Goal: Task Accomplishment & Management: Use online tool/utility

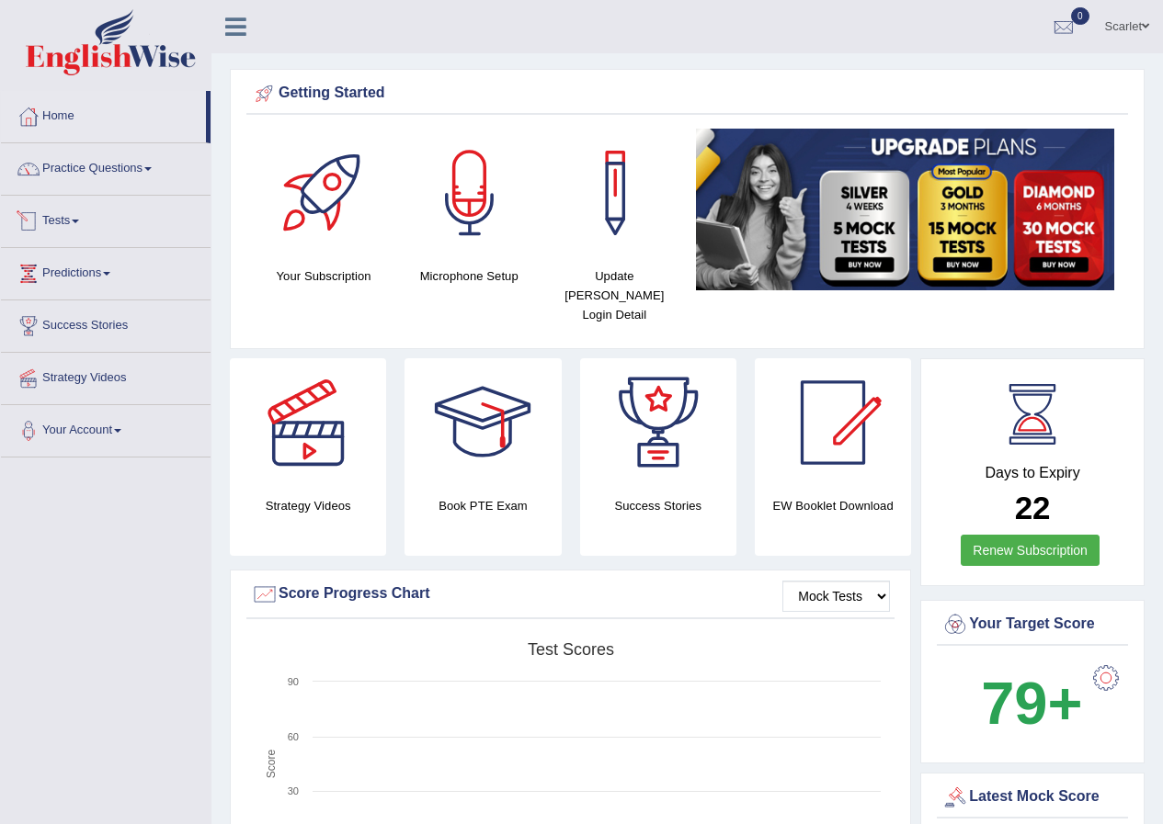
click at [51, 220] on link "Tests" at bounding box center [106, 219] width 210 height 46
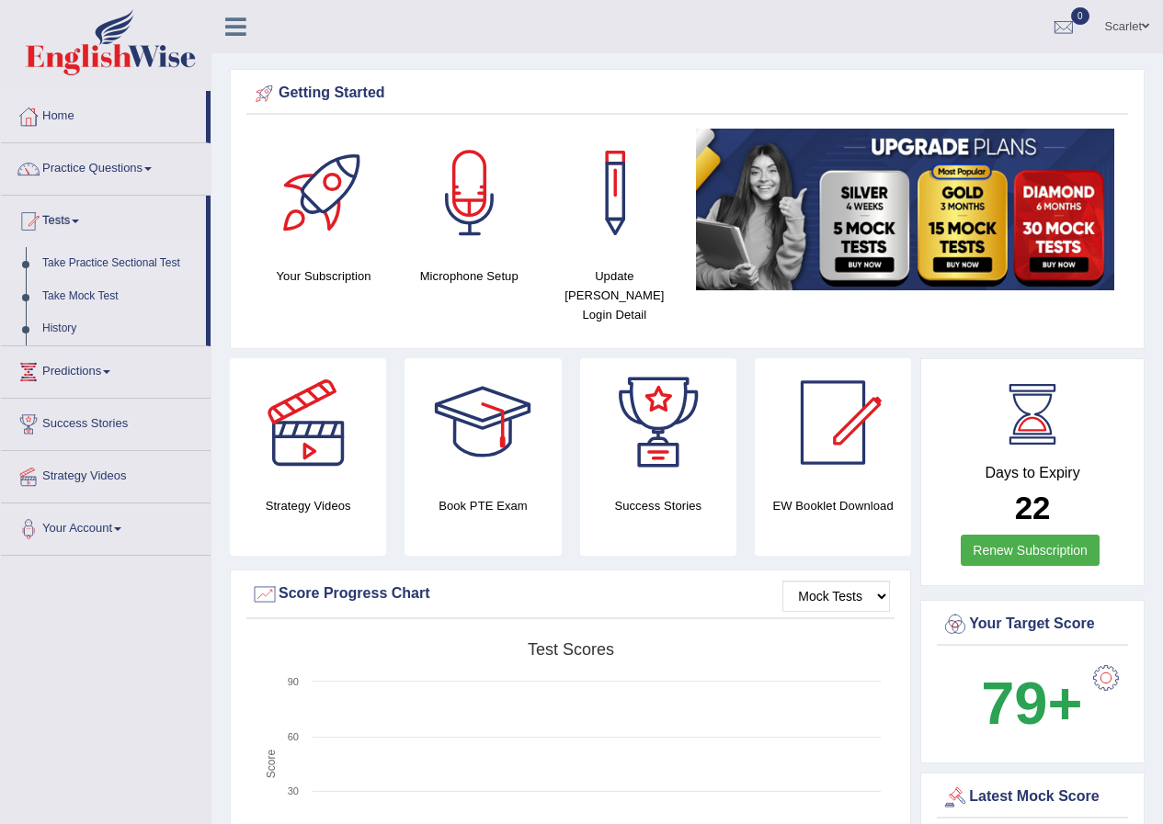
click at [147, 256] on link "Take Practice Sectional Test" at bounding box center [120, 263] width 172 height 33
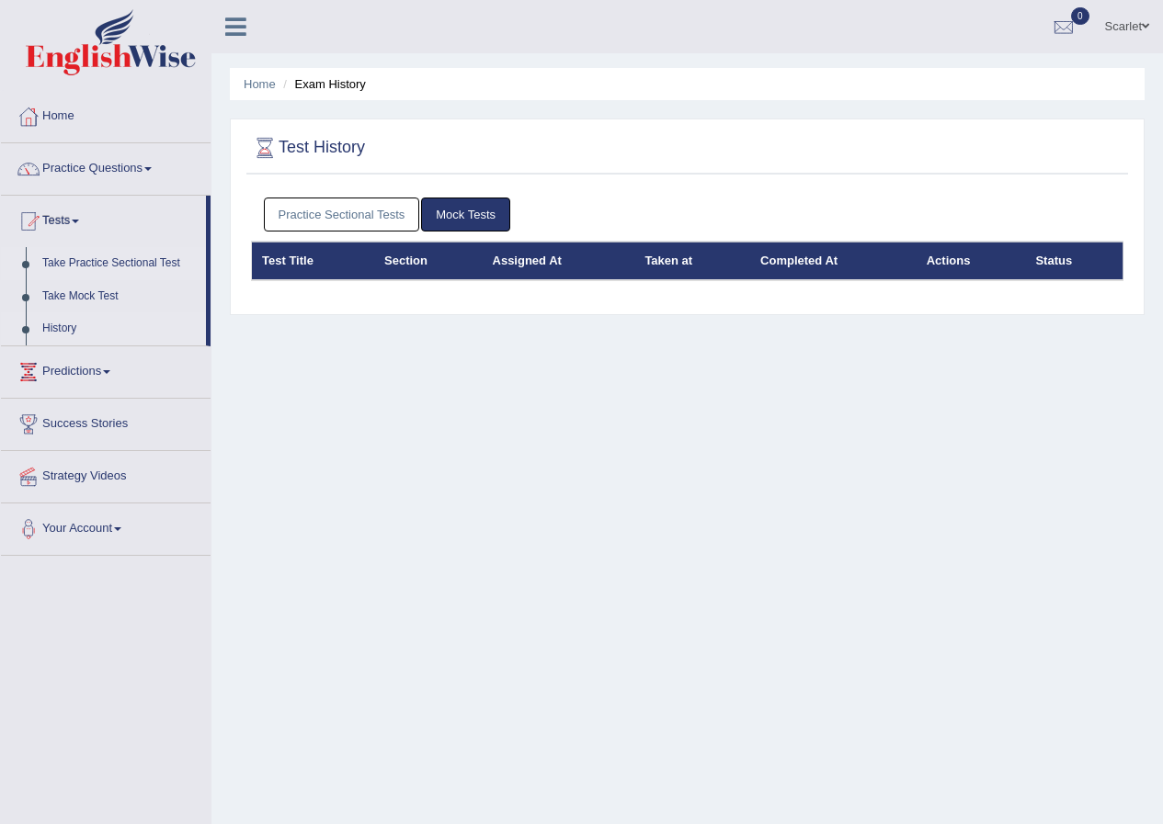
click at [102, 257] on link "Take Practice Sectional Test" at bounding box center [120, 263] width 172 height 33
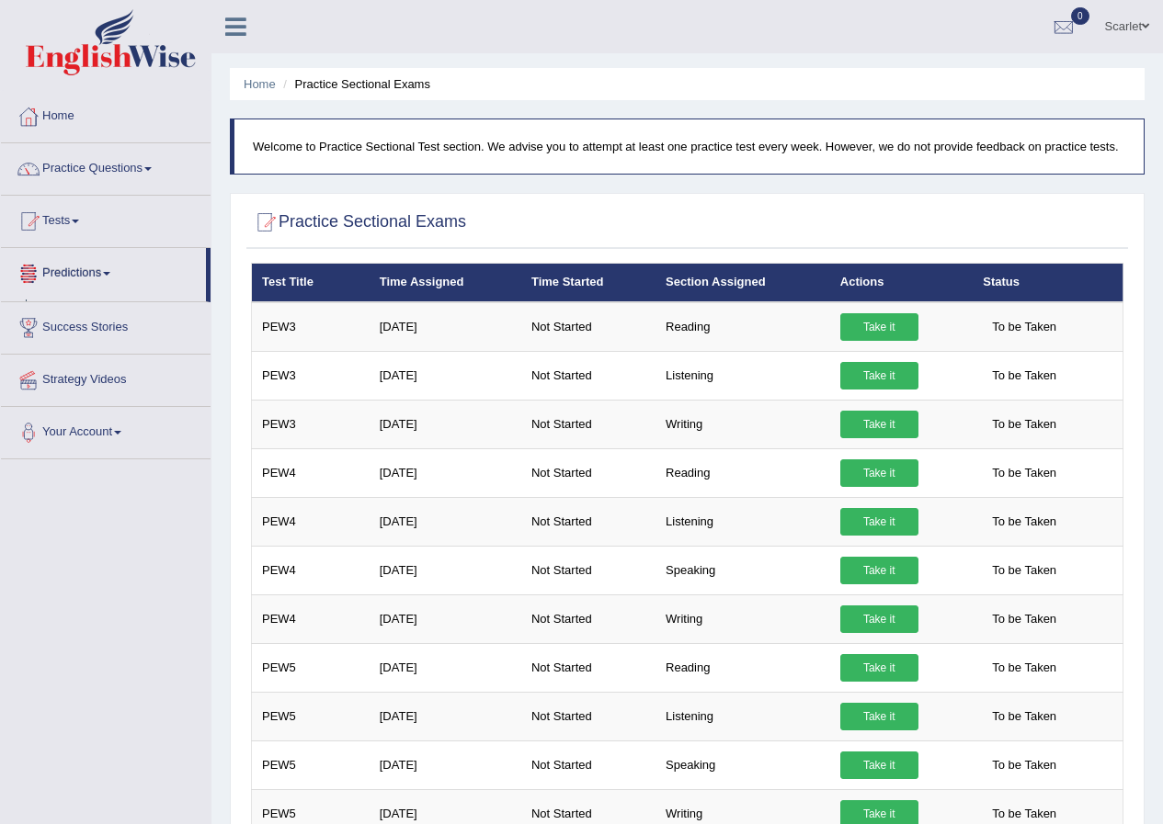
click at [110, 274] on span at bounding box center [106, 274] width 7 height 4
click at [101, 272] on link "Predictions" at bounding box center [106, 271] width 210 height 46
click at [107, 273] on link "Predictions" at bounding box center [103, 271] width 205 height 46
click at [70, 215] on link "Tests" at bounding box center [106, 219] width 210 height 46
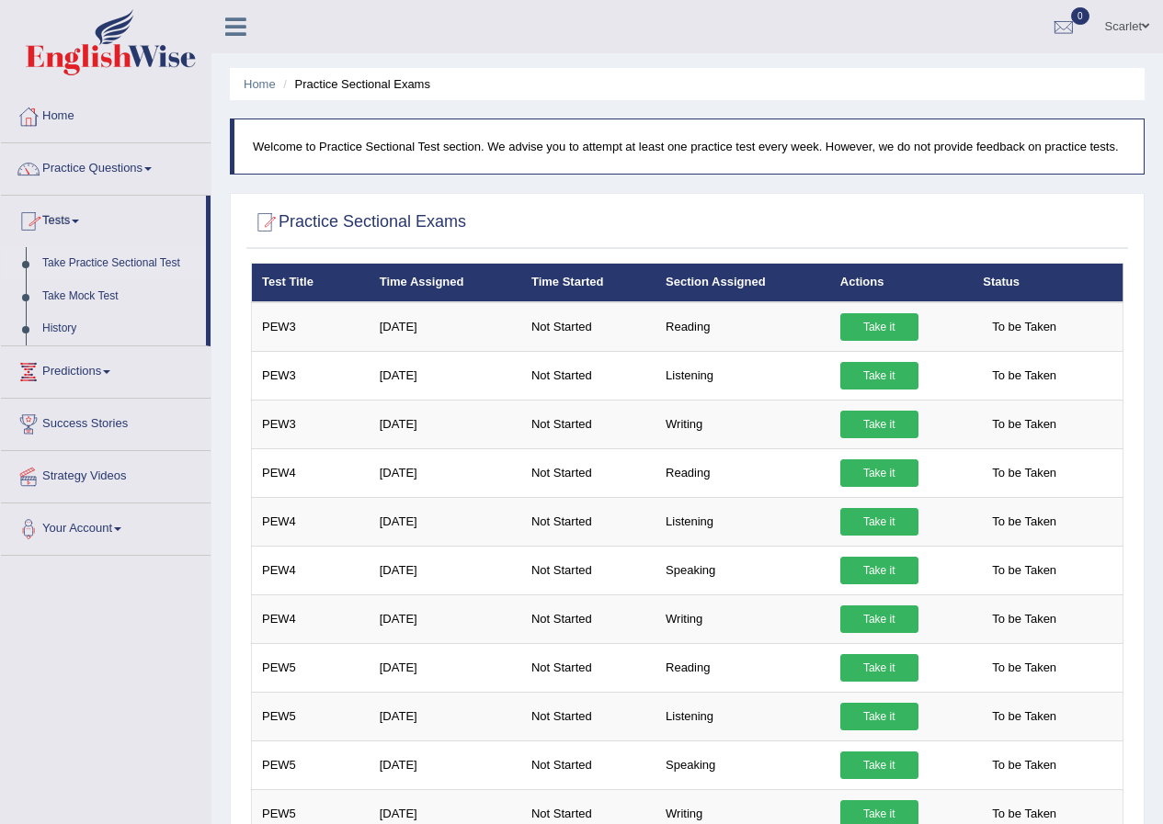
click at [116, 255] on link "Take Practice Sectional Test" at bounding box center [120, 263] width 172 height 33
click at [67, 333] on link "History" at bounding box center [120, 328] width 172 height 33
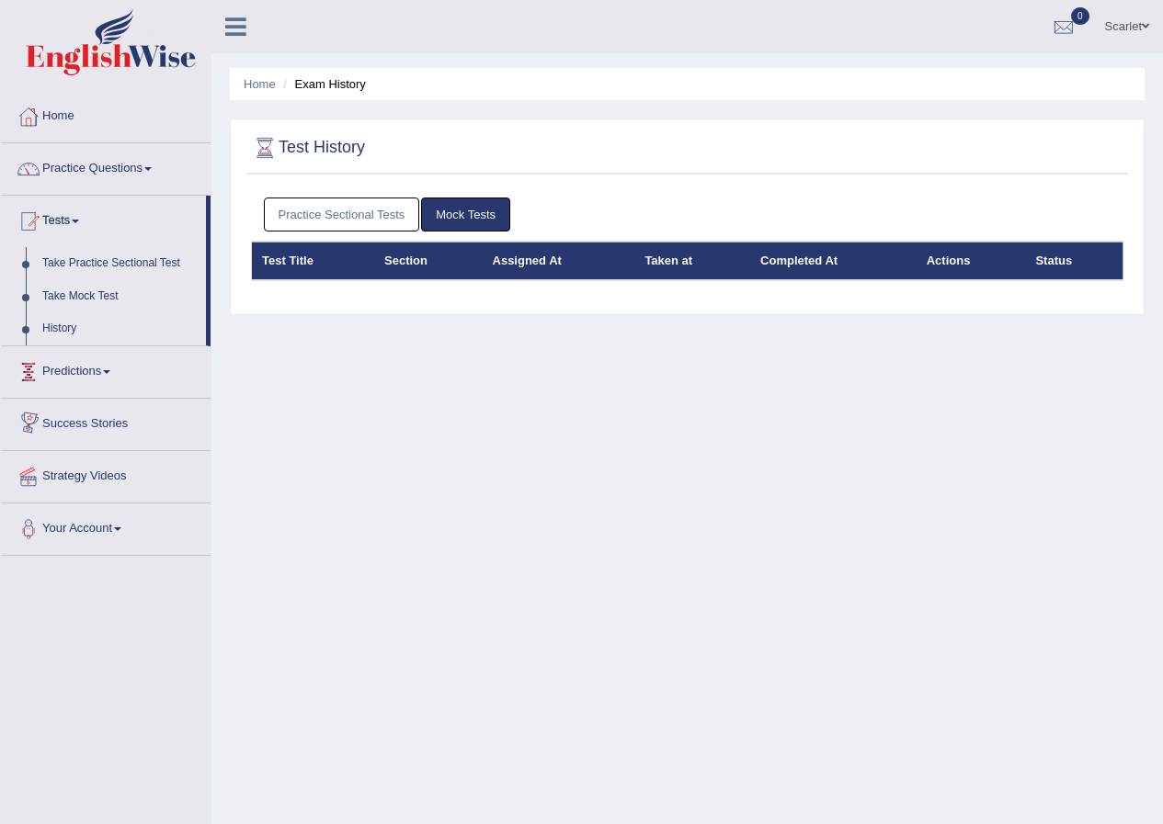
click at [61, 326] on link "History" at bounding box center [120, 328] width 172 height 33
click at [72, 165] on link "Practice Questions" at bounding box center [106, 166] width 210 height 46
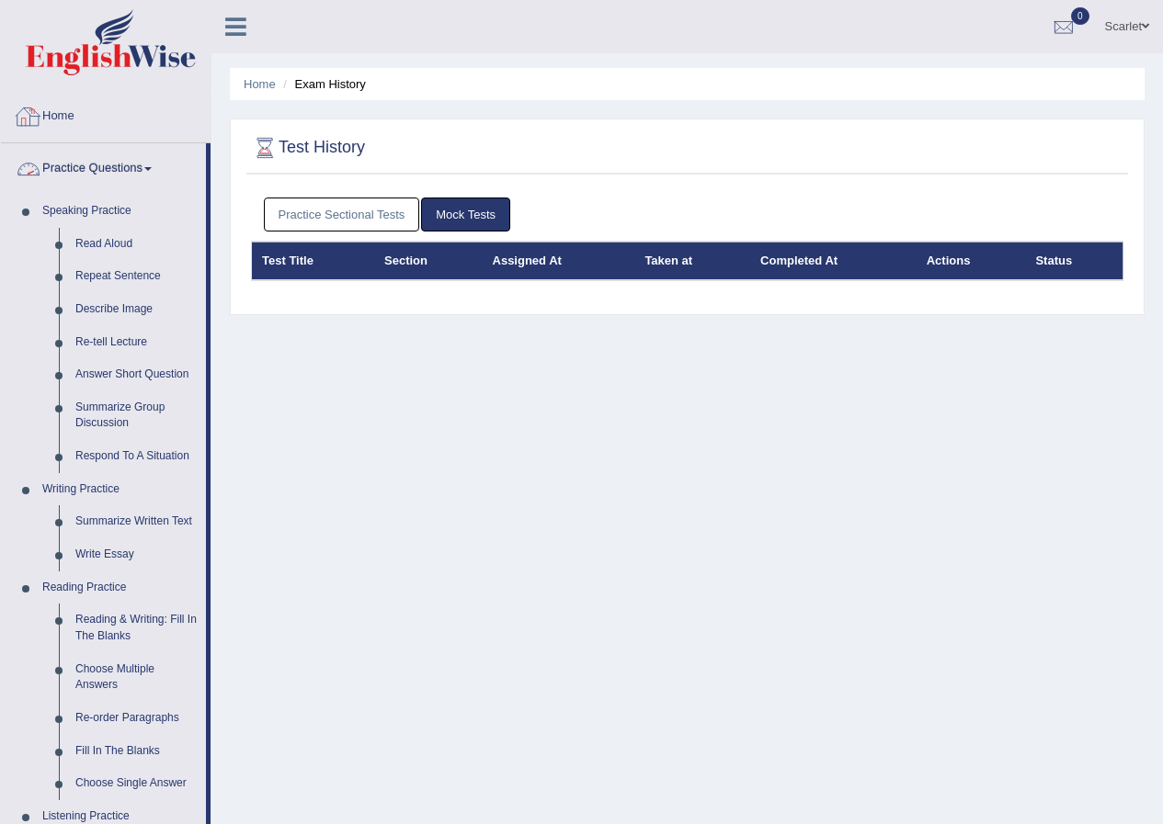
click at [59, 112] on link "Home" at bounding box center [106, 114] width 210 height 46
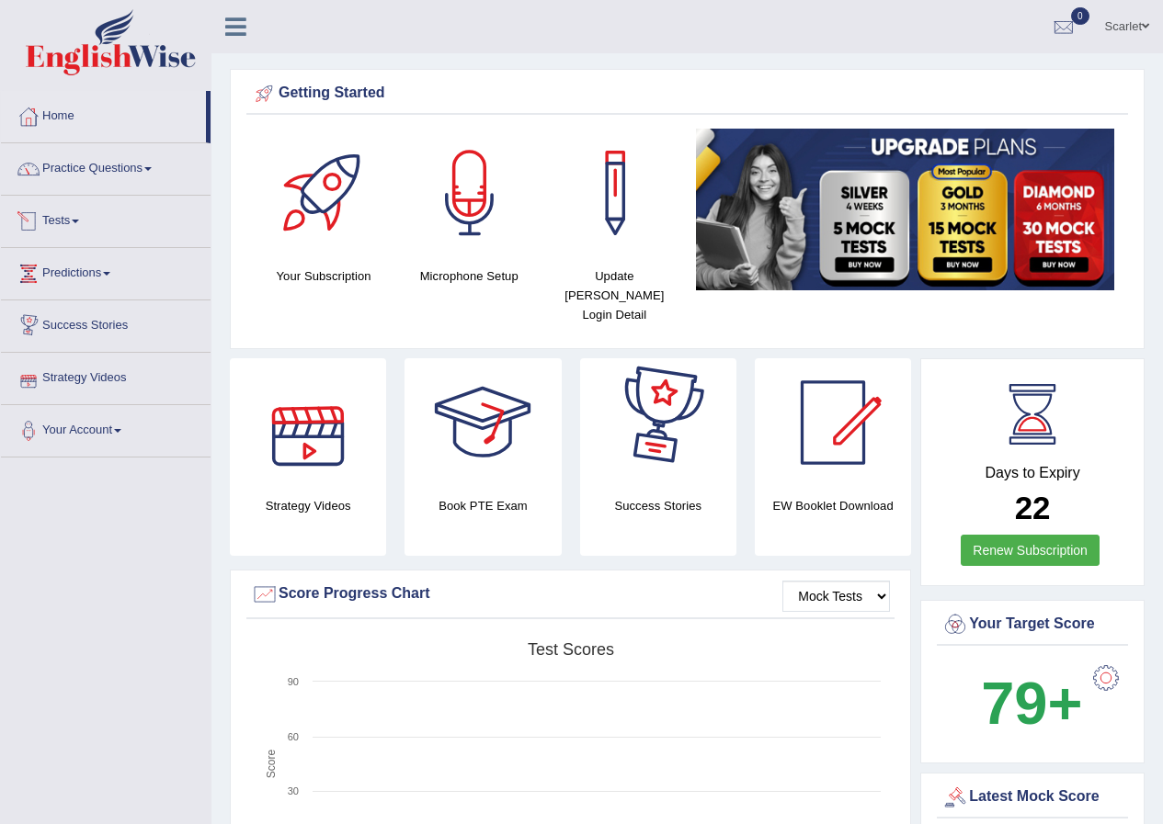
click at [79, 220] on span at bounding box center [75, 222] width 7 height 4
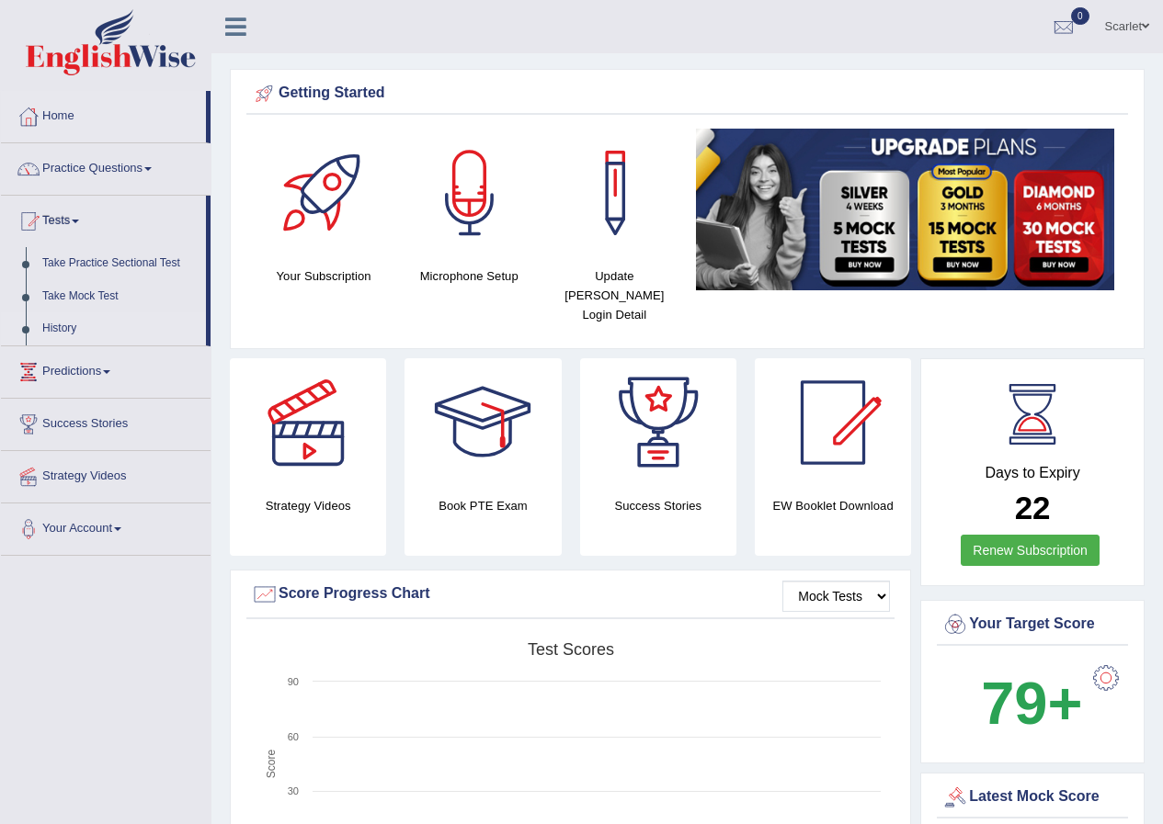
click at [70, 325] on link "History" at bounding box center [120, 328] width 172 height 33
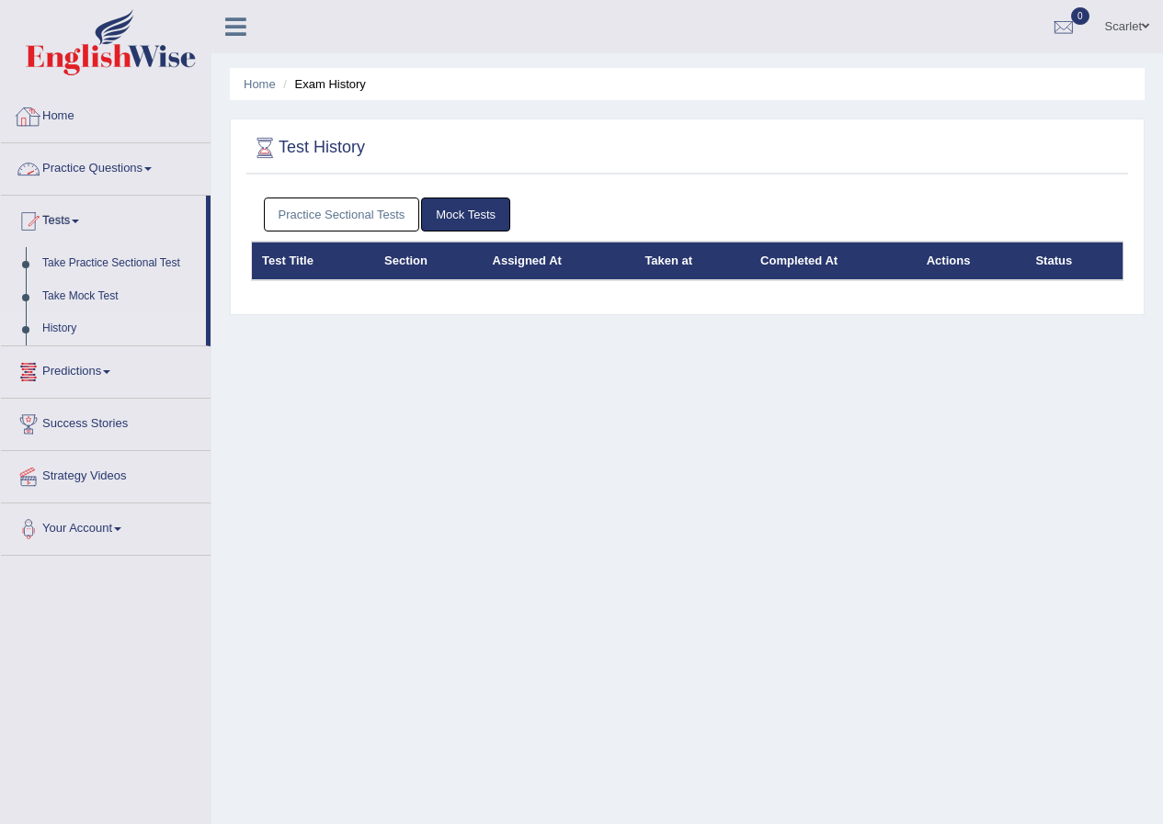
click at [74, 112] on link "Home" at bounding box center [106, 114] width 210 height 46
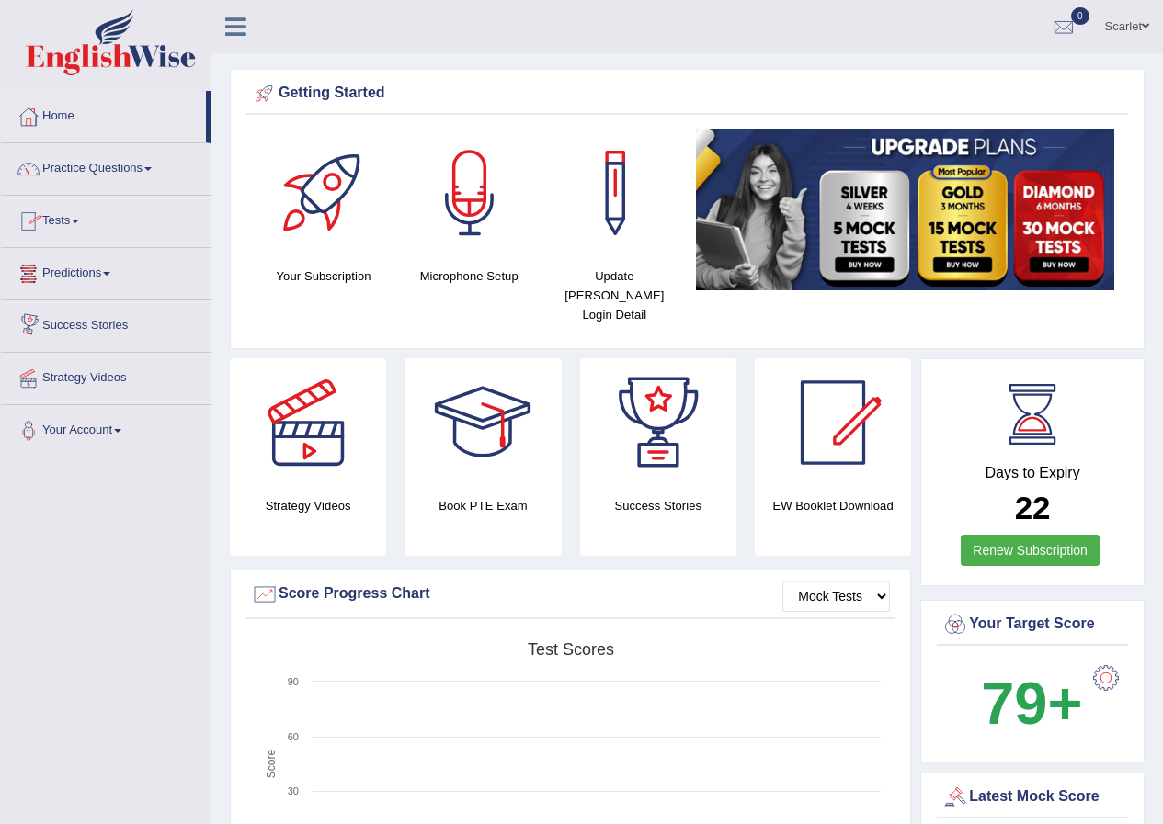
click at [95, 273] on link "Predictions" at bounding box center [106, 271] width 210 height 46
click at [60, 211] on link "Tests" at bounding box center [106, 219] width 210 height 46
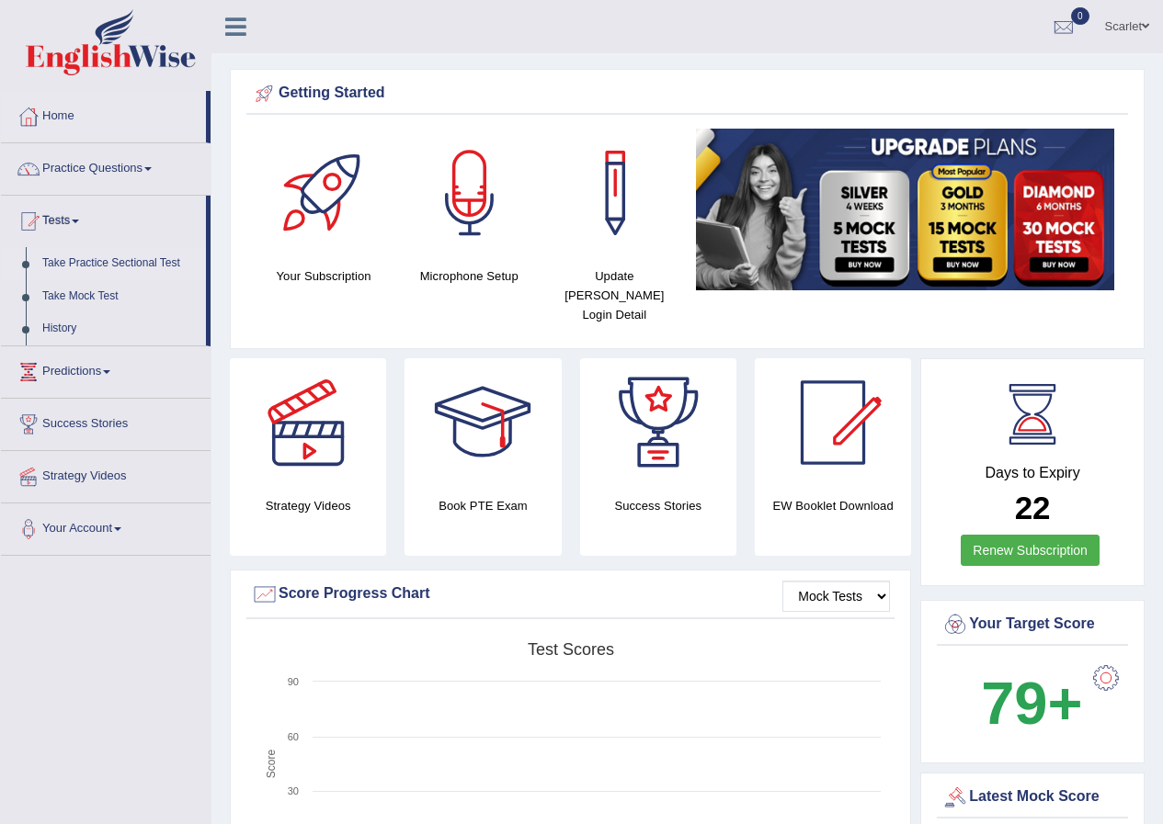
click at [130, 263] on link "Take Practice Sectional Test" at bounding box center [120, 263] width 172 height 33
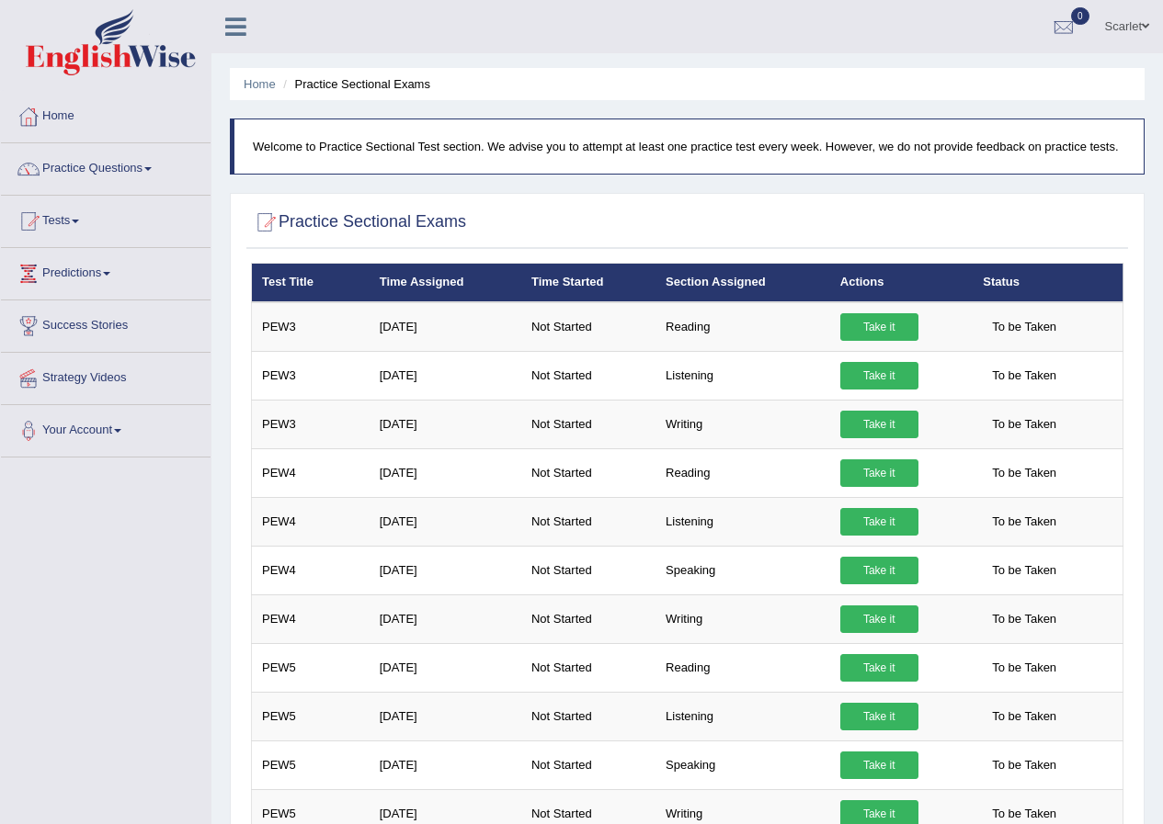
click at [65, 226] on link "Tests" at bounding box center [106, 219] width 210 height 46
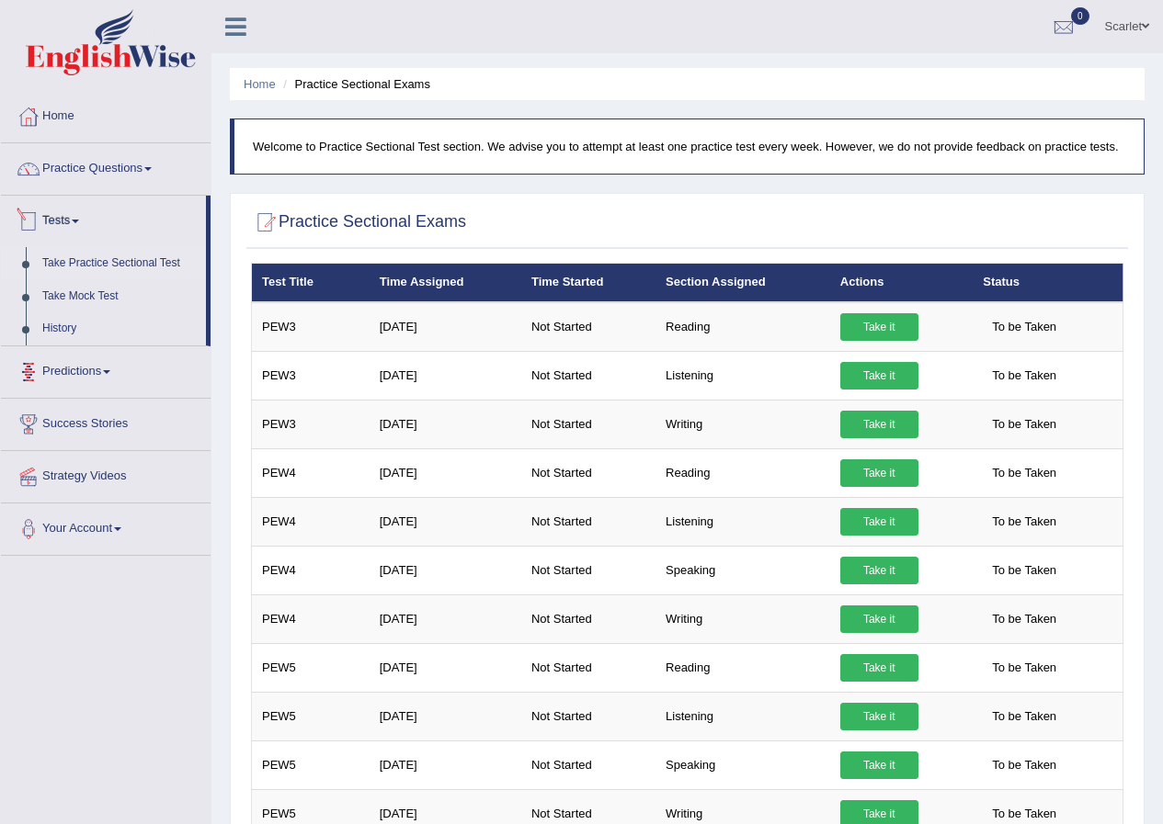
click at [117, 256] on link "Take Practice Sectional Test" at bounding box center [120, 263] width 172 height 33
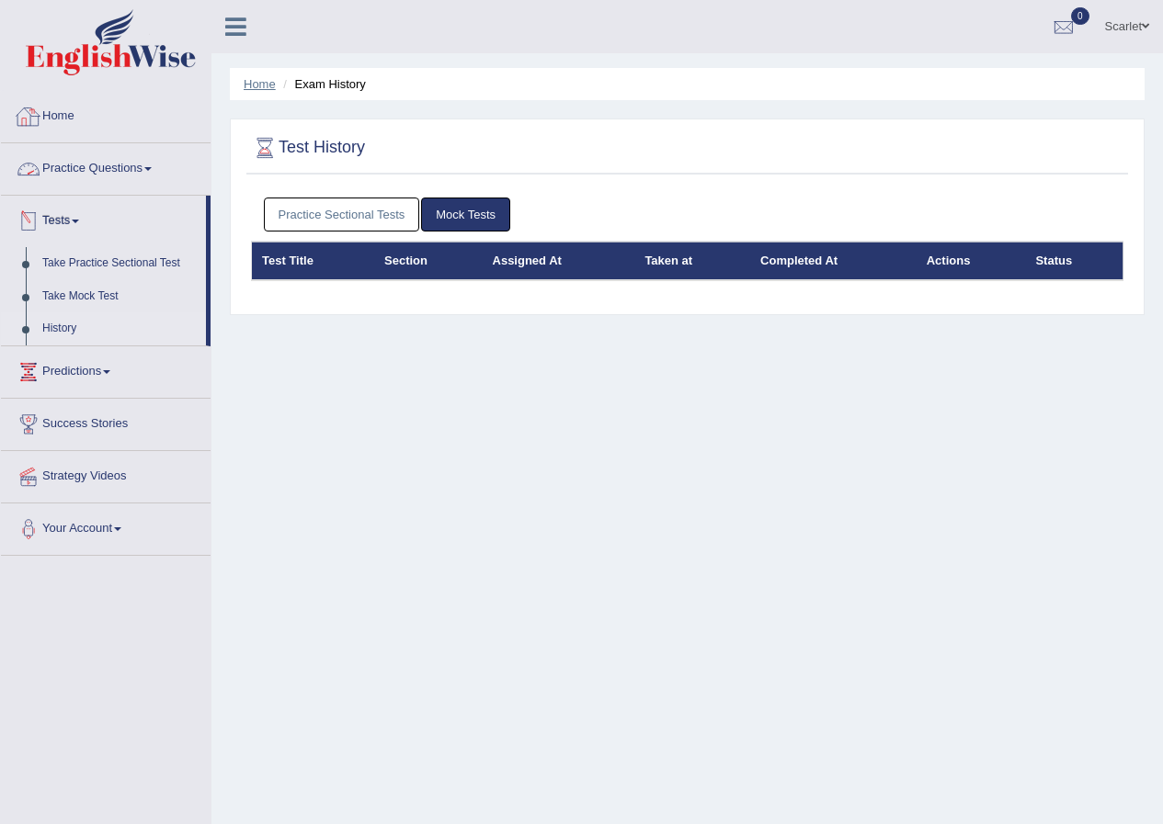
click at [262, 78] on link "Home" at bounding box center [260, 84] width 32 height 14
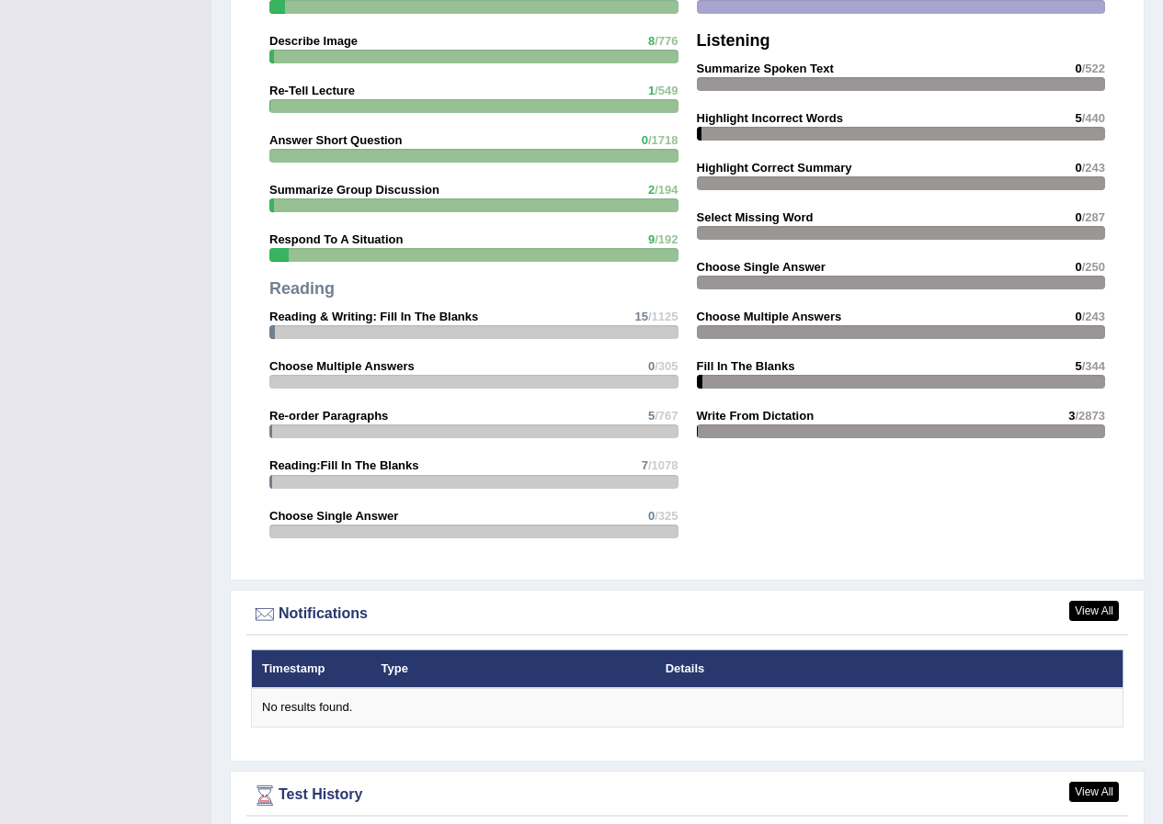
scroll to position [1823, 0]
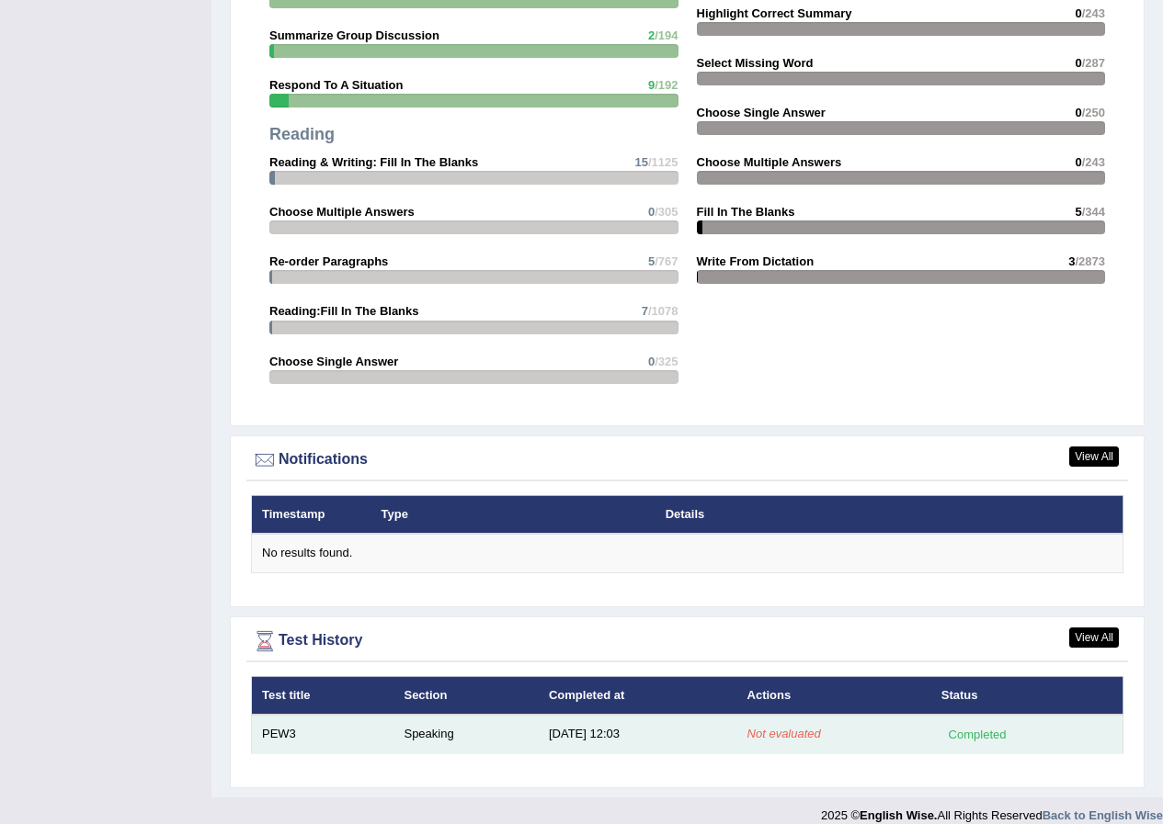
click at [575, 715] on td "[DATE] 12:03" at bounding box center [638, 734] width 199 height 39
click at [597, 715] on td "[DATE] 12:03" at bounding box center [638, 734] width 199 height 39
click at [595, 715] on td "8/10/25 12:03" at bounding box center [638, 734] width 199 height 39
click at [974, 725] on div "Completed" at bounding box center [977, 734] width 72 height 19
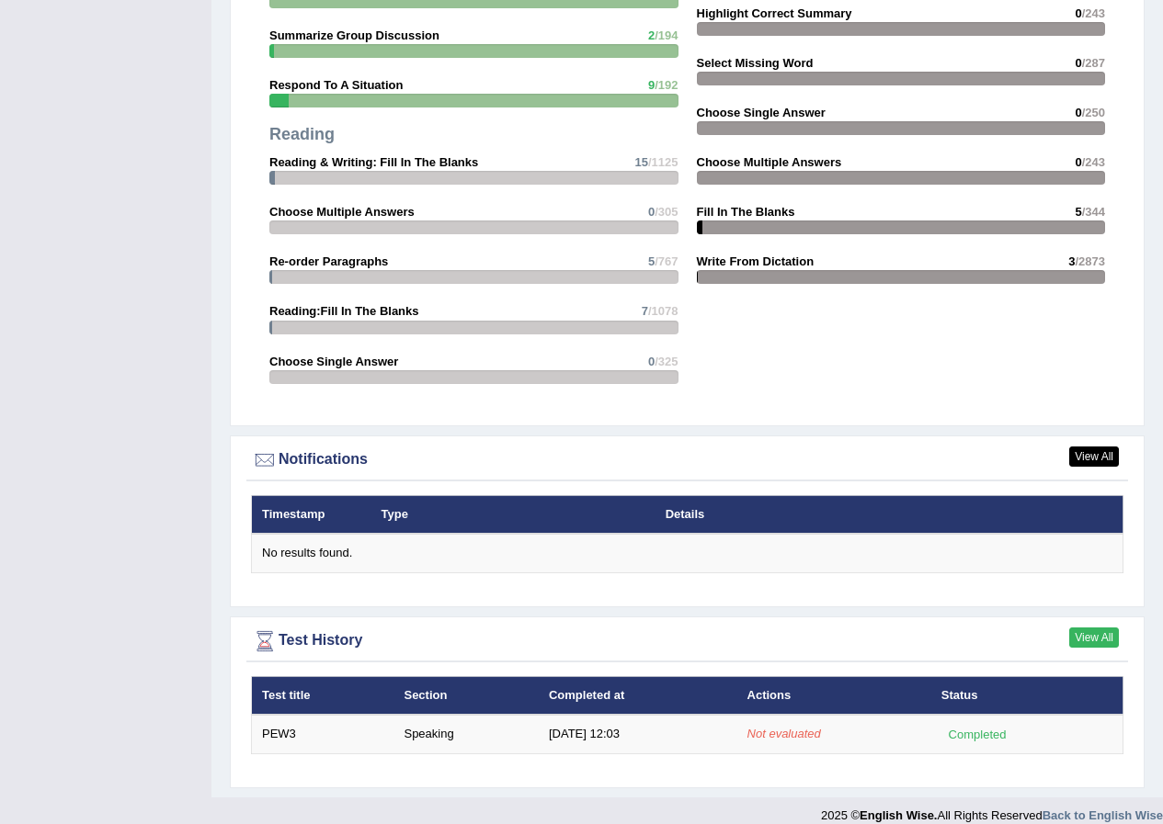
click at [1083, 628] on link "View All" at bounding box center [1094, 638] width 50 height 20
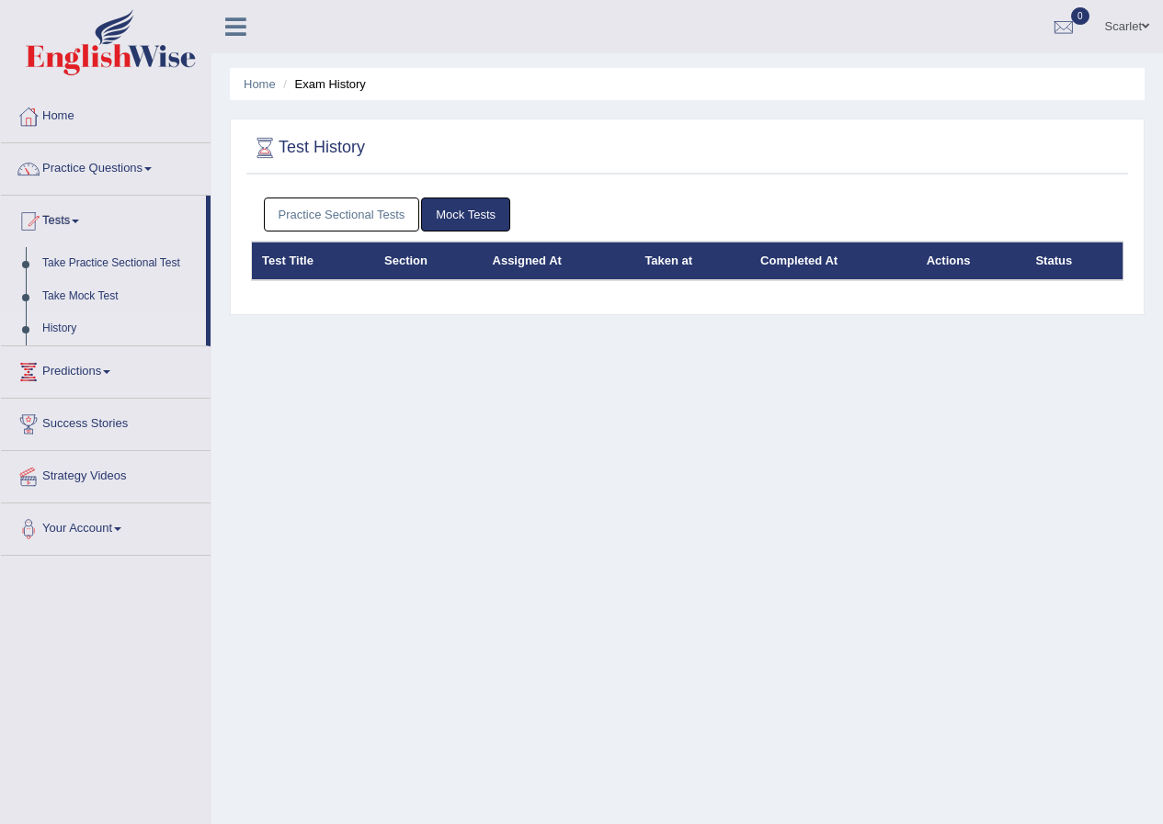
click at [1131, 20] on link "Scarlet" at bounding box center [1127, 24] width 72 height 48
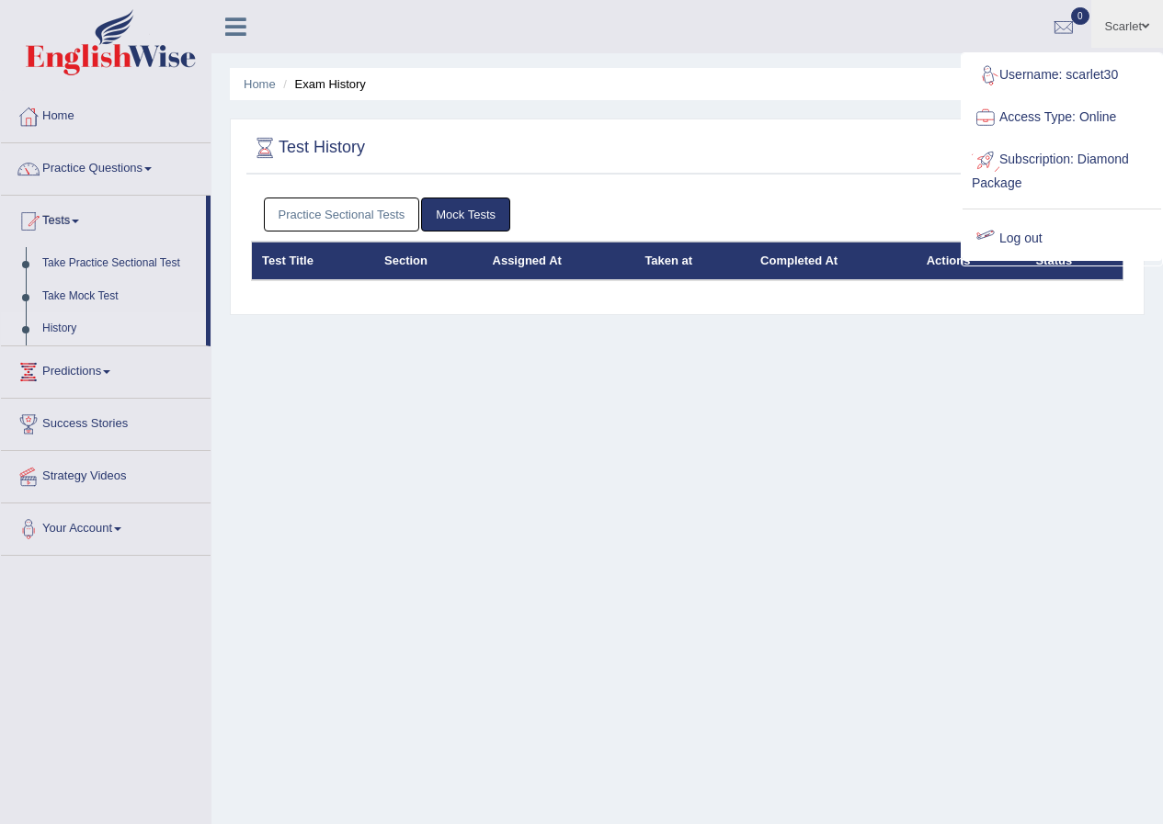
click at [1024, 234] on link "Log out" at bounding box center [1061, 239] width 199 height 42
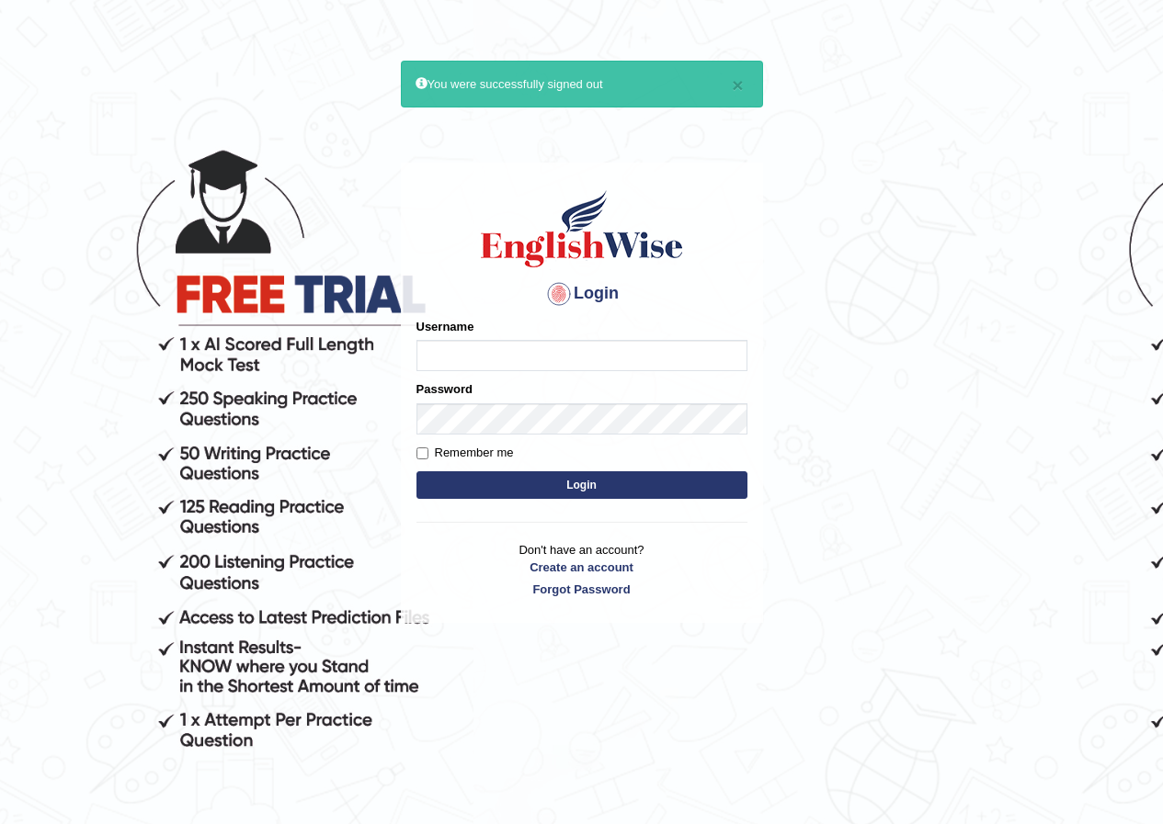
click at [473, 365] on input "Username" at bounding box center [581, 355] width 331 height 31
type input "scarlet30"
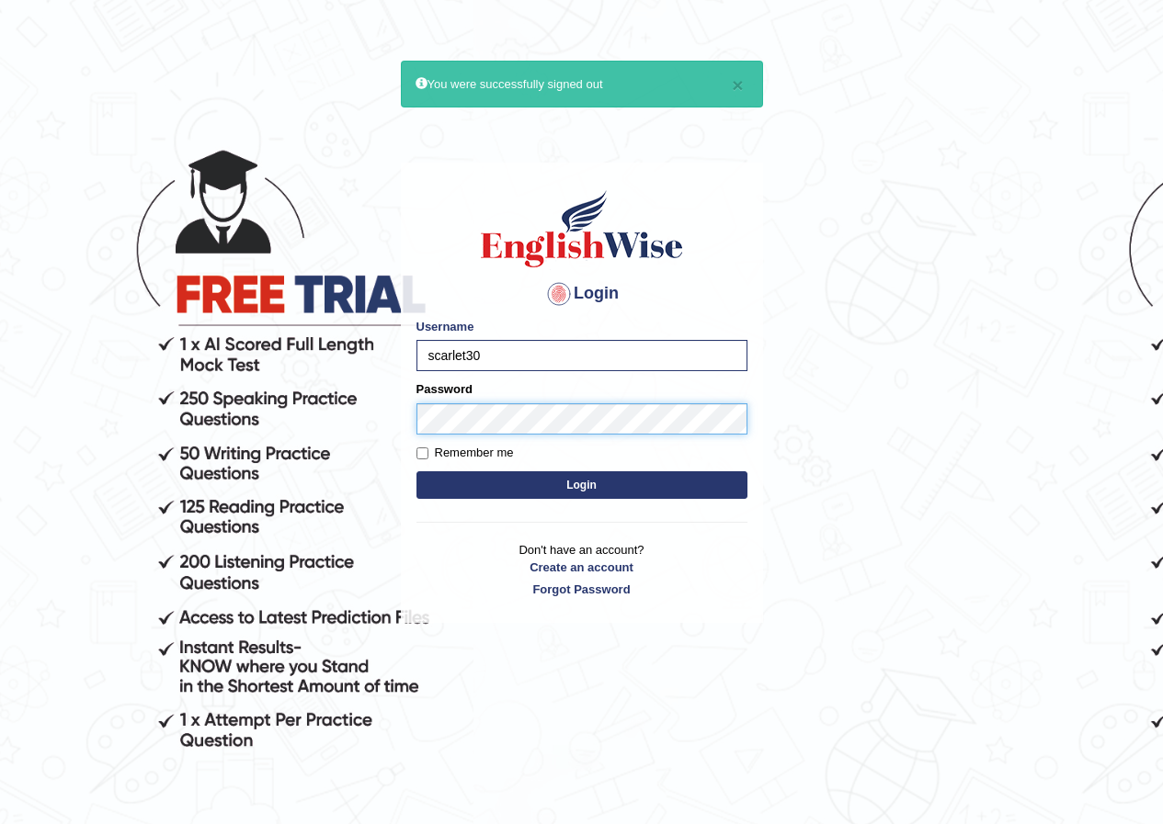
click at [416, 472] on button "Login" at bounding box center [581, 486] width 331 height 28
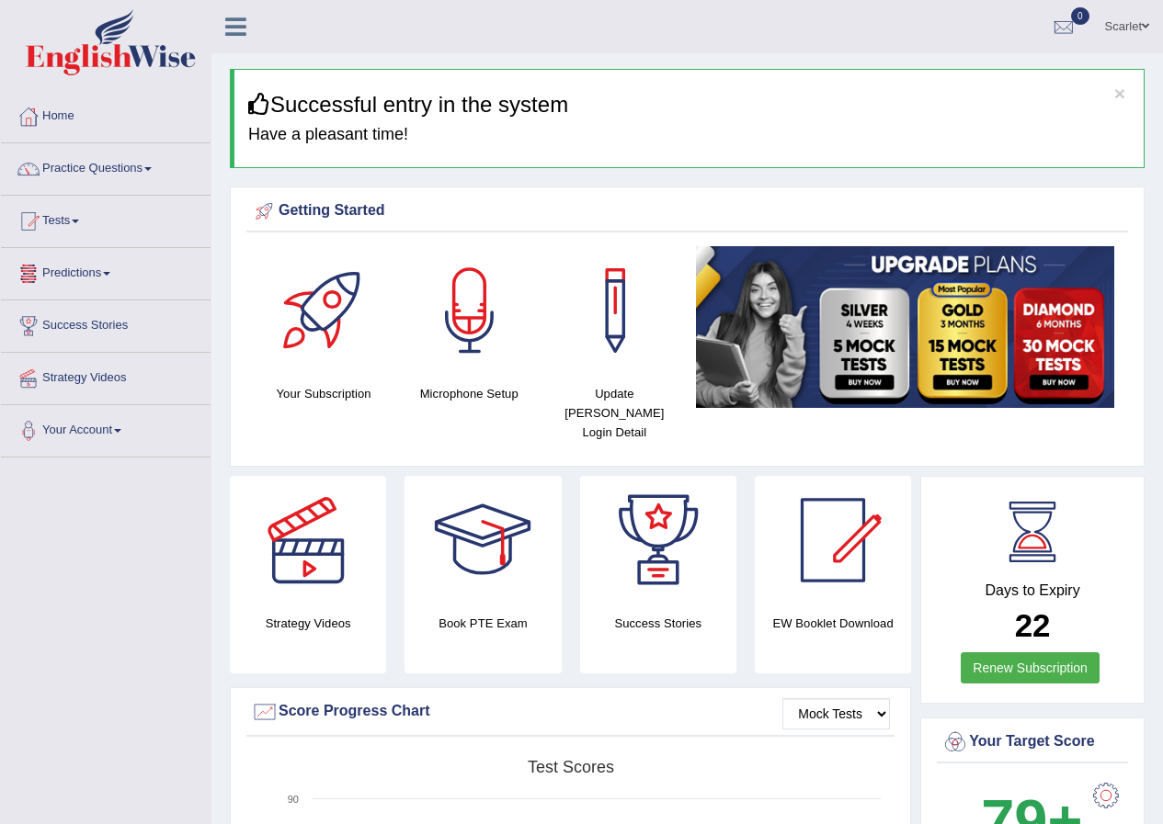
click at [64, 268] on link "Predictions" at bounding box center [106, 271] width 210 height 46
click at [62, 218] on link "Tests" at bounding box center [106, 219] width 210 height 46
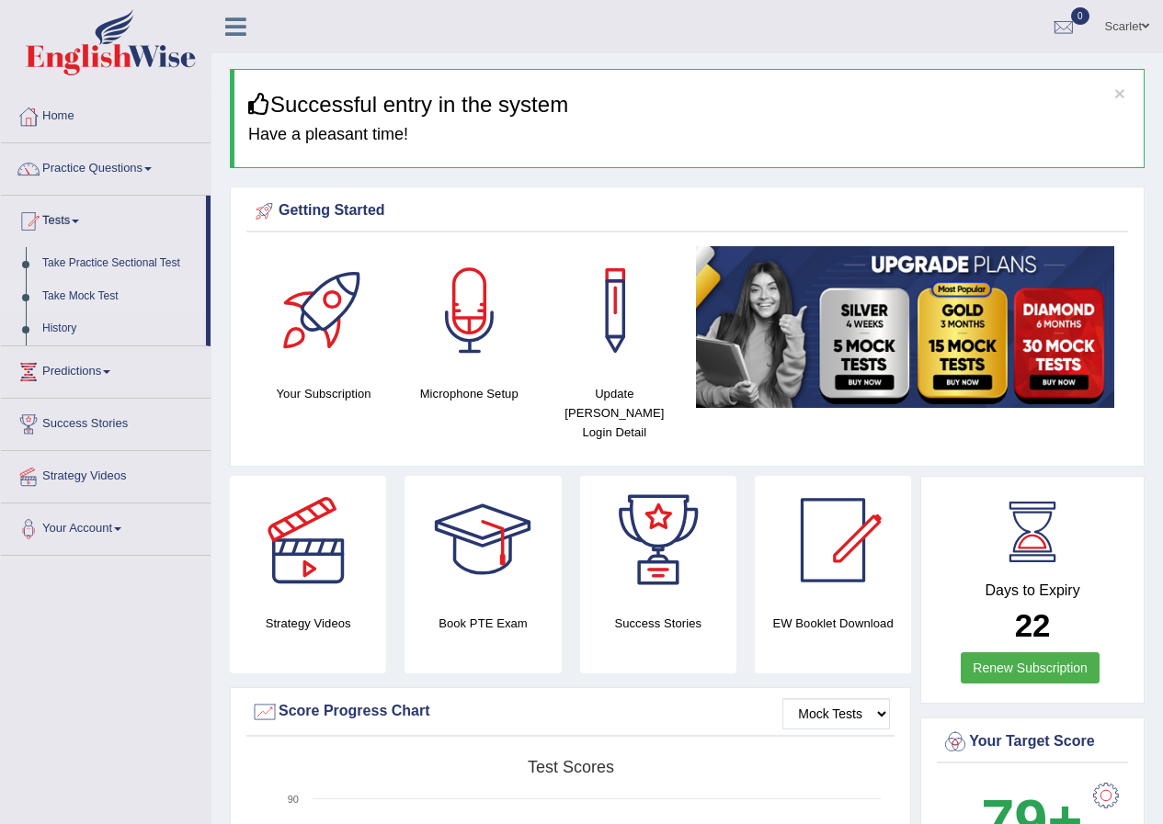
click at [81, 291] on link "Take Mock Test" at bounding box center [120, 296] width 172 height 33
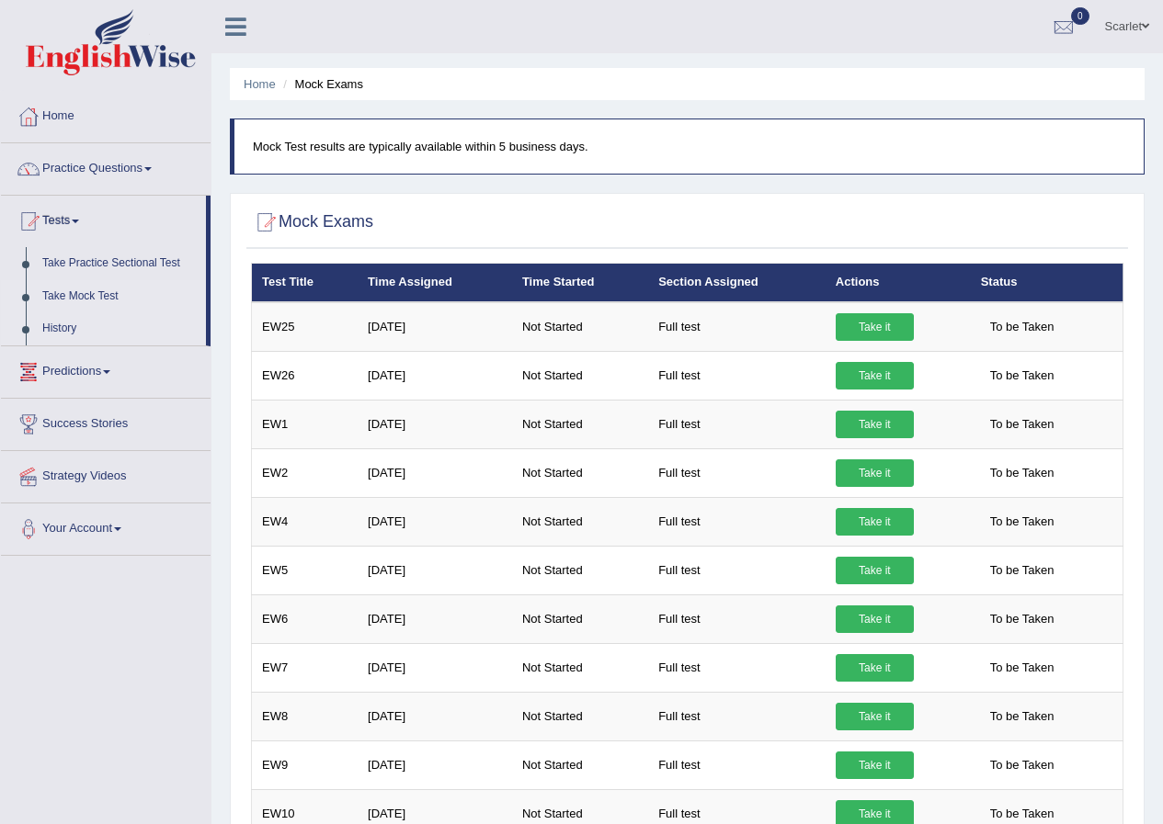
click at [66, 322] on link "History" at bounding box center [120, 328] width 172 height 33
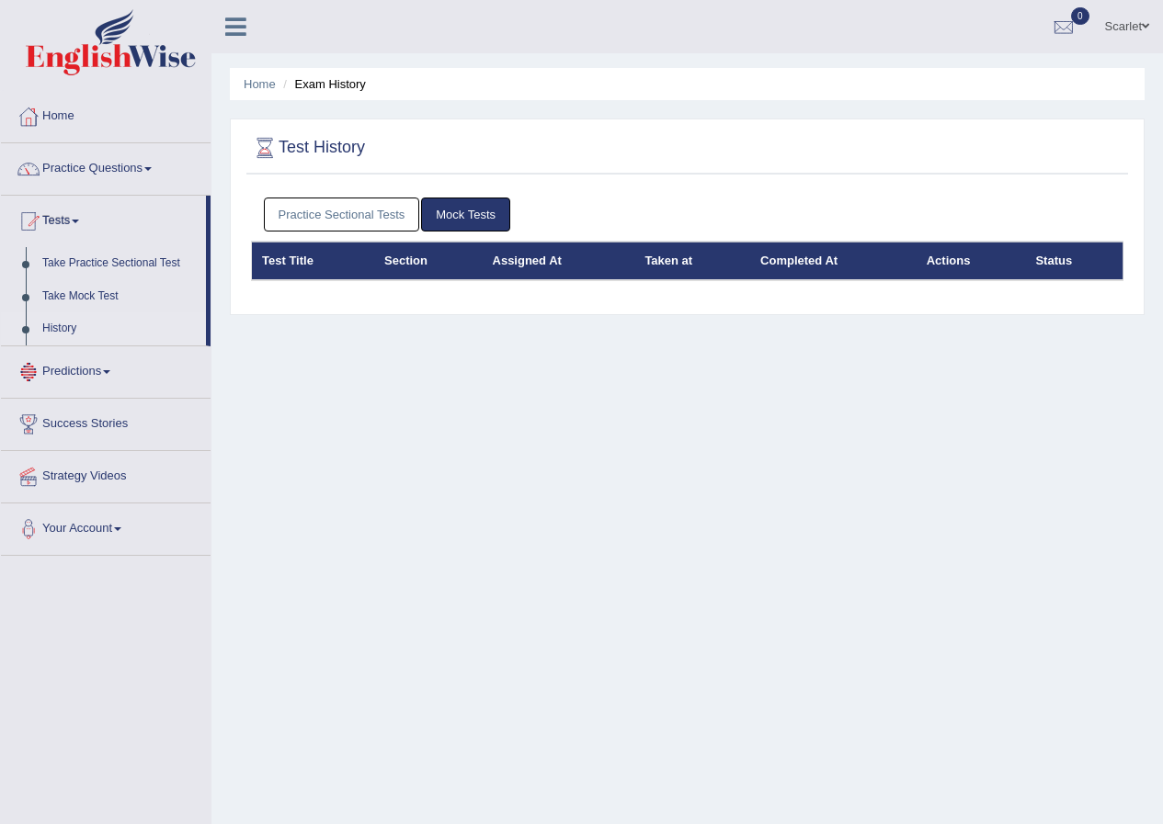
click at [384, 314] on div "Test History Practice Sectional Tests Mock Tests Test Title Section Assigned At…" at bounding box center [687, 217] width 915 height 197
click at [398, 255] on th "Section" at bounding box center [428, 261] width 108 height 39
click at [83, 116] on link "Home" at bounding box center [106, 114] width 210 height 46
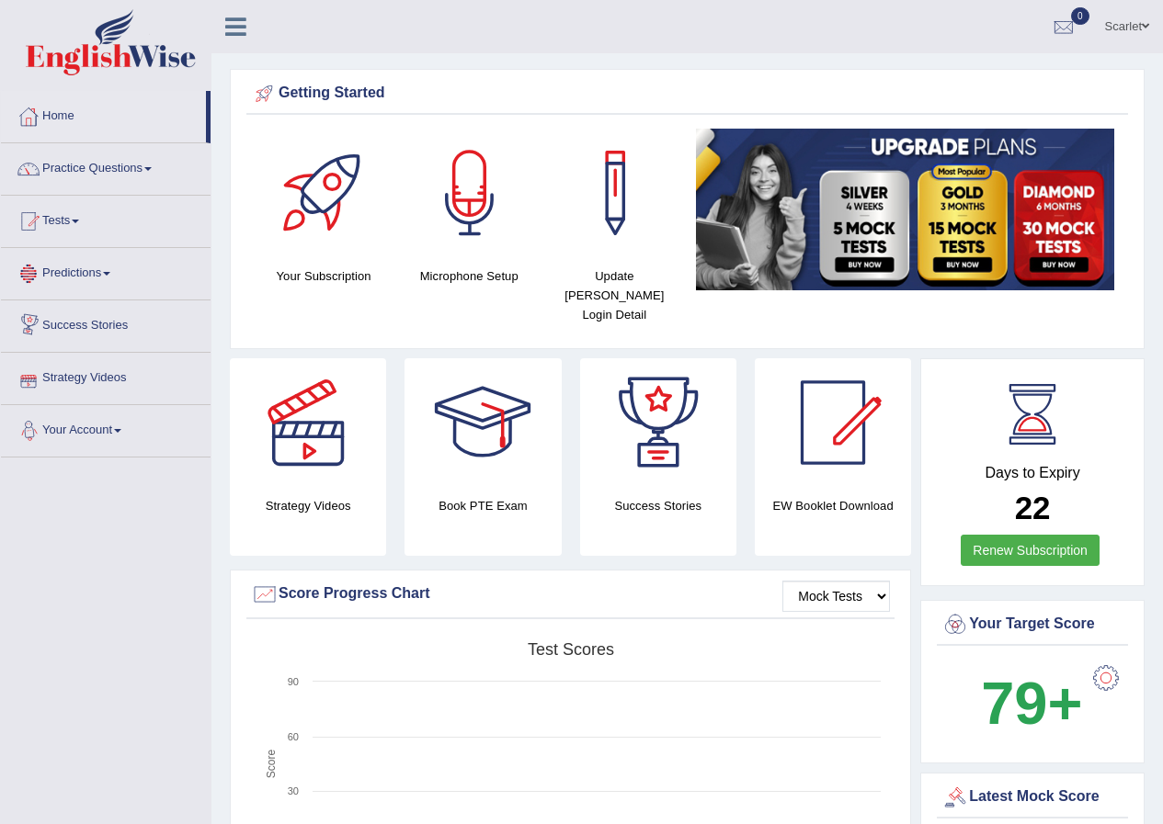
click at [74, 271] on link "Predictions" at bounding box center [106, 271] width 210 height 46
click at [74, 217] on link "Tests" at bounding box center [106, 219] width 210 height 46
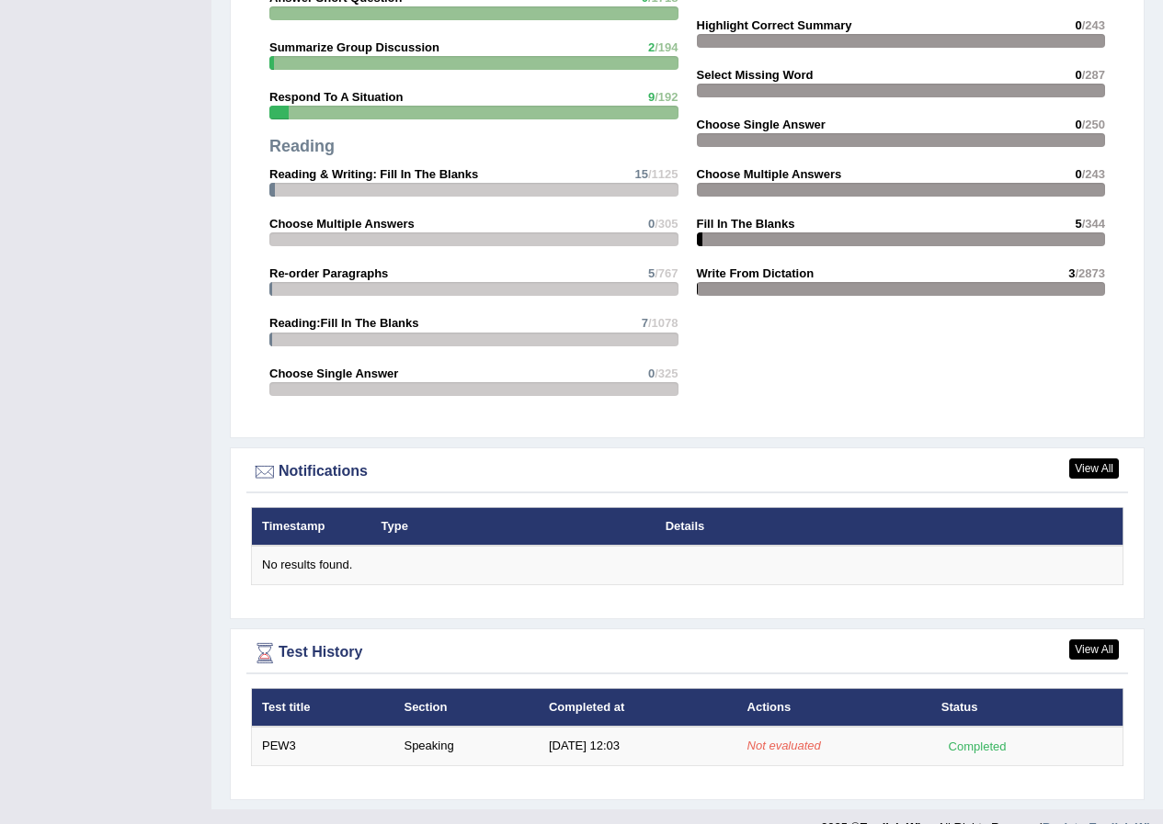
scroll to position [1823, 0]
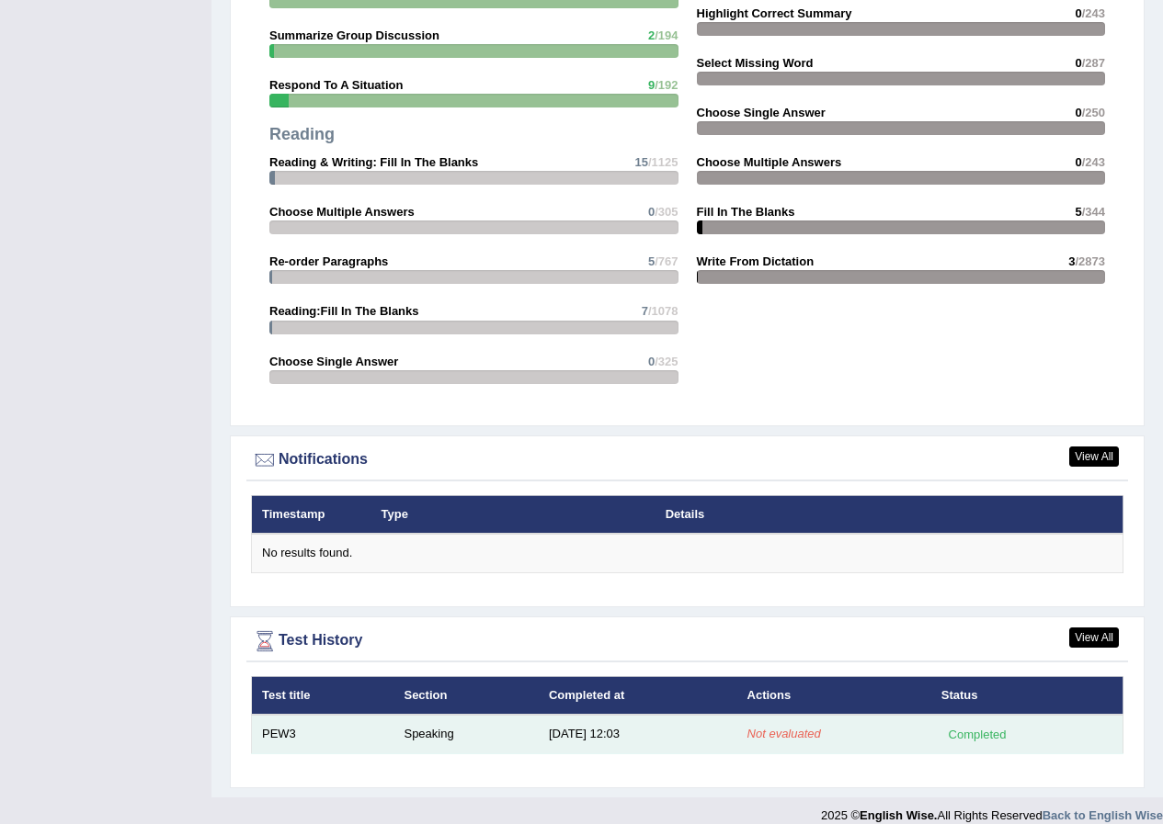
click at [575, 715] on td "8/10/25 12:03" at bounding box center [638, 734] width 199 height 39
click at [991, 725] on div "Completed" at bounding box center [977, 734] width 72 height 19
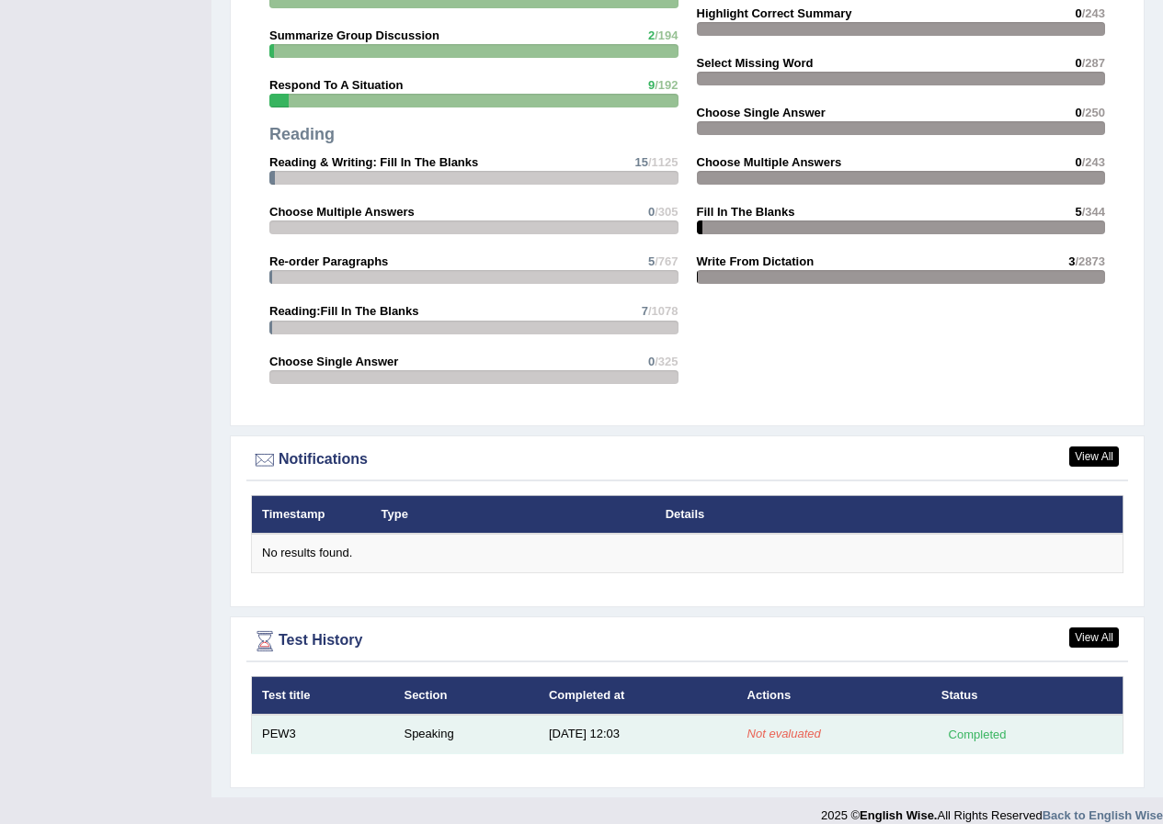
click at [443, 717] on td "Speaking" at bounding box center [465, 734] width 144 height 39
click at [579, 715] on td "[DATE] 12:03" at bounding box center [638, 734] width 199 height 39
click at [579, 715] on td "8/10/25 12:03" at bounding box center [638, 734] width 199 height 39
click at [583, 717] on td "8/10/25 12:03" at bounding box center [638, 734] width 199 height 39
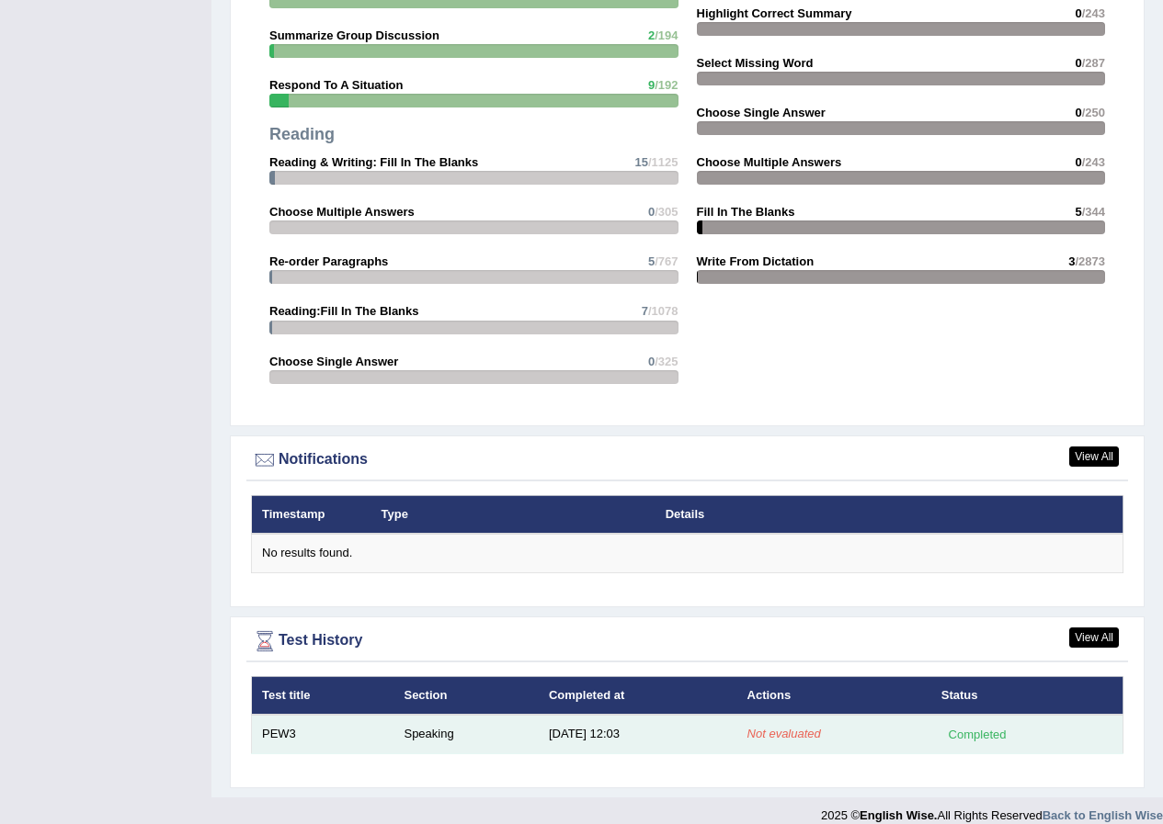
click at [582, 717] on td "8/10/25 12:03" at bounding box center [638, 734] width 199 height 39
click at [754, 727] on em "Not evaluated" at bounding box center [784, 734] width 74 height 14
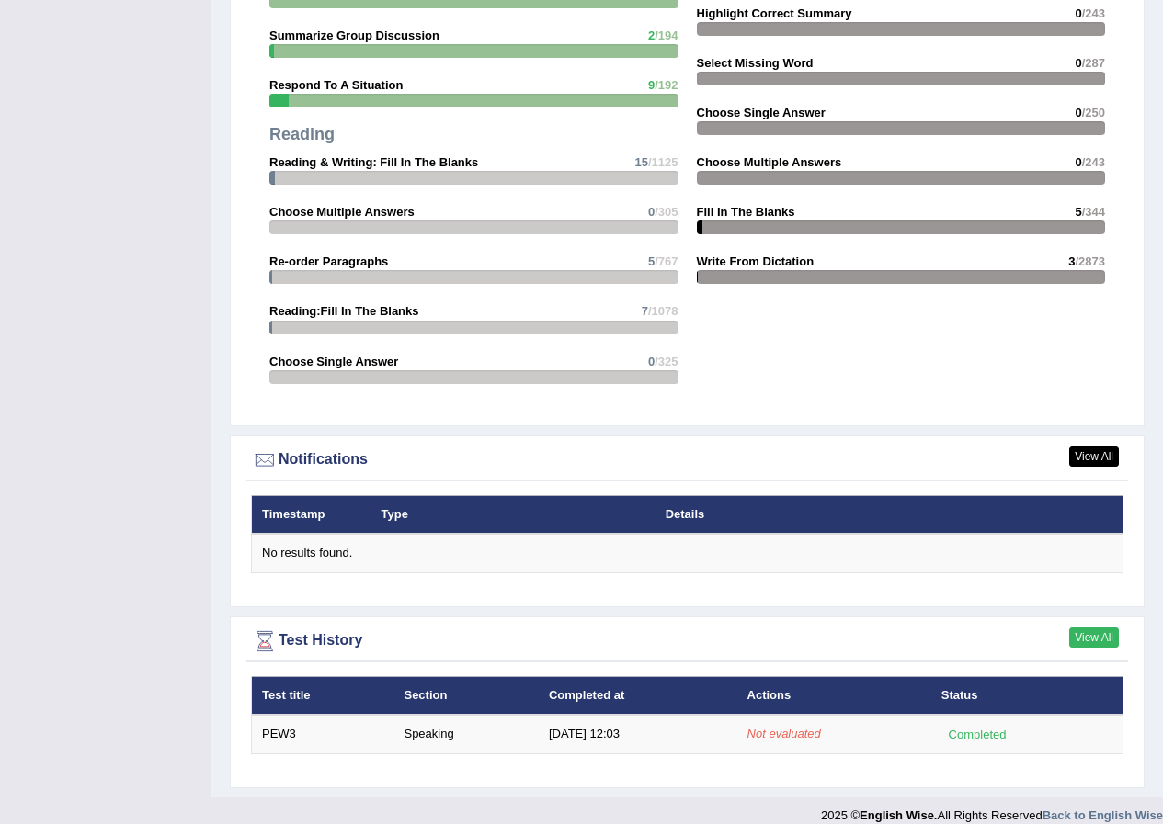
click at [1096, 628] on link "View All" at bounding box center [1094, 638] width 50 height 20
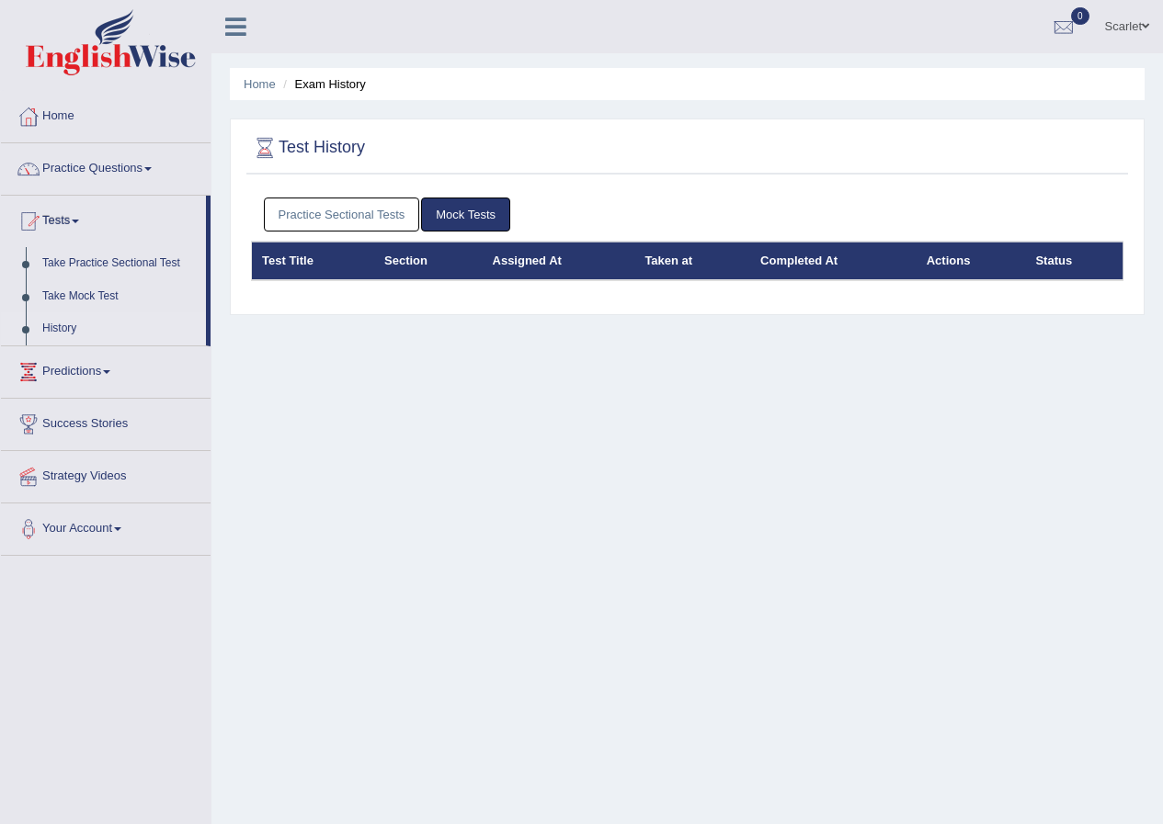
click at [282, 256] on th "Test Title" at bounding box center [313, 261] width 123 height 39
click at [369, 256] on th "Test Title" at bounding box center [313, 261] width 123 height 39
click at [423, 259] on th "Section" at bounding box center [428, 261] width 108 height 39
click at [526, 262] on th "Assigned At" at bounding box center [559, 261] width 153 height 39
click at [665, 261] on th "Taken at" at bounding box center [692, 261] width 116 height 39
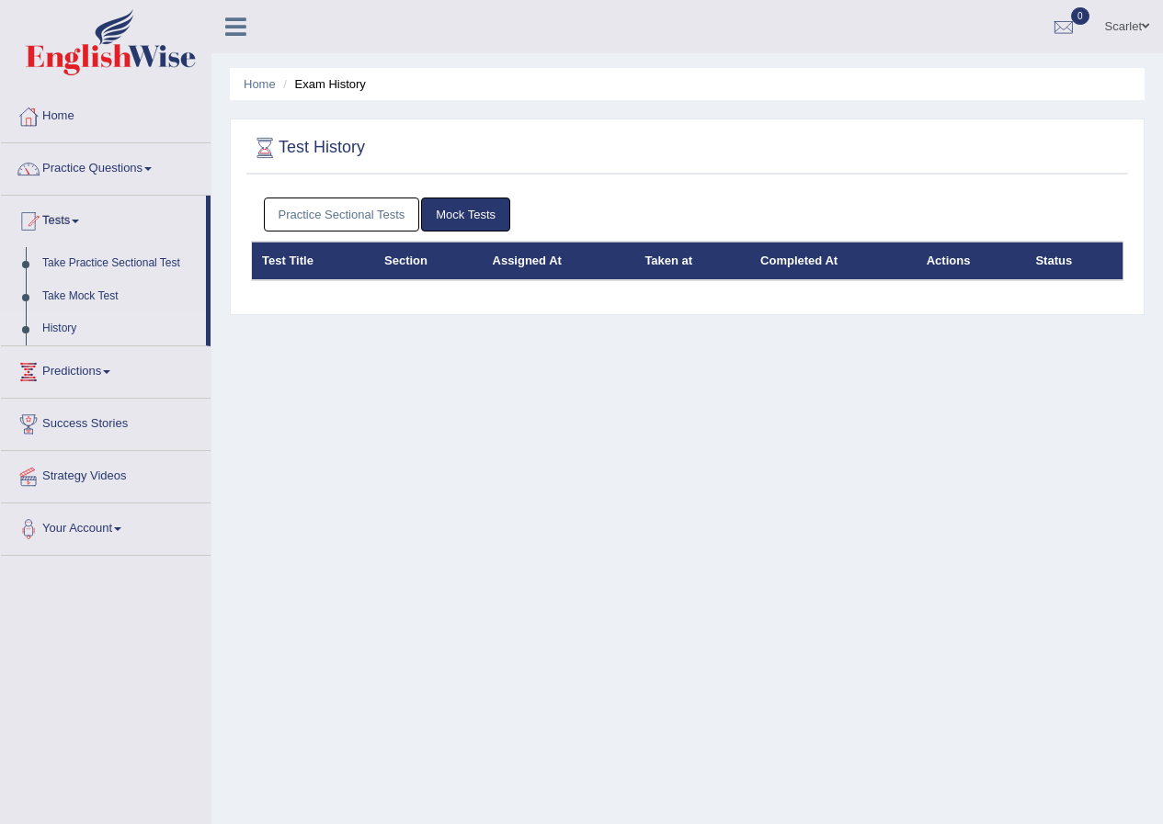
click at [799, 265] on th "Completed At" at bounding box center [833, 261] width 166 height 39
click at [943, 263] on th "Actions" at bounding box center [970, 261] width 109 height 39
drag, startPoint x: 1064, startPoint y: 268, endPoint x: 994, endPoint y: 265, distance: 69.9
click at [1059, 269] on th "Status" at bounding box center [1073, 261] width 97 height 39
click at [59, 328] on link "History" at bounding box center [120, 328] width 172 height 33
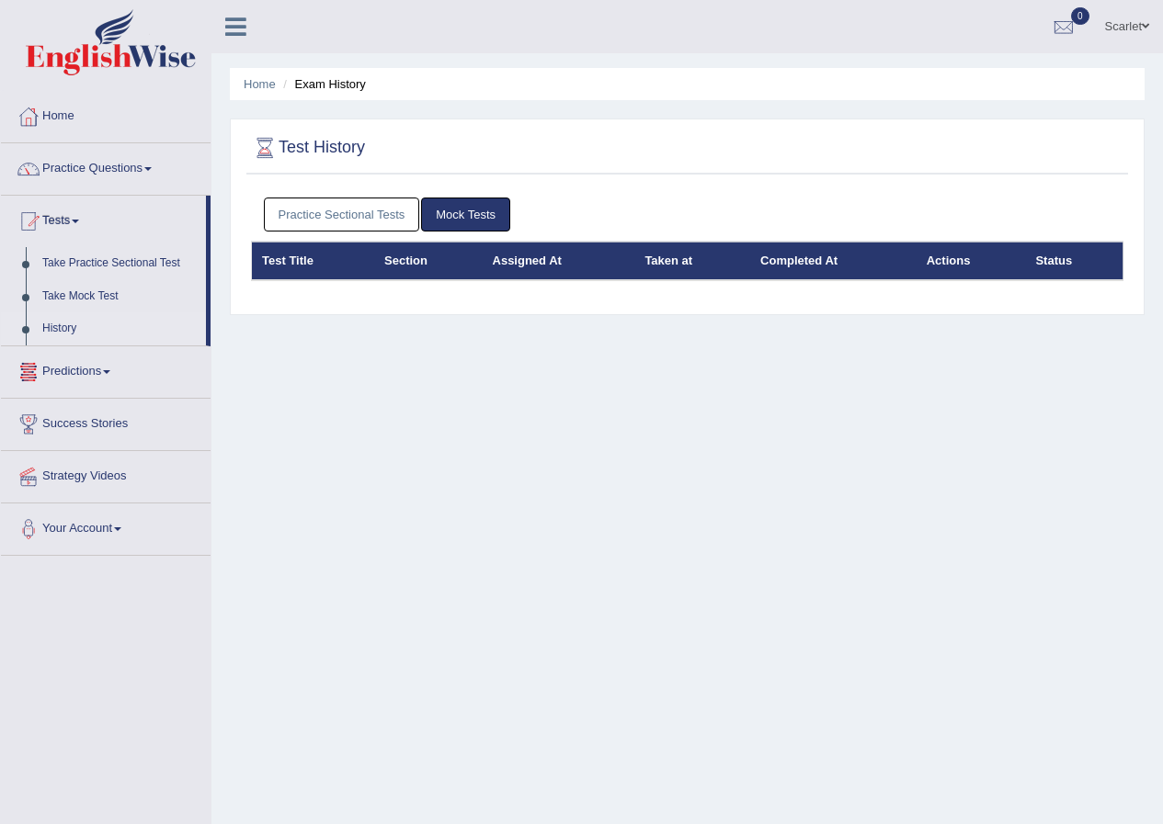
click at [57, 329] on link "History" at bounding box center [120, 328] width 172 height 33
click at [69, 114] on link "Home" at bounding box center [106, 114] width 210 height 46
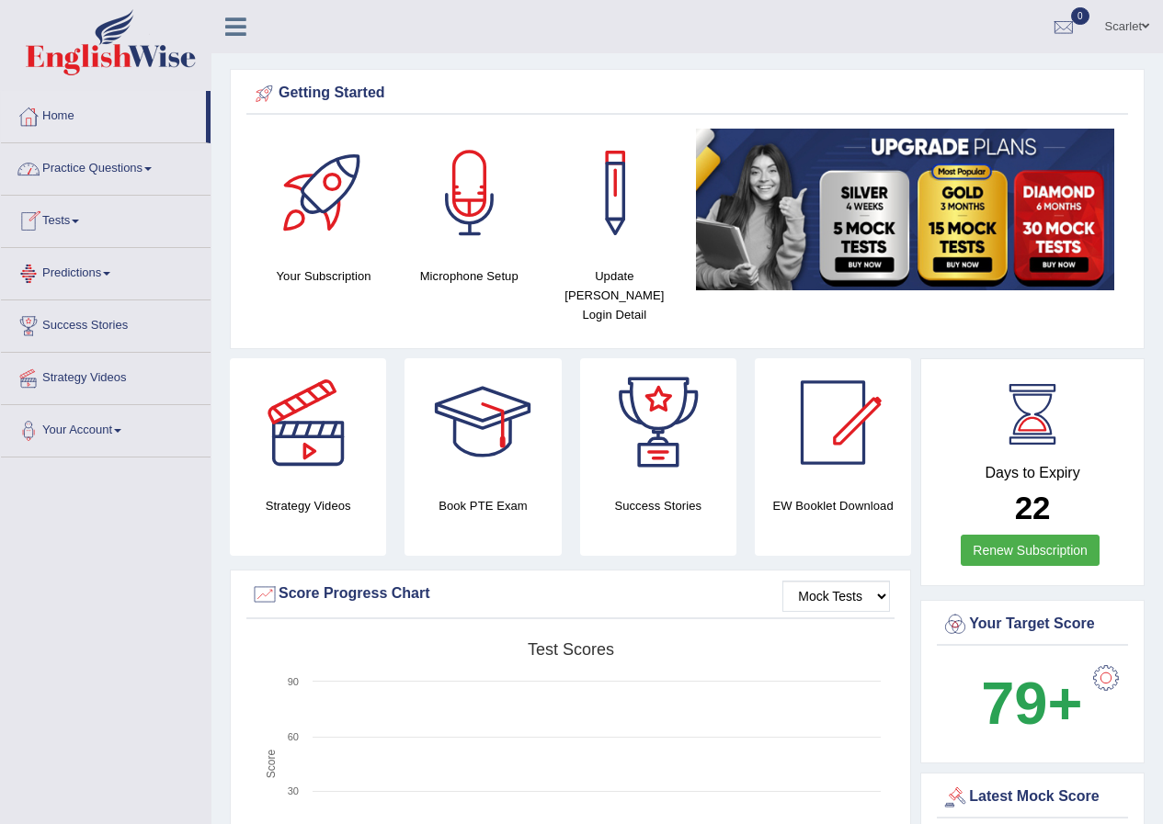
click at [66, 224] on link "Tests" at bounding box center [106, 219] width 210 height 46
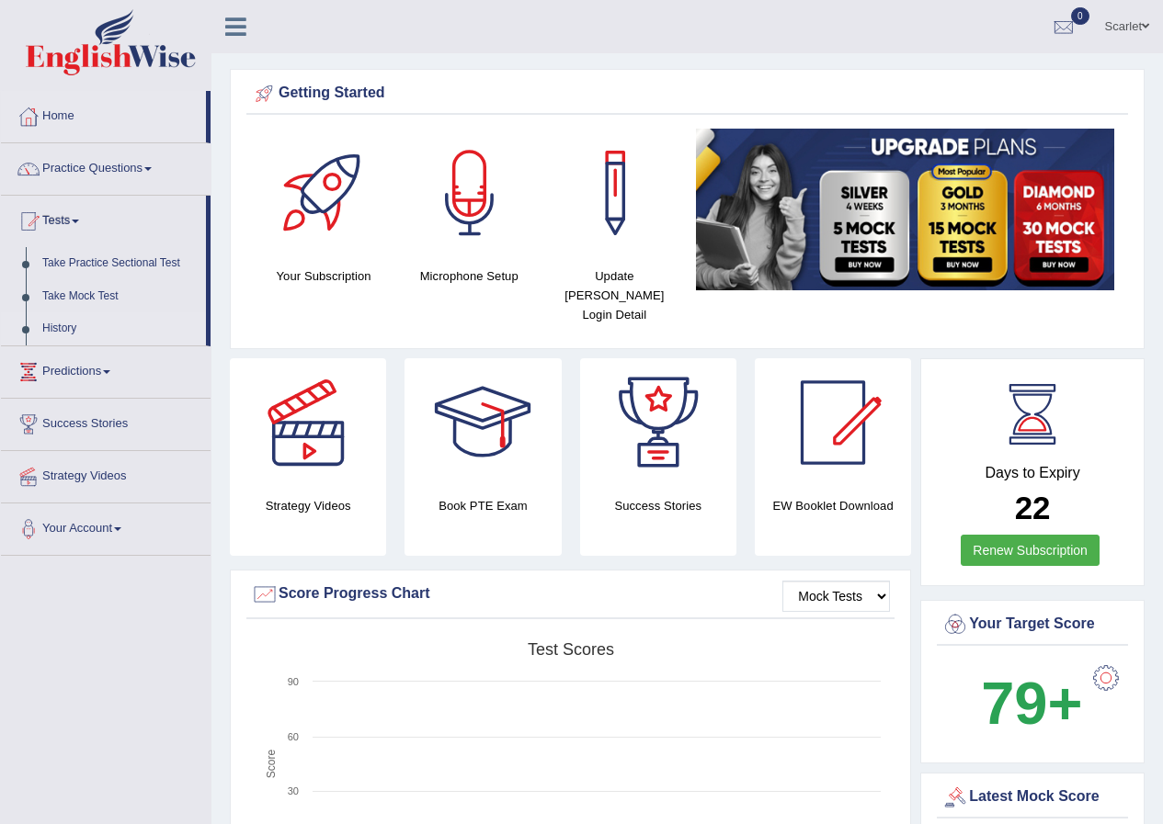
click at [63, 329] on link "History" at bounding box center [120, 328] width 172 height 33
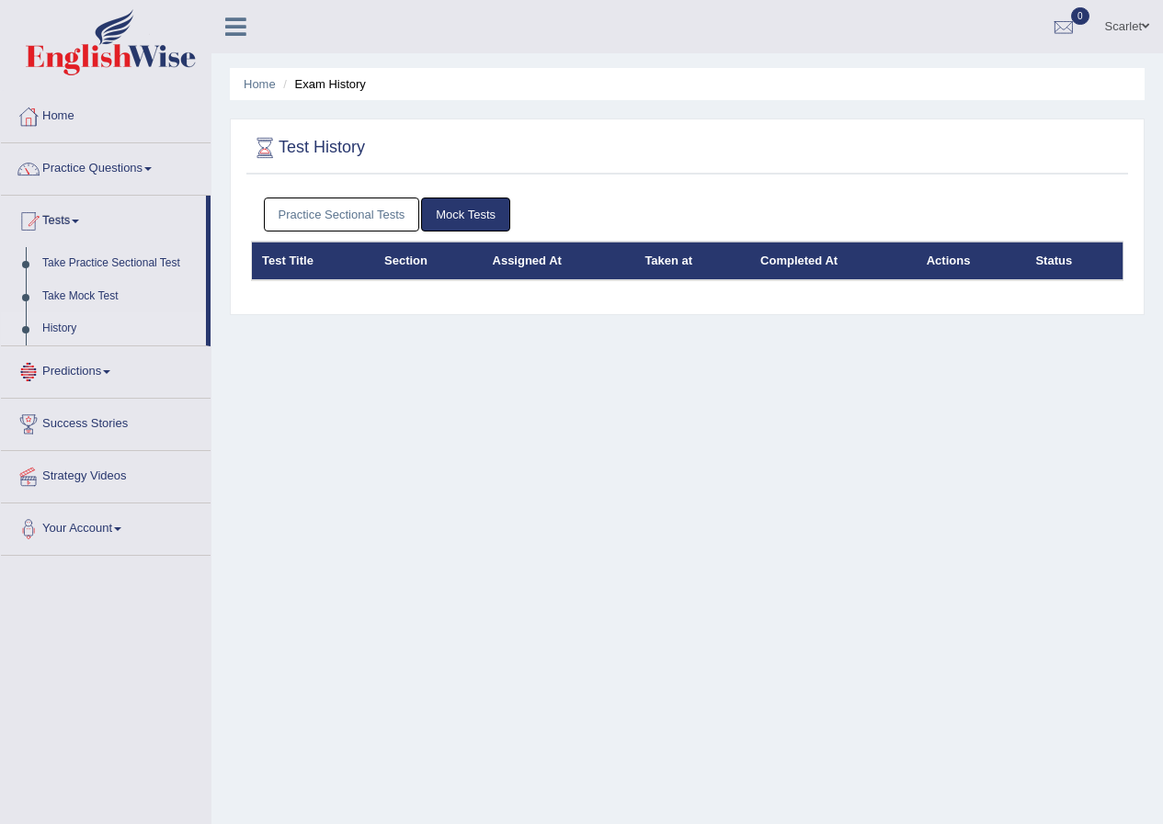
click at [59, 330] on link "History" at bounding box center [120, 328] width 172 height 33
click at [62, 330] on link "History" at bounding box center [120, 328] width 172 height 33
click at [65, 325] on link "History" at bounding box center [120, 328] width 172 height 33
click at [66, 329] on link "History" at bounding box center [120, 328] width 172 height 33
click at [87, 174] on link "Practice Questions" at bounding box center [106, 166] width 210 height 46
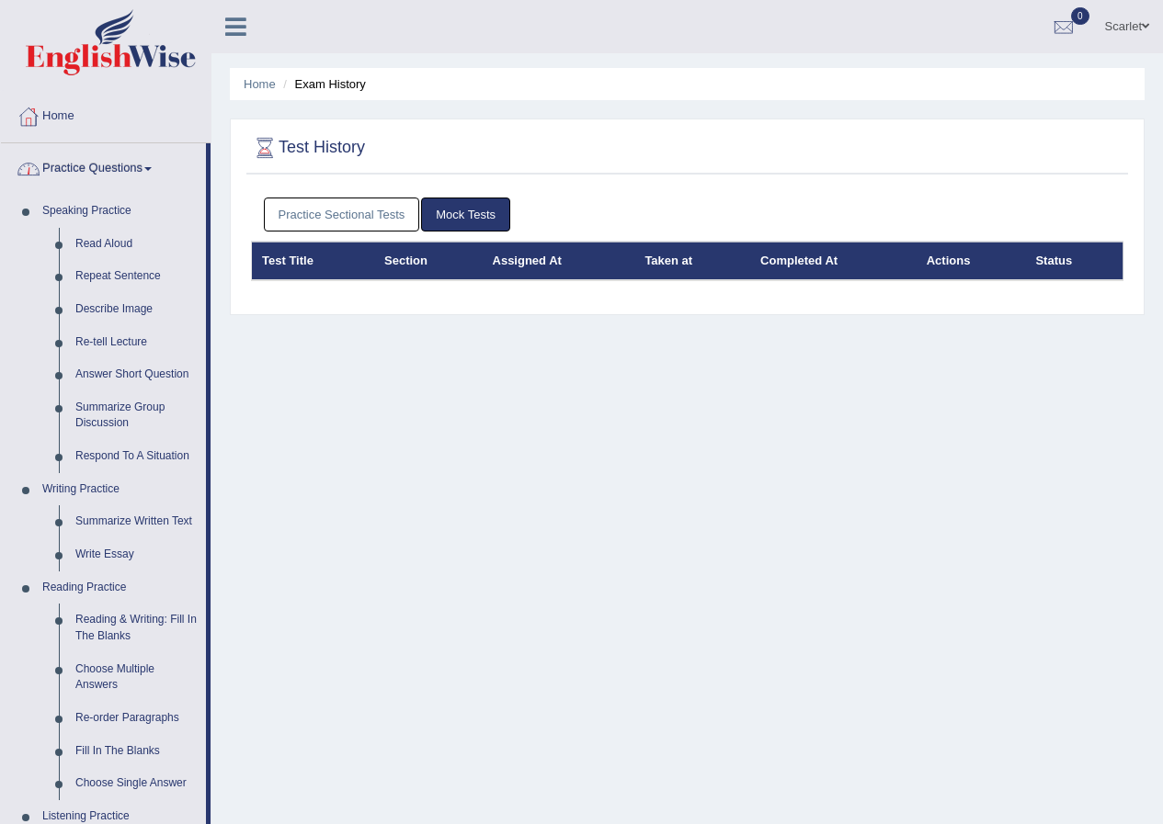
click at [108, 161] on link "Practice Questions" at bounding box center [103, 166] width 205 height 46
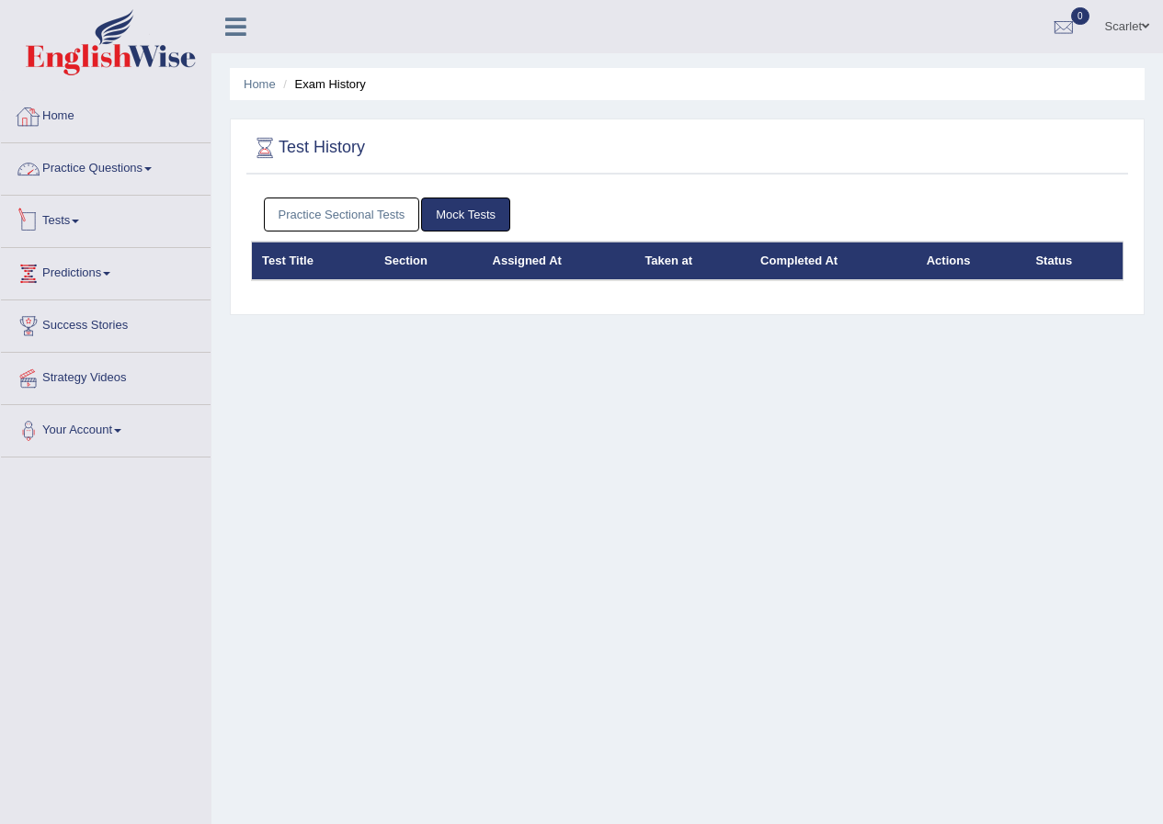
click at [62, 111] on link "Home" at bounding box center [106, 114] width 210 height 46
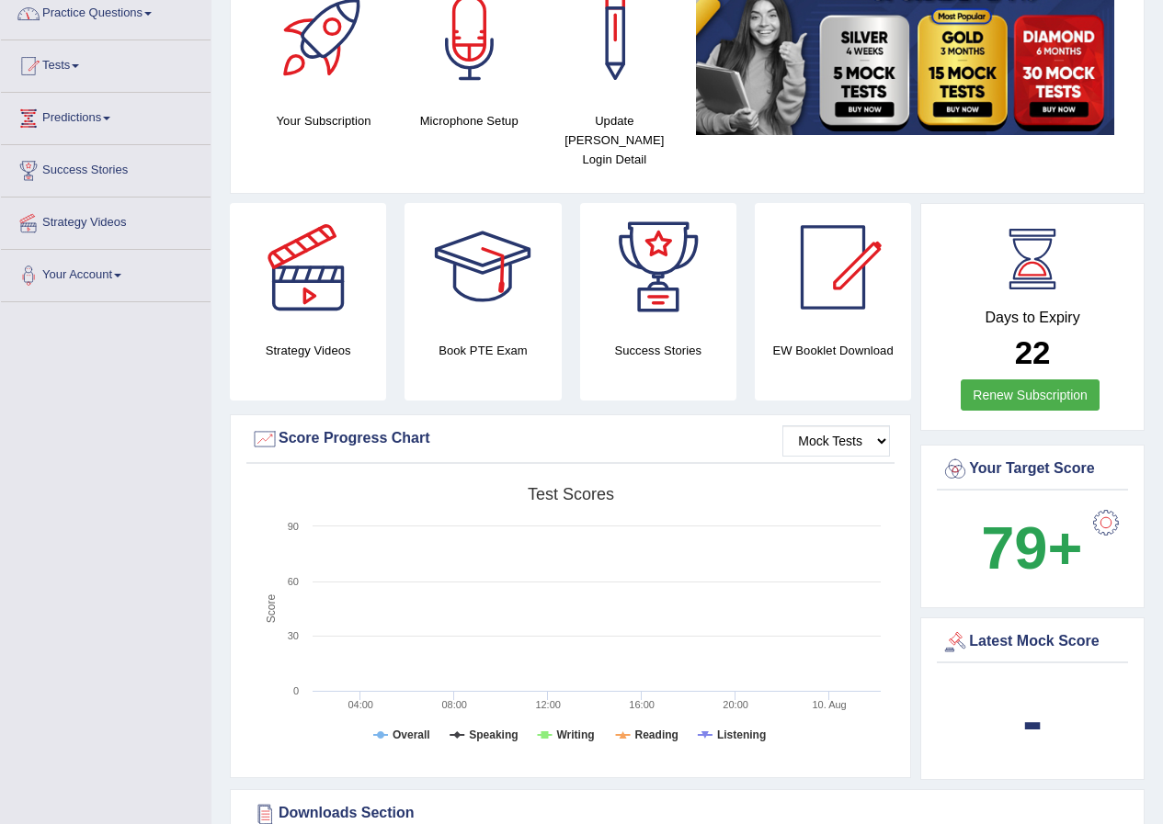
scroll to position [92, 0]
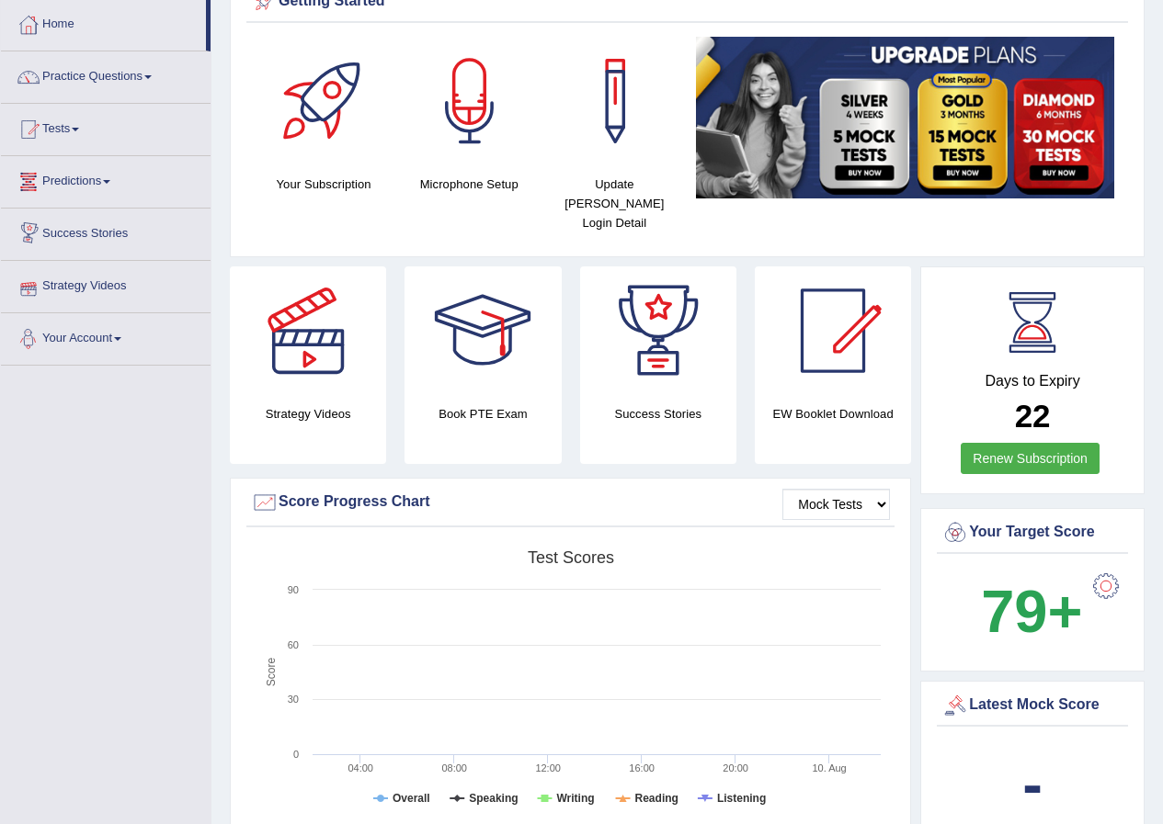
click at [79, 183] on link "Predictions" at bounding box center [106, 179] width 210 height 46
click at [60, 123] on link "Tests" at bounding box center [106, 127] width 210 height 46
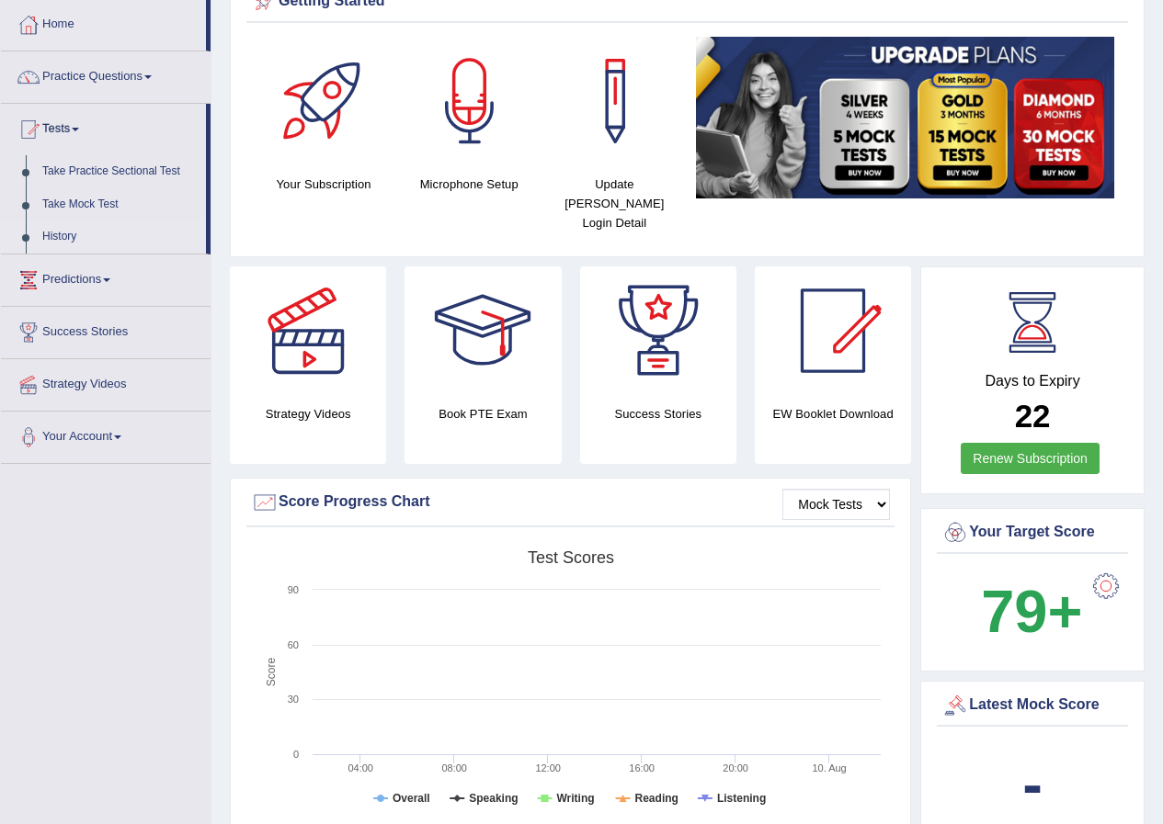
click at [53, 236] on link "History" at bounding box center [120, 237] width 172 height 33
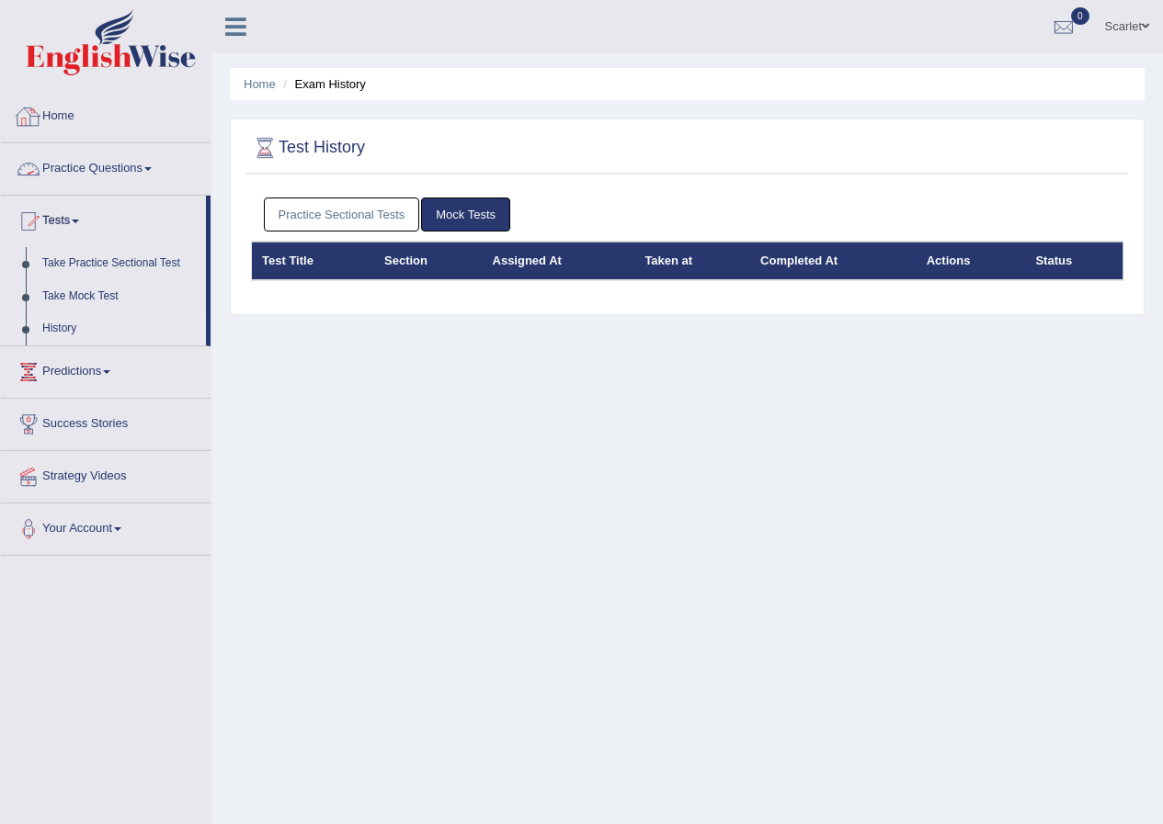
click at [78, 104] on link "Home" at bounding box center [106, 114] width 210 height 46
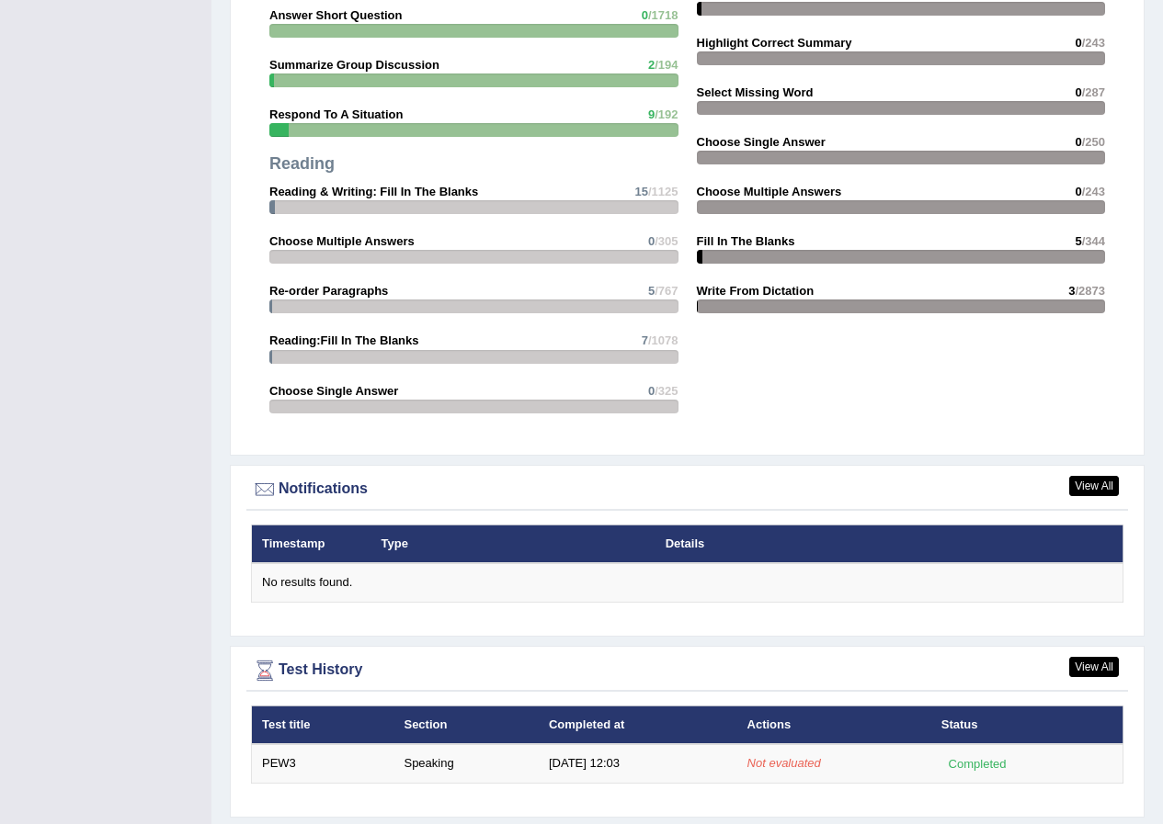
scroll to position [1823, 0]
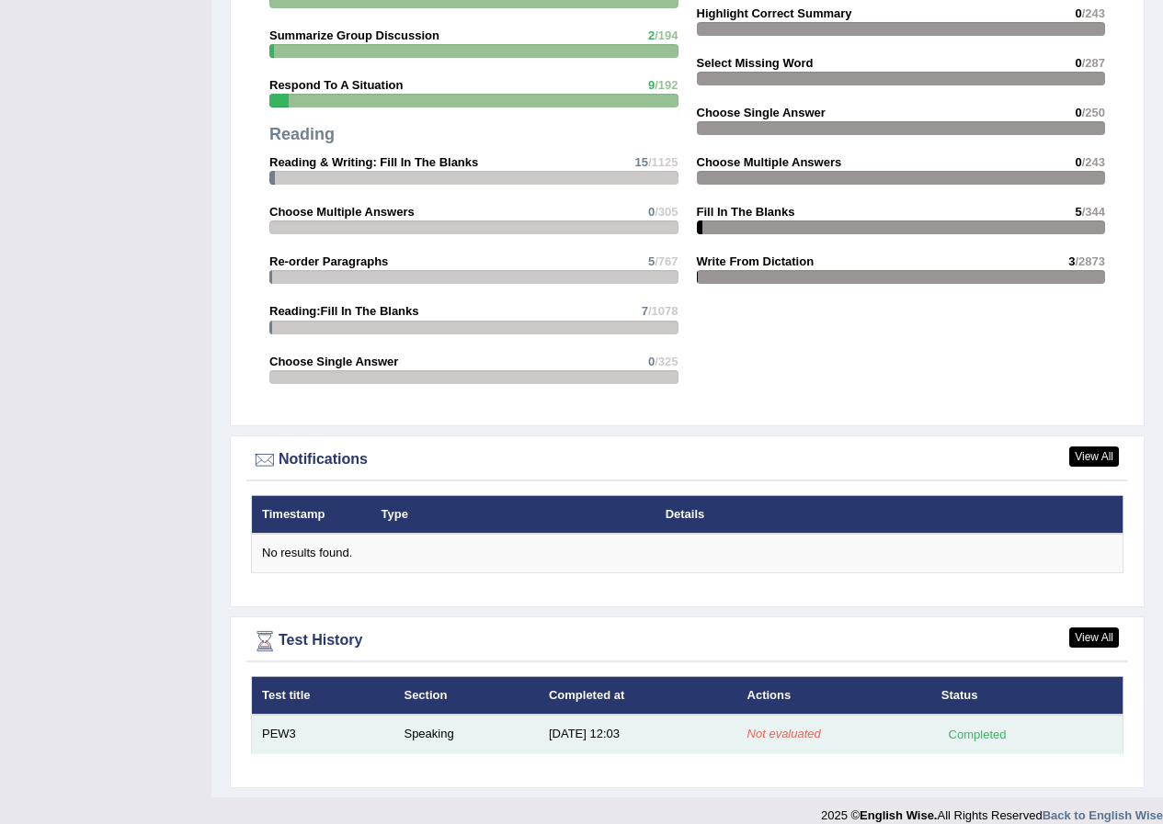
click at [574, 719] on td "[DATE] 12:03" at bounding box center [638, 734] width 199 height 39
click at [277, 715] on td "PEW3" at bounding box center [323, 734] width 142 height 39
click at [278, 715] on td "PEW3" at bounding box center [323, 734] width 142 height 39
click at [418, 716] on td "Speaking" at bounding box center [465, 734] width 144 height 39
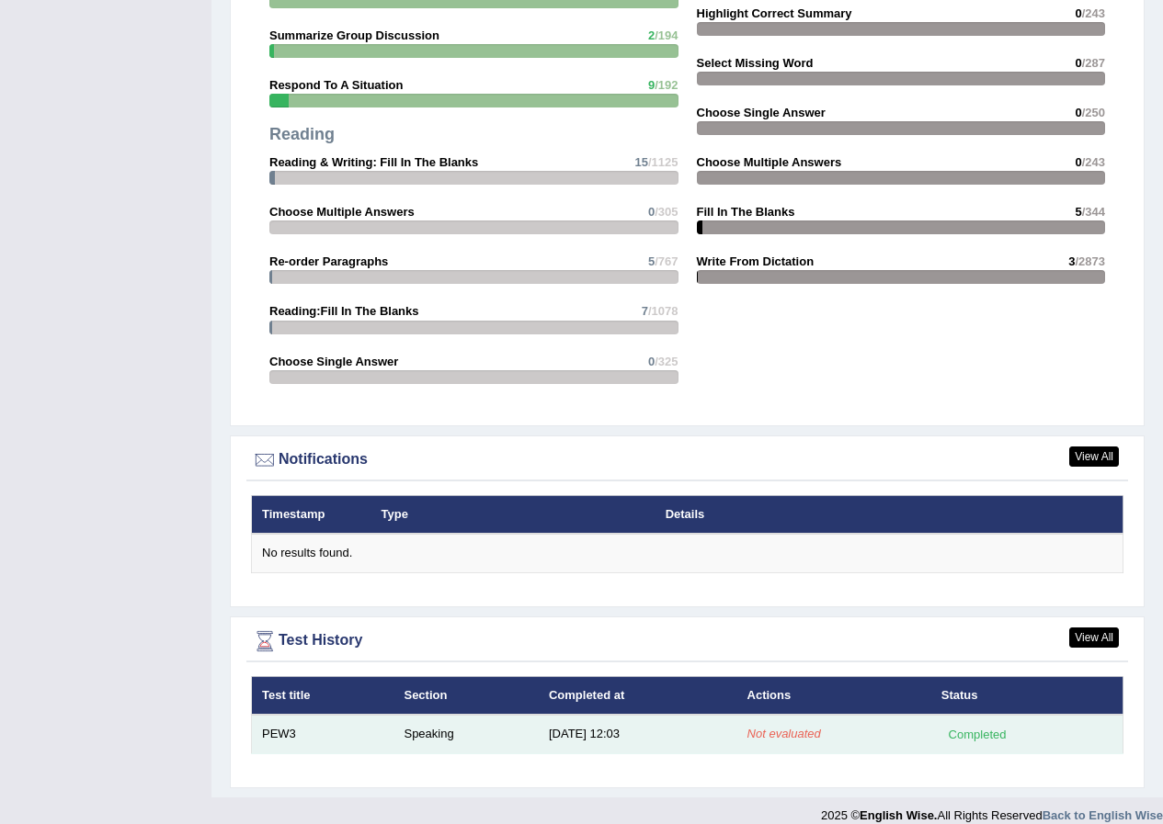
click at [418, 716] on td "Speaking" at bounding box center [465, 734] width 144 height 39
click at [880, 724] on td "Not evaluated" at bounding box center [834, 734] width 194 height 39
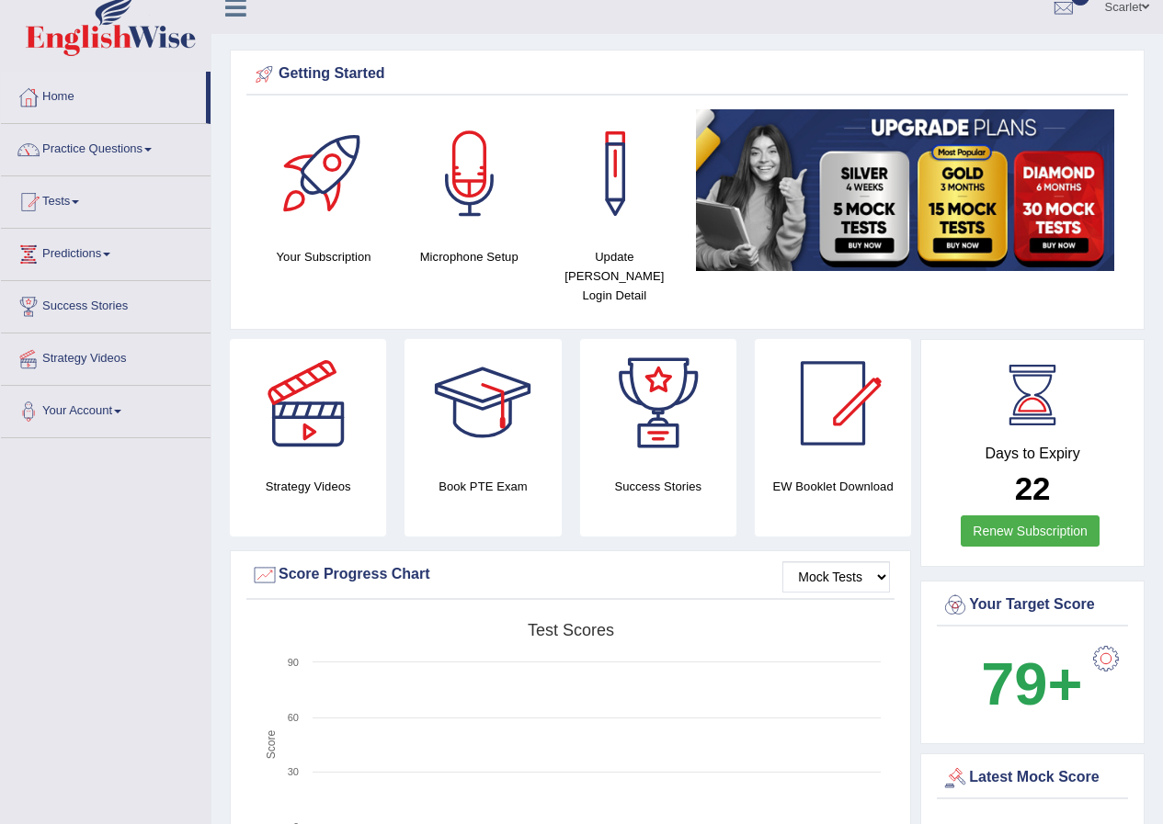
scroll to position [0, 0]
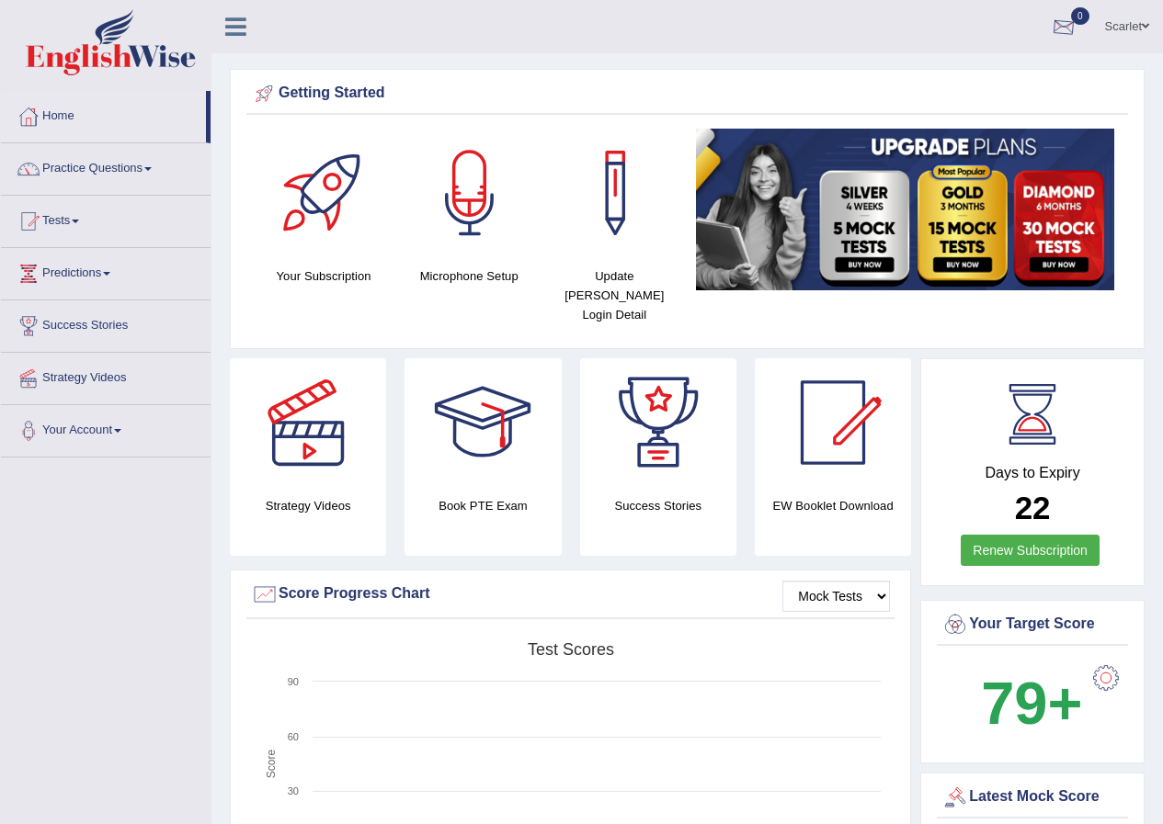
click at [1064, 24] on div at bounding box center [1064, 28] width 28 height 28
click at [699, 46] on ul "Scarlet Toggle navigation Username: scarlet30 Access Type: Online Subscription:…" at bounding box center [830, 26] width 666 height 52
click at [62, 120] on link "Home" at bounding box center [103, 114] width 205 height 46
click at [93, 158] on link "Practice Questions" at bounding box center [106, 166] width 210 height 46
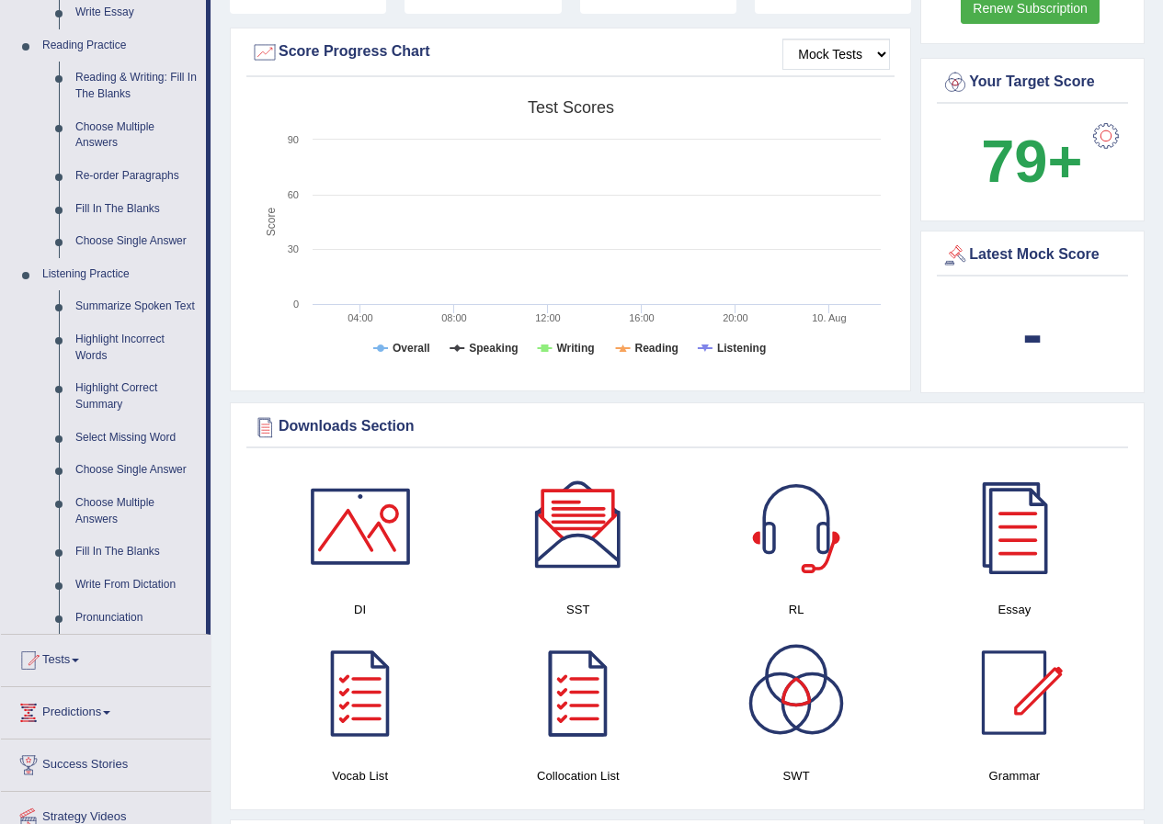
scroll to position [735, 0]
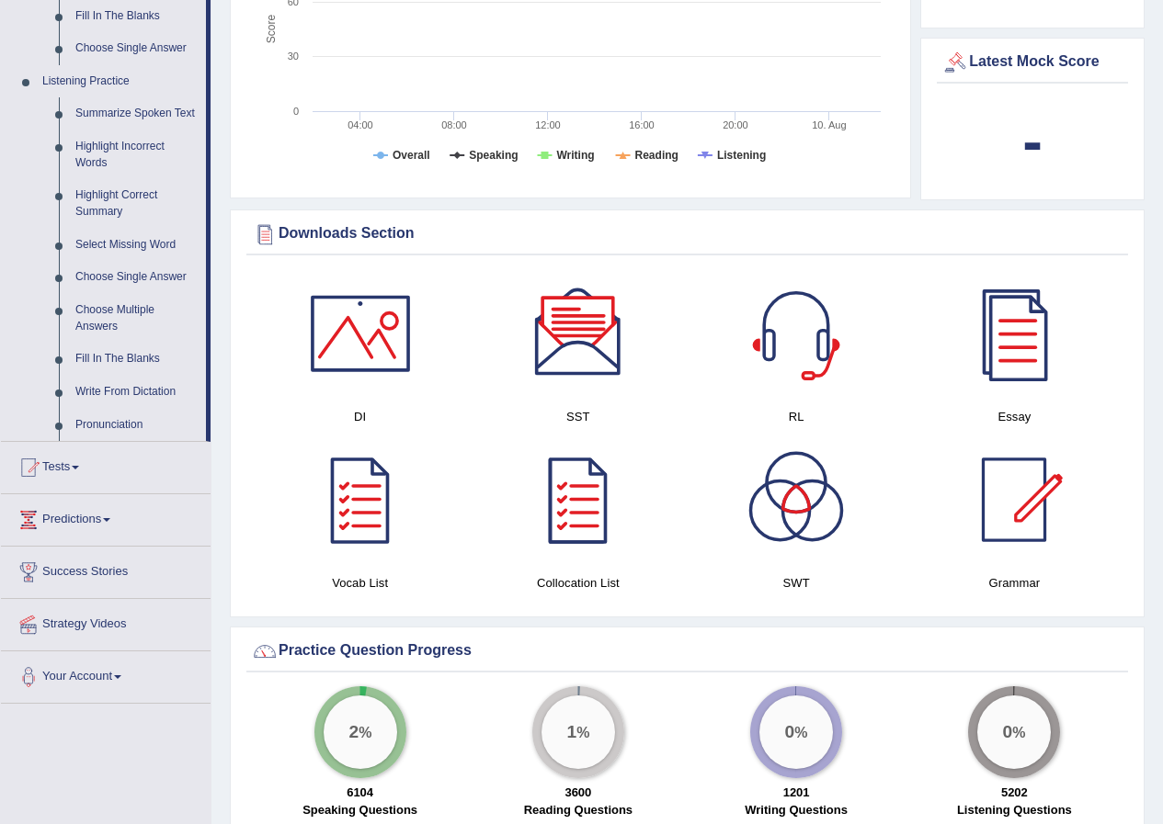
click at [74, 473] on link "Tests" at bounding box center [106, 465] width 210 height 46
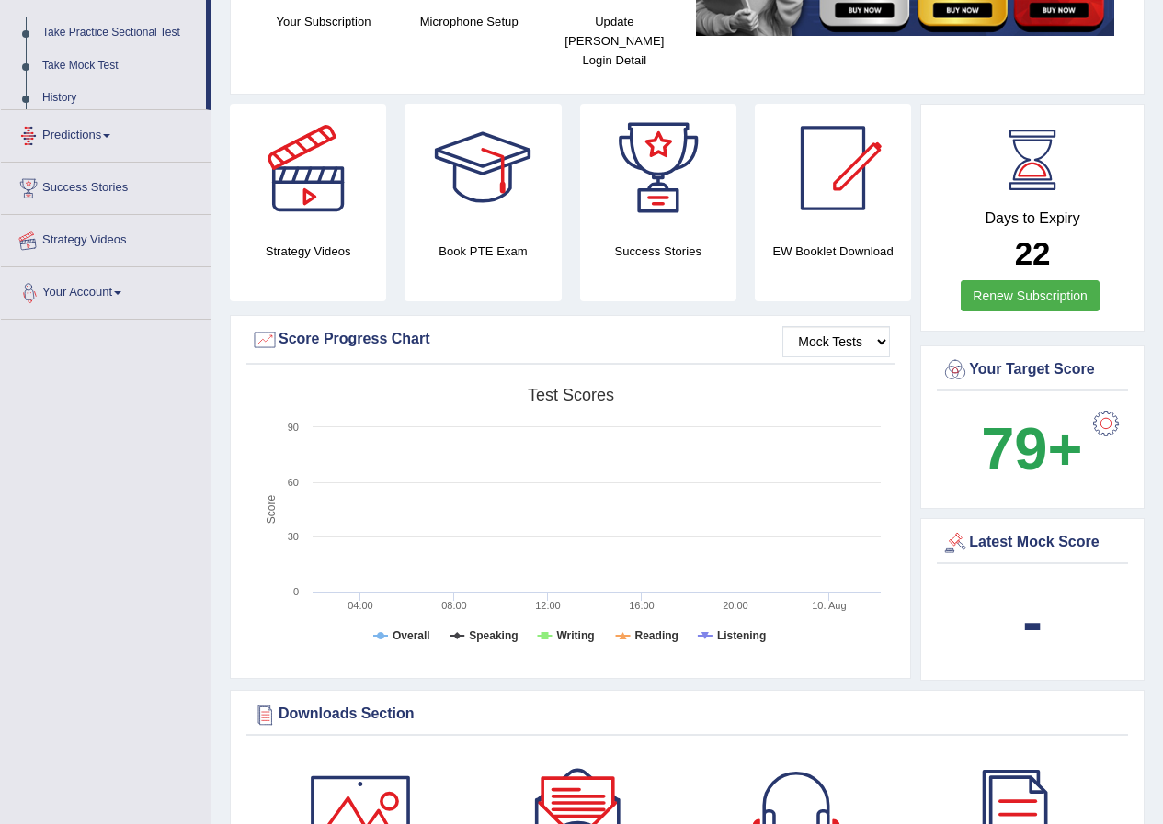
scroll to position [205, 0]
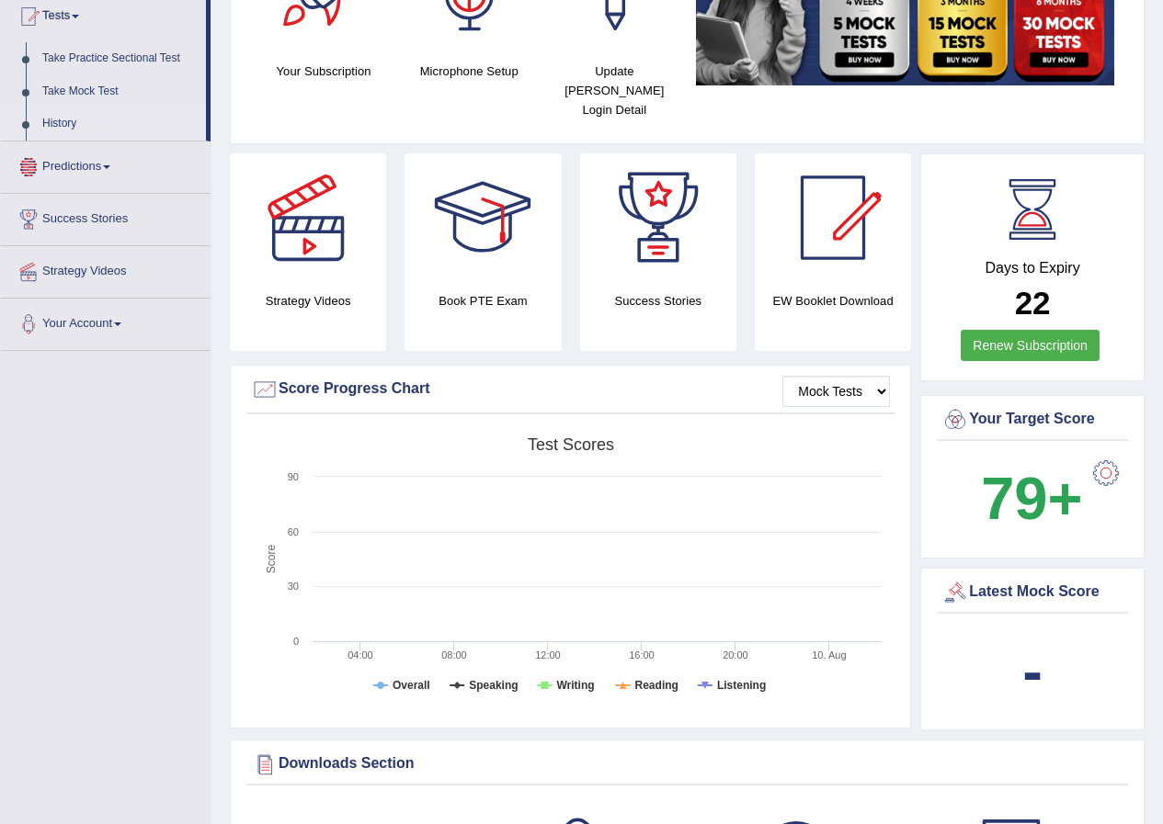
click at [60, 121] on link "History" at bounding box center [120, 124] width 172 height 33
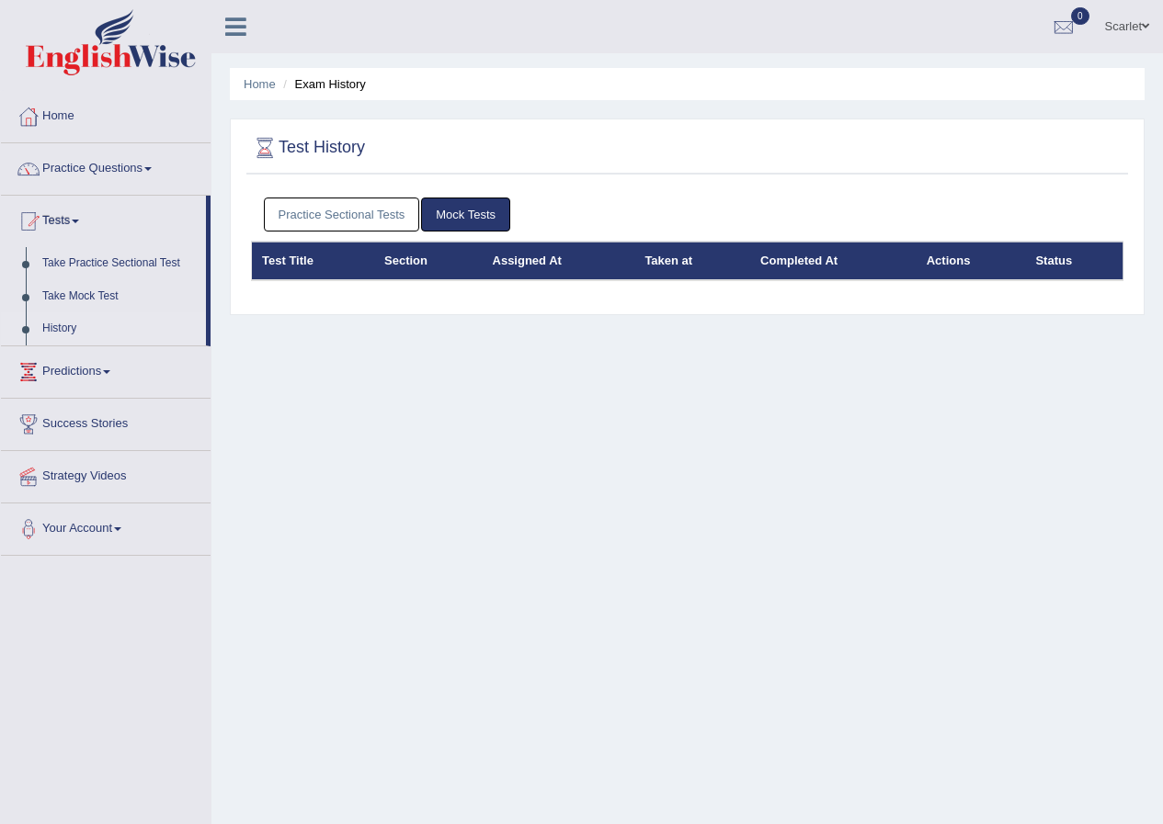
click at [335, 473] on div "Home Exam History Test History Practice Sectional Tests Mock Tests Test Title S…" at bounding box center [686, 459] width 951 height 919
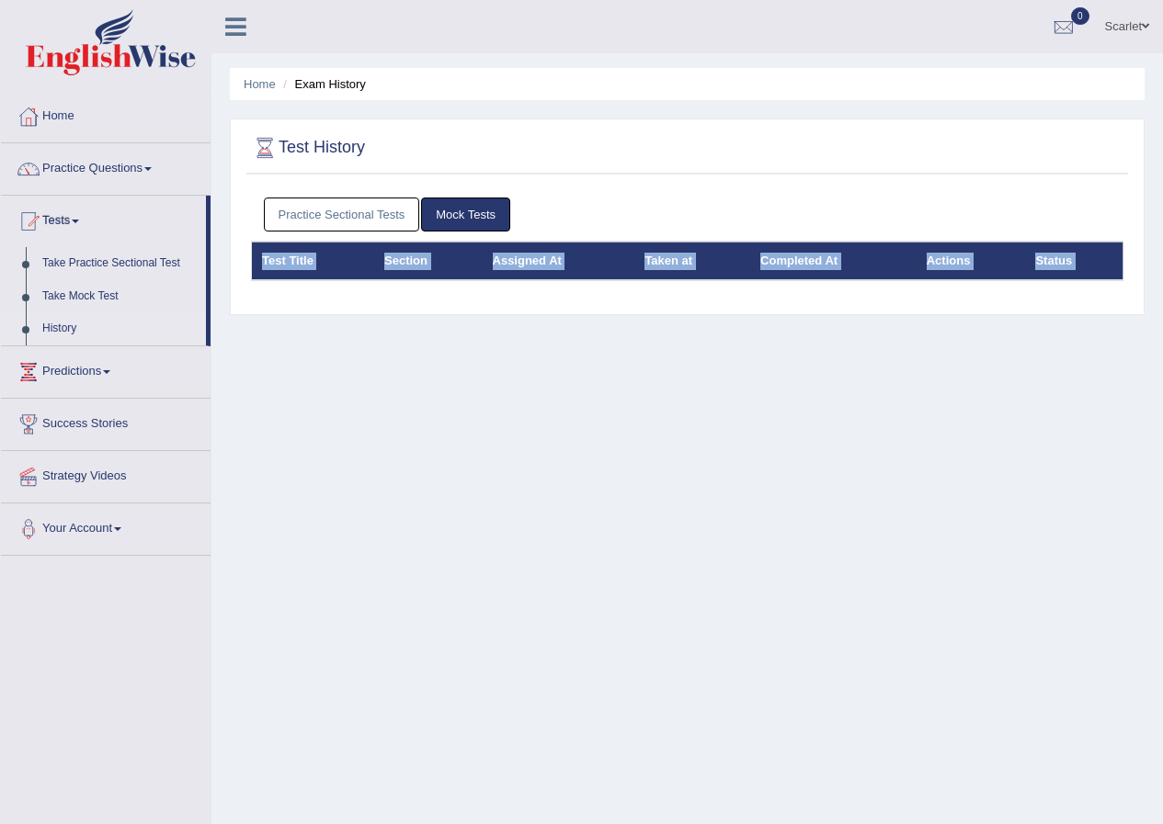
click at [335, 473] on div "Home Exam History Test History Practice Sectional Tests Mock Tests Test Title S…" at bounding box center [686, 459] width 951 height 919
click at [272, 266] on th "Test Title" at bounding box center [313, 261] width 123 height 39
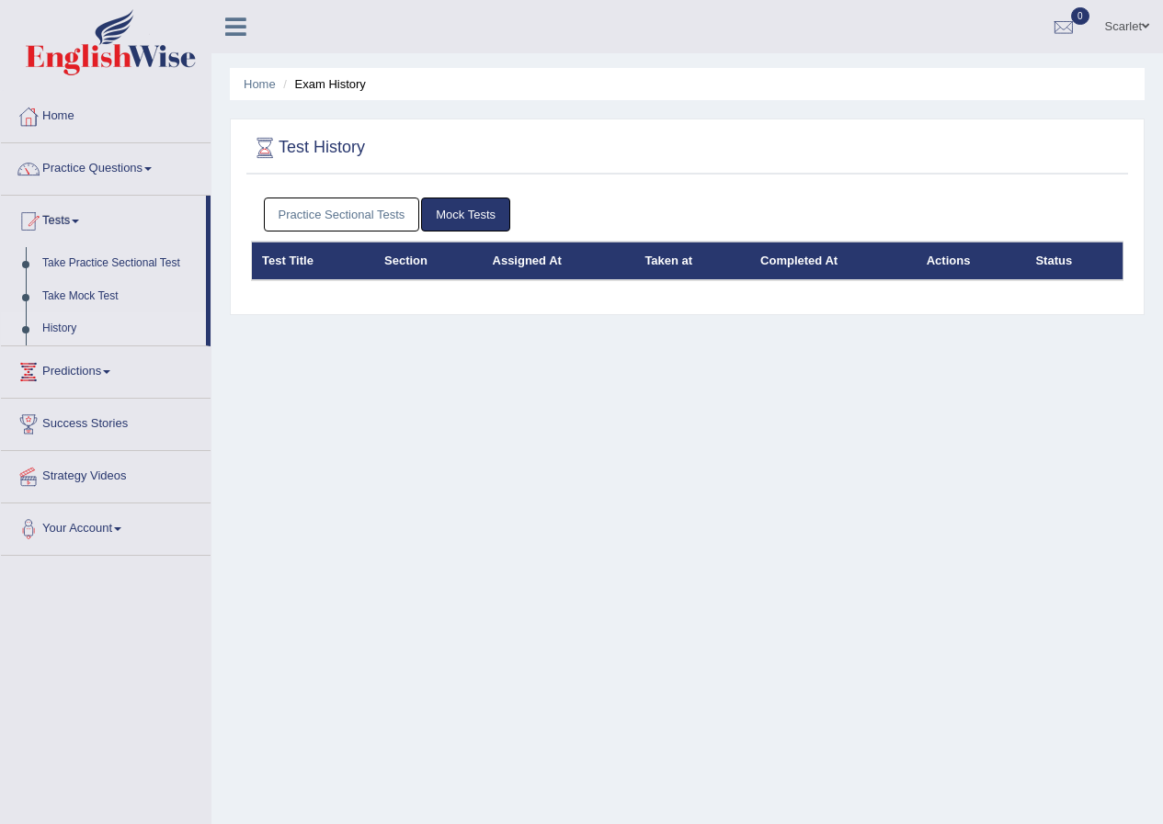
click at [315, 373] on div "Home Exam History Test History Practice Sectional Tests Mock Tests Test Title S…" at bounding box center [686, 459] width 951 height 919
click at [65, 324] on link "History" at bounding box center [120, 328] width 172 height 33
click at [51, 119] on link "Home" at bounding box center [106, 114] width 210 height 46
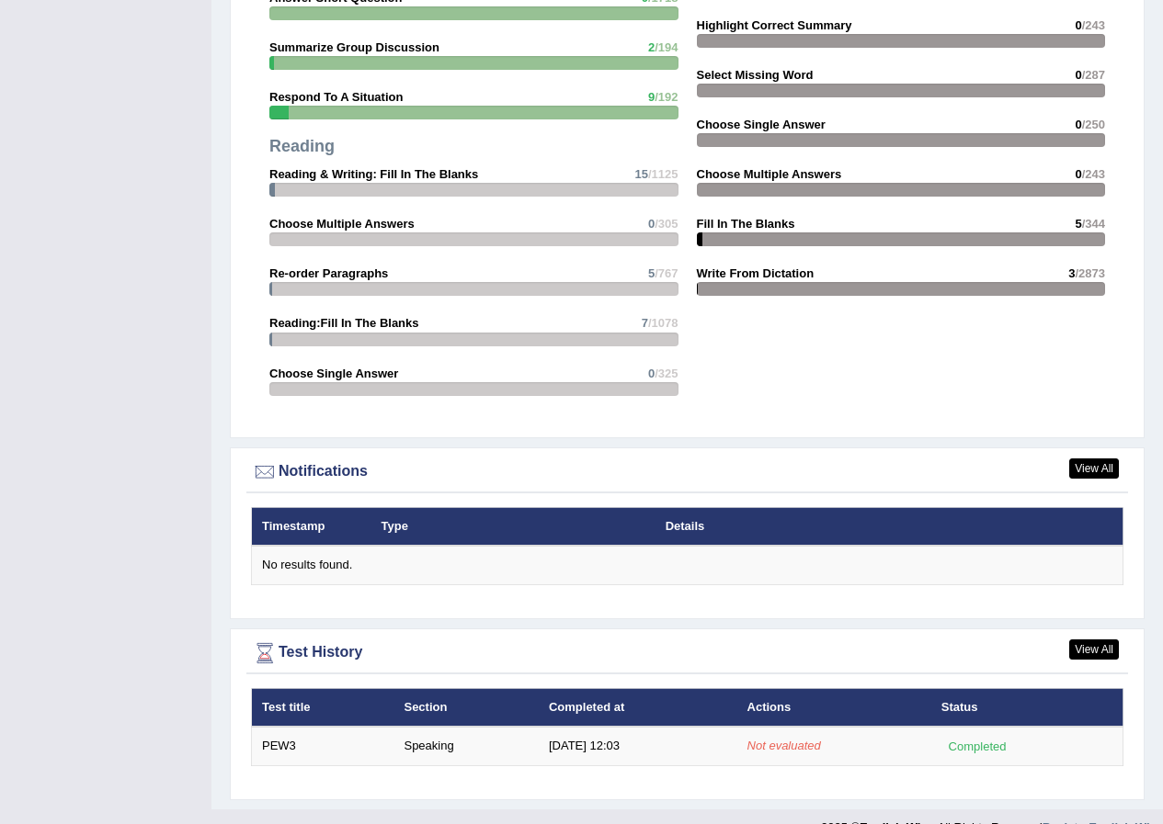
scroll to position [1823, 0]
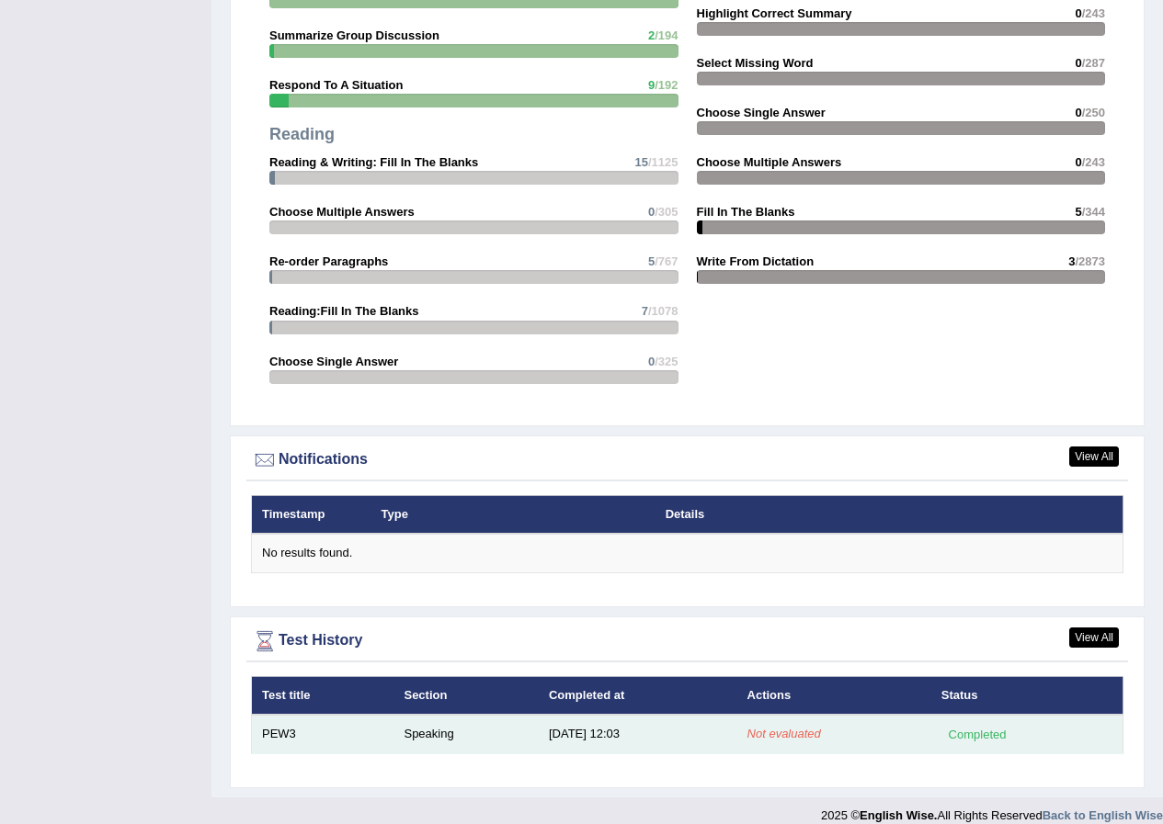
click at [591, 716] on td "[DATE] 12:03" at bounding box center [638, 734] width 199 height 39
click at [591, 716] on td "8/10/25 12:03" at bounding box center [638, 734] width 199 height 39
click at [428, 715] on td "Speaking" at bounding box center [465, 734] width 144 height 39
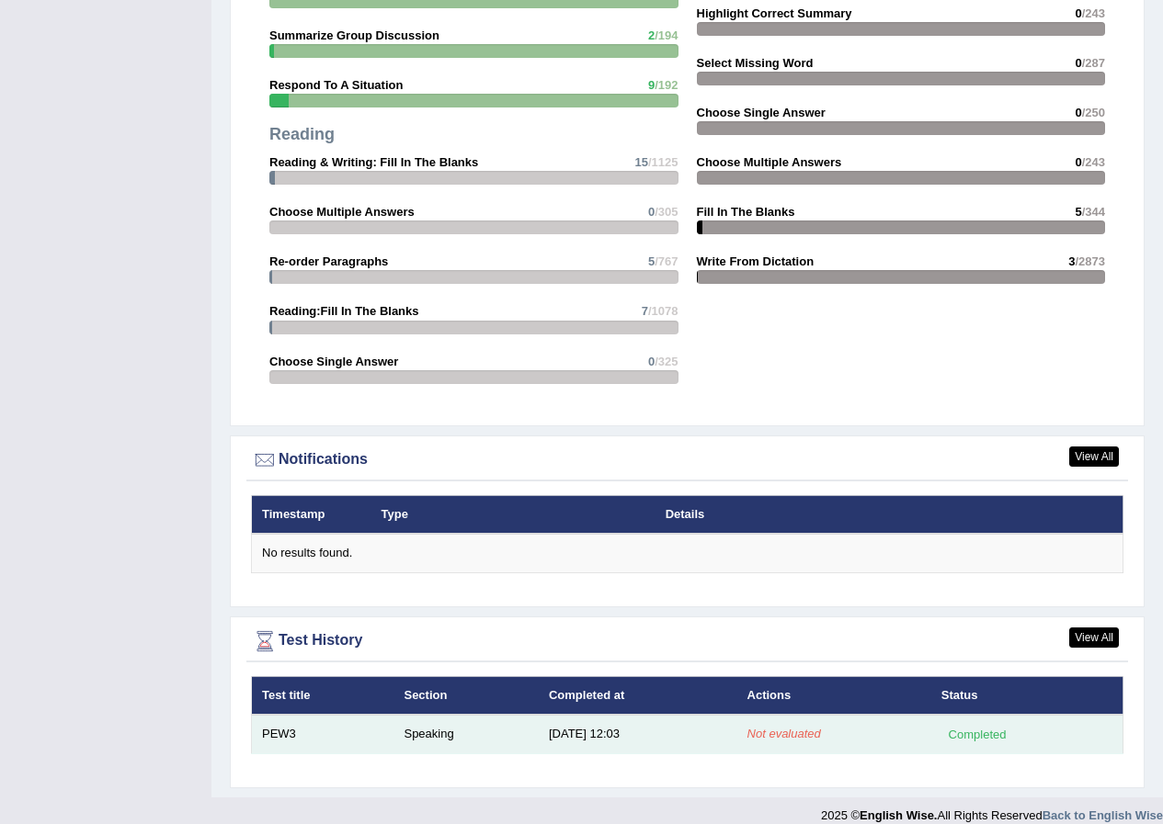
click at [428, 715] on td "Speaking" at bounding box center [465, 734] width 144 height 39
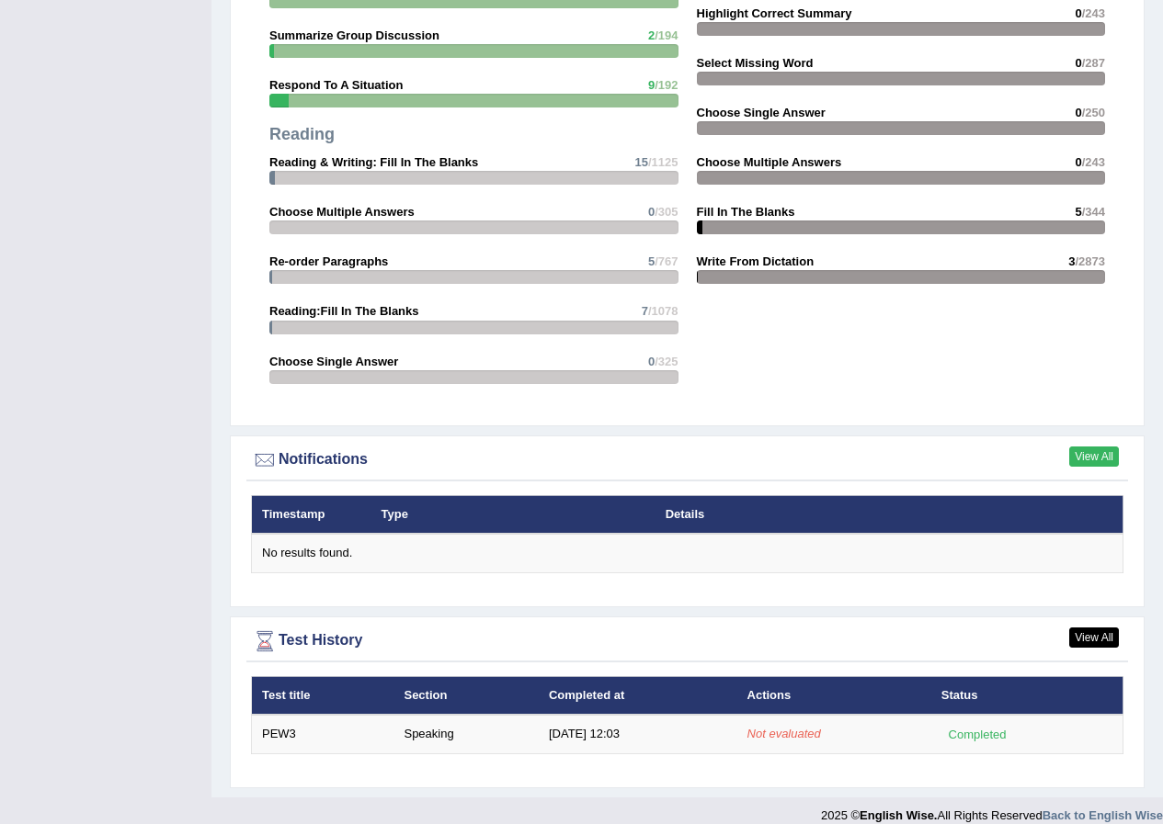
click at [1090, 447] on link "View All" at bounding box center [1094, 457] width 50 height 20
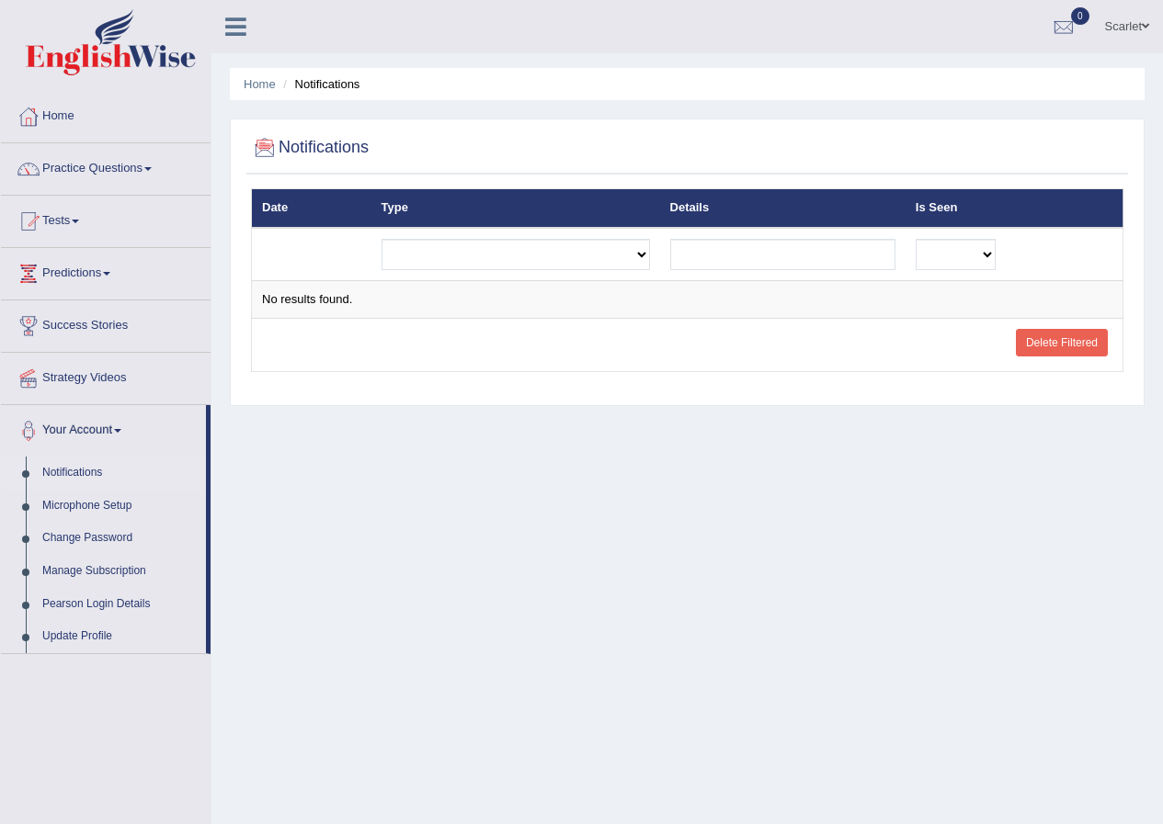
click at [70, 120] on link "Home" at bounding box center [106, 114] width 210 height 46
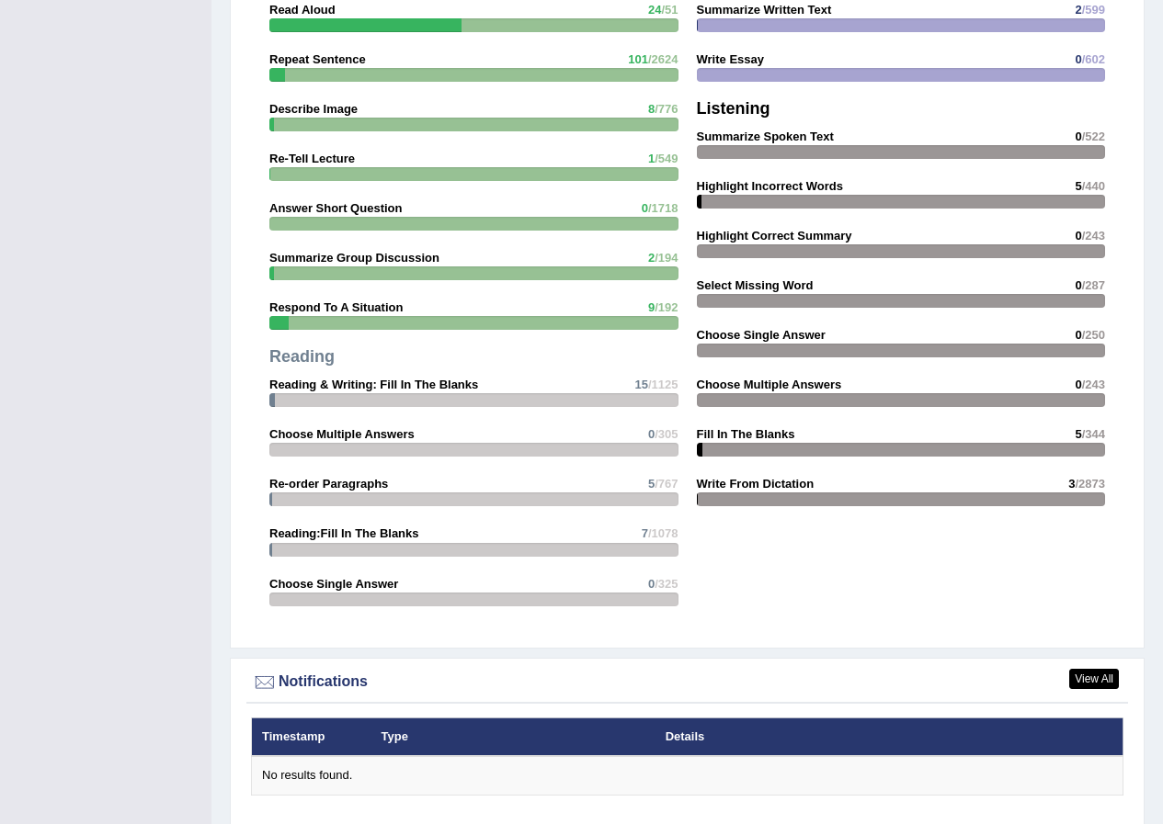
scroll to position [1823, 0]
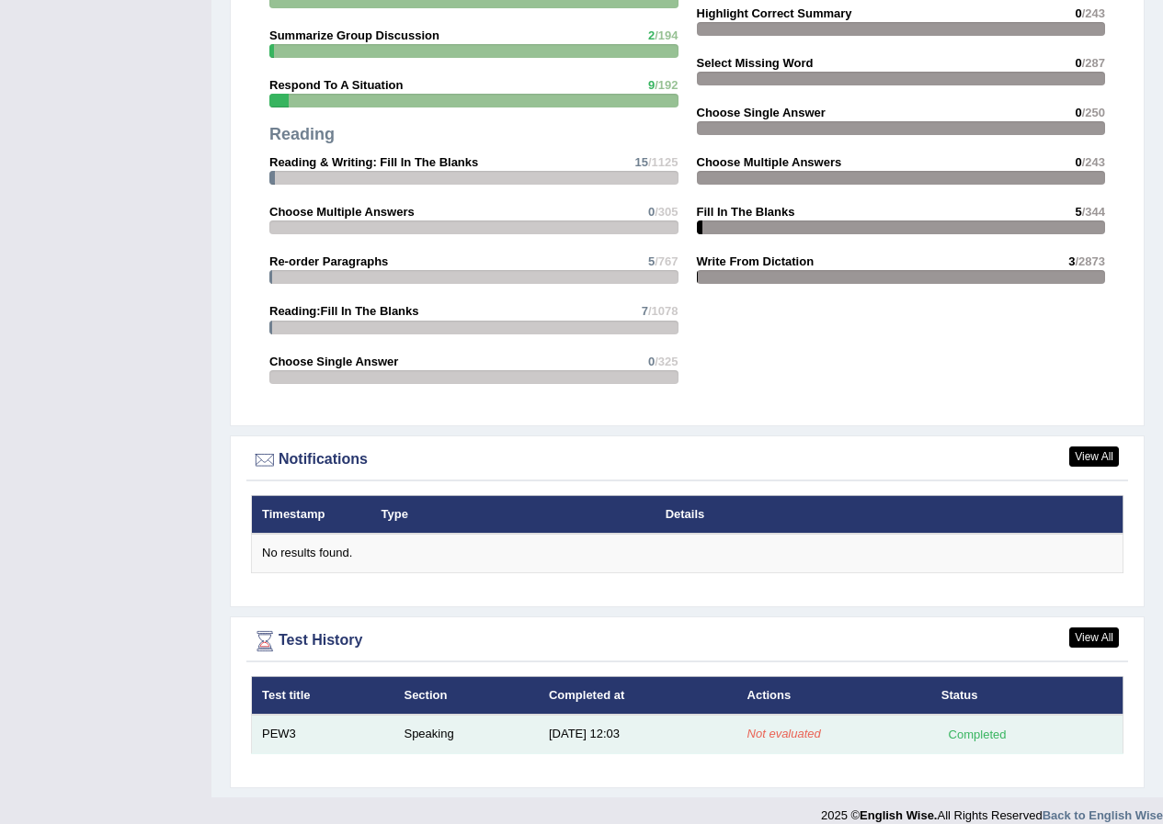
click at [587, 719] on td "8/10/25 12:03" at bounding box center [638, 734] width 199 height 39
click at [983, 725] on div "Completed" at bounding box center [977, 734] width 72 height 19
click at [986, 725] on div "Completed" at bounding box center [977, 734] width 72 height 19
click at [449, 717] on td "Speaking" at bounding box center [465, 734] width 144 height 39
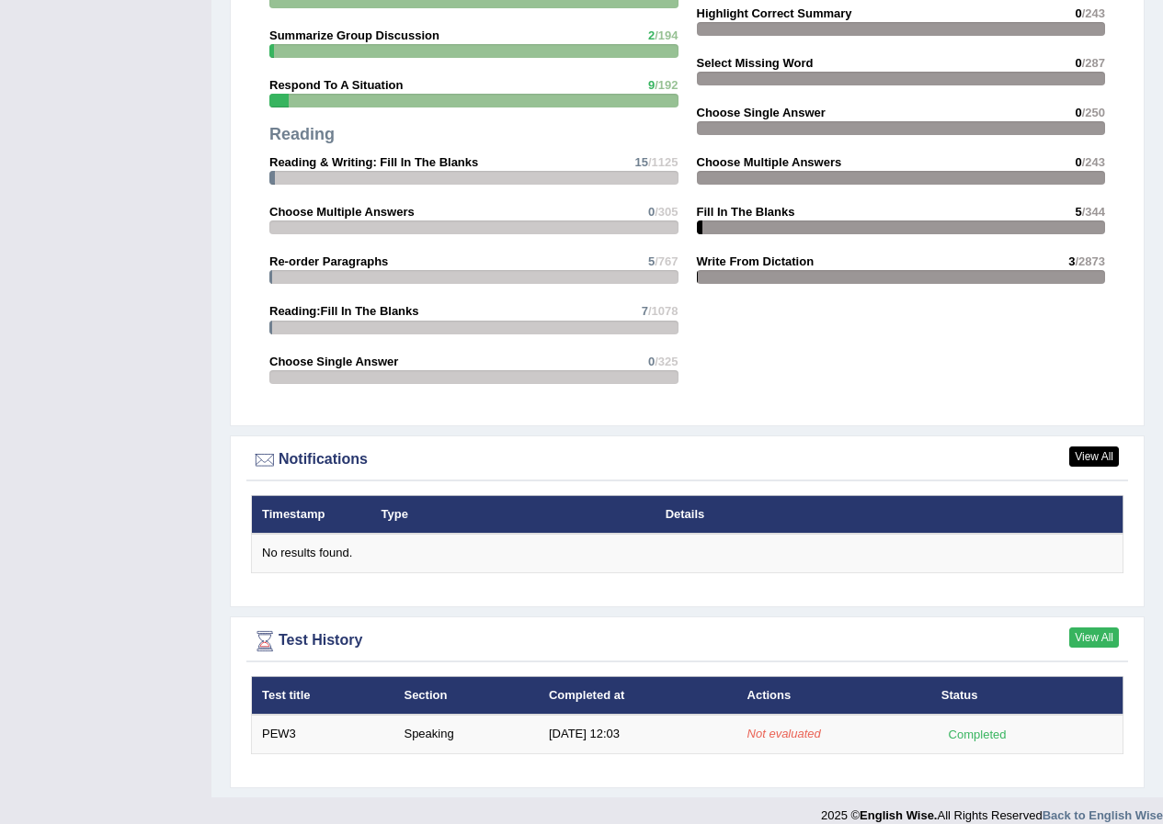
click at [1083, 628] on link "View All" at bounding box center [1094, 638] width 50 height 20
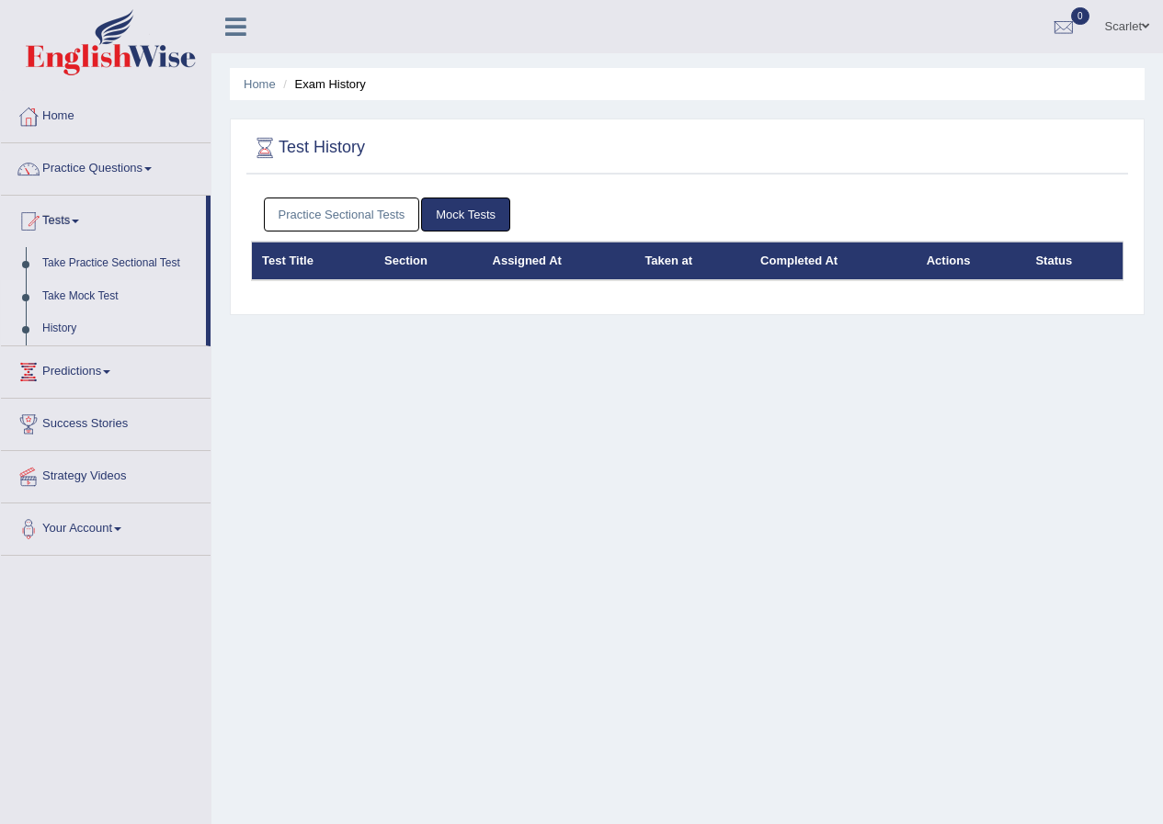
click at [82, 290] on link "Take Mock Test" at bounding box center [120, 296] width 172 height 33
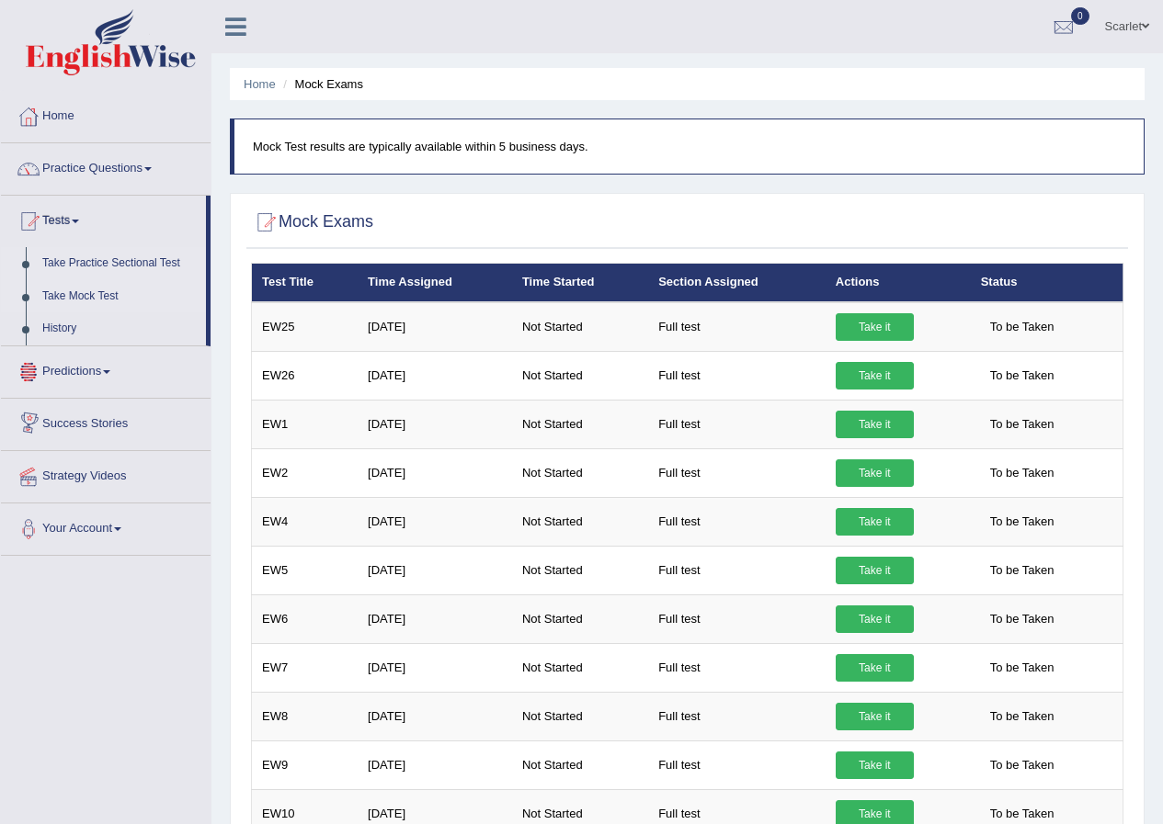
click at [72, 264] on link "Take Practice Sectional Test" at bounding box center [120, 263] width 172 height 33
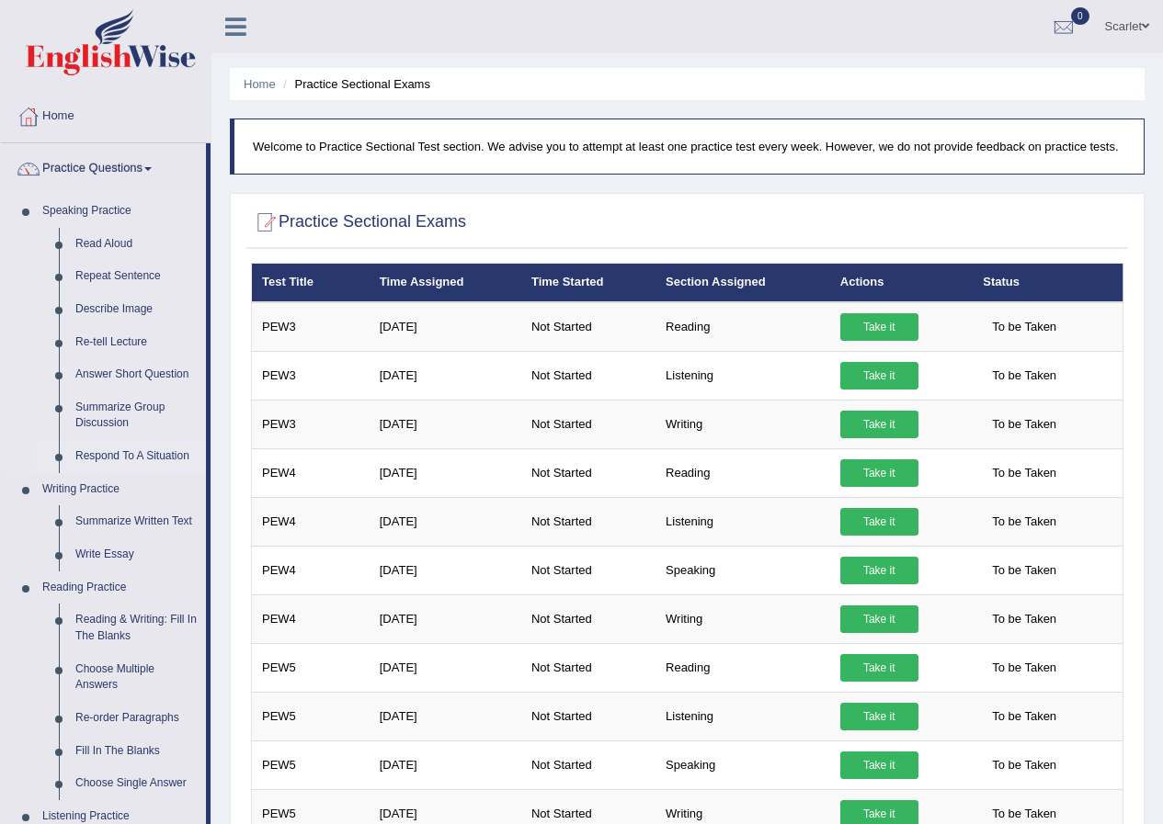
click at [110, 453] on link "Respond To A Situation" at bounding box center [136, 456] width 139 height 33
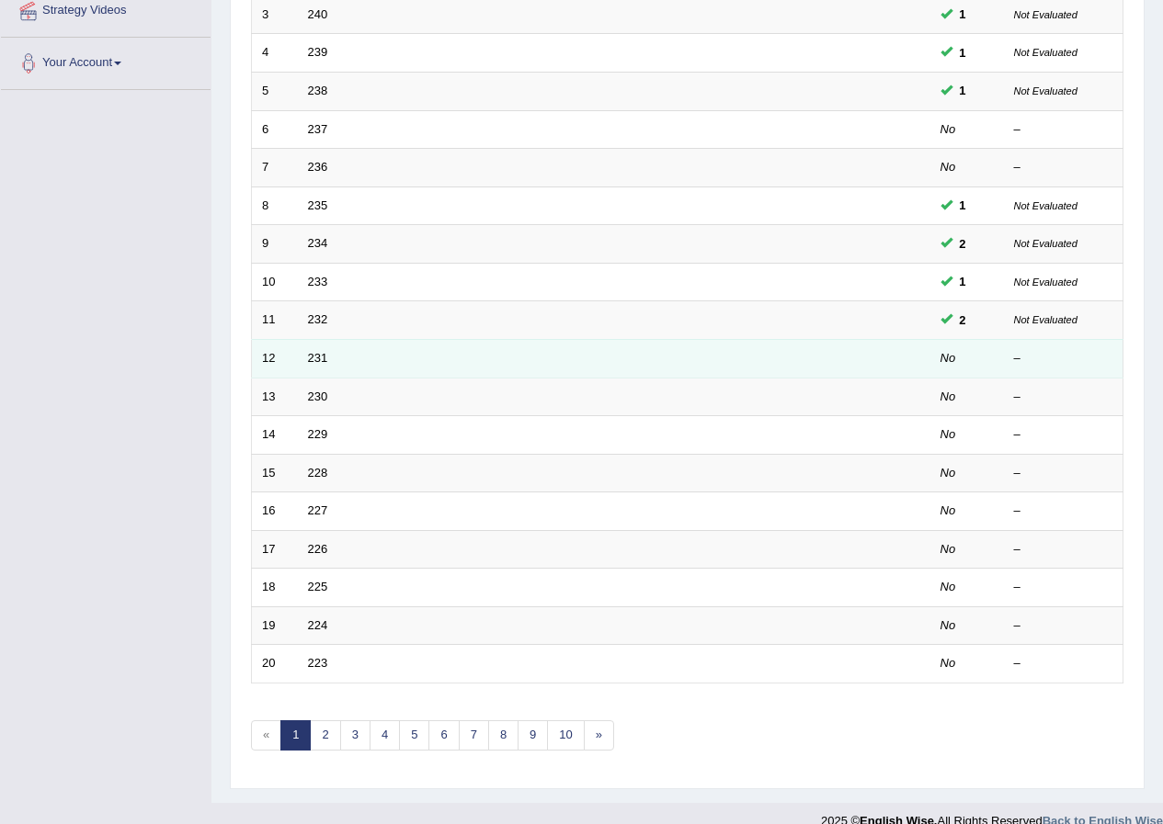
click at [307, 365] on td "231" at bounding box center [545, 358] width 494 height 39
click at [320, 356] on link "231" at bounding box center [318, 358] width 20 height 14
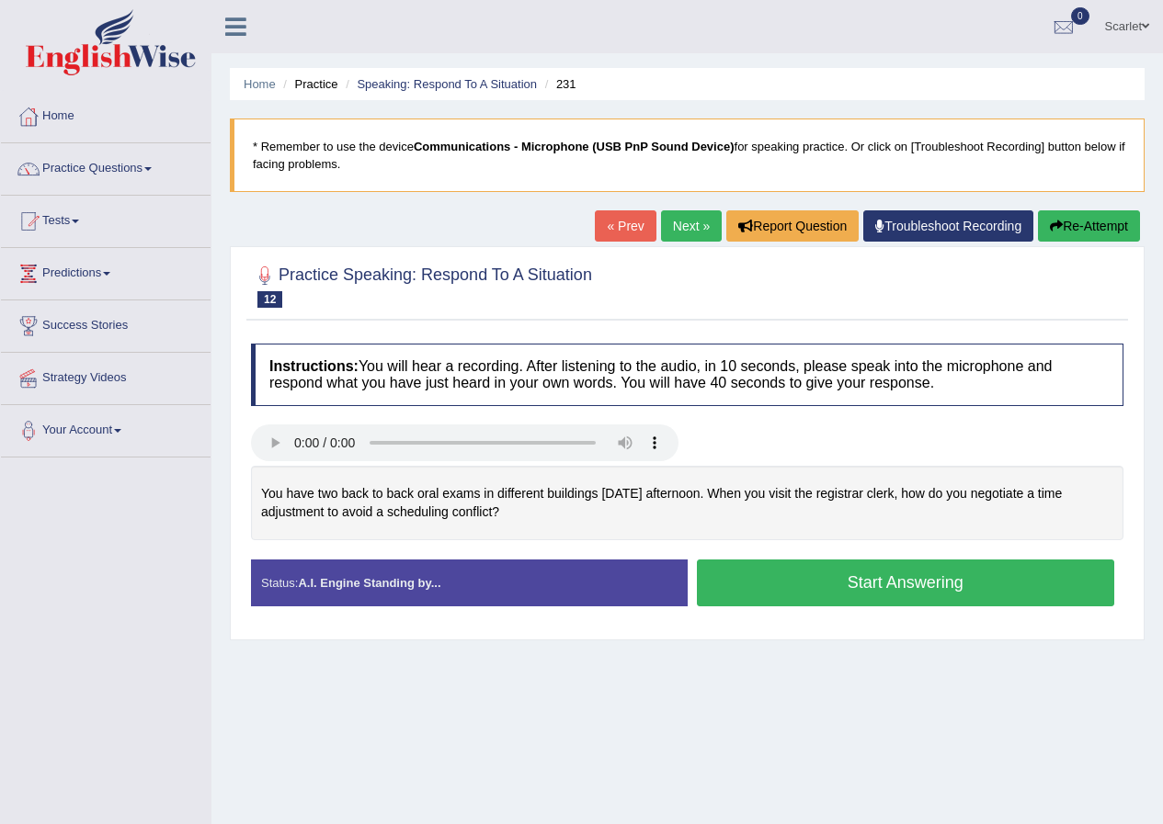
click at [913, 589] on button "Start Answering" at bounding box center [906, 583] width 418 height 47
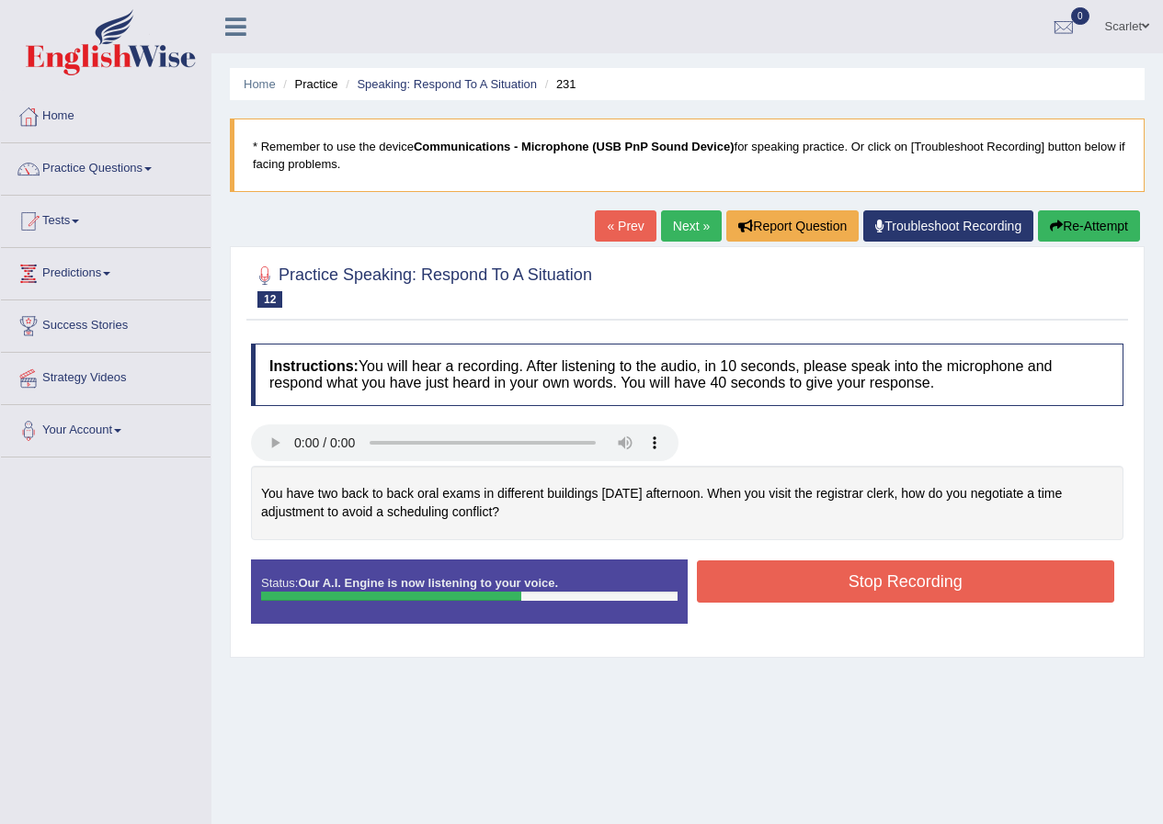
click at [814, 592] on button "Stop Recording" at bounding box center [906, 582] width 418 height 42
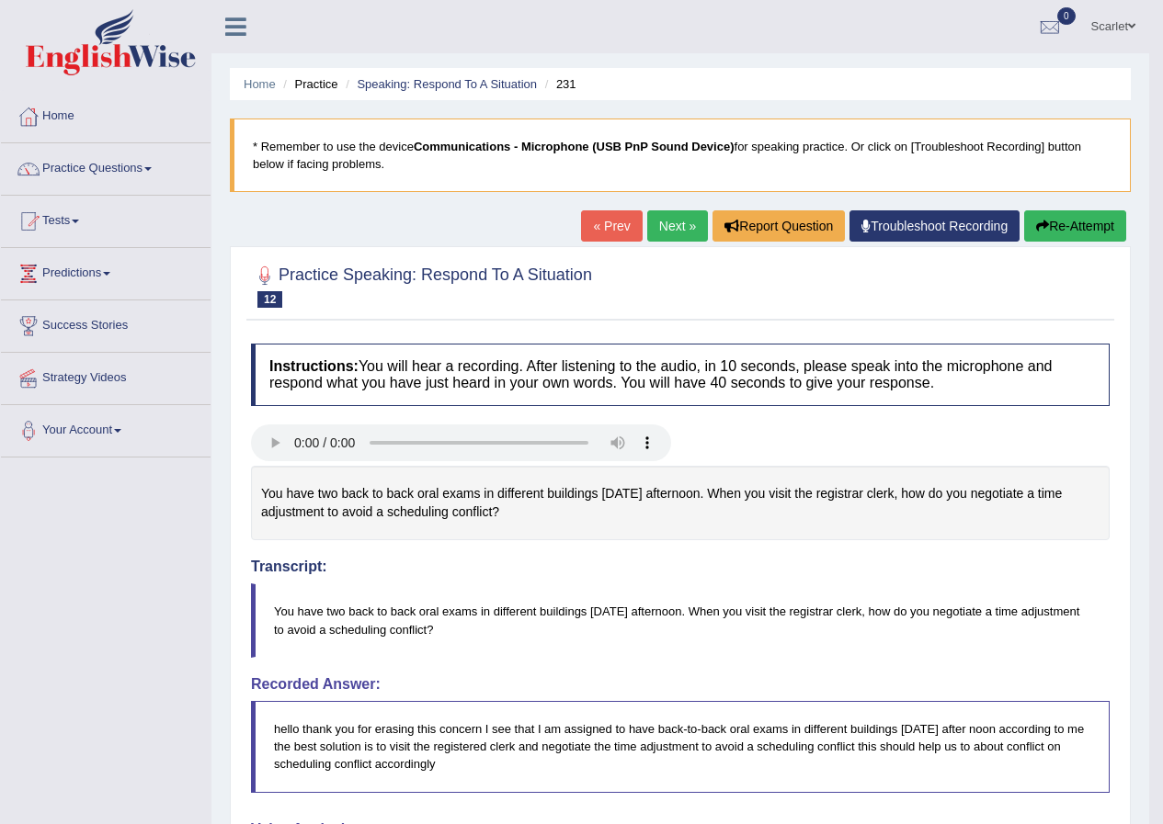
click at [1066, 232] on button "Re-Attempt" at bounding box center [1075, 225] width 102 height 31
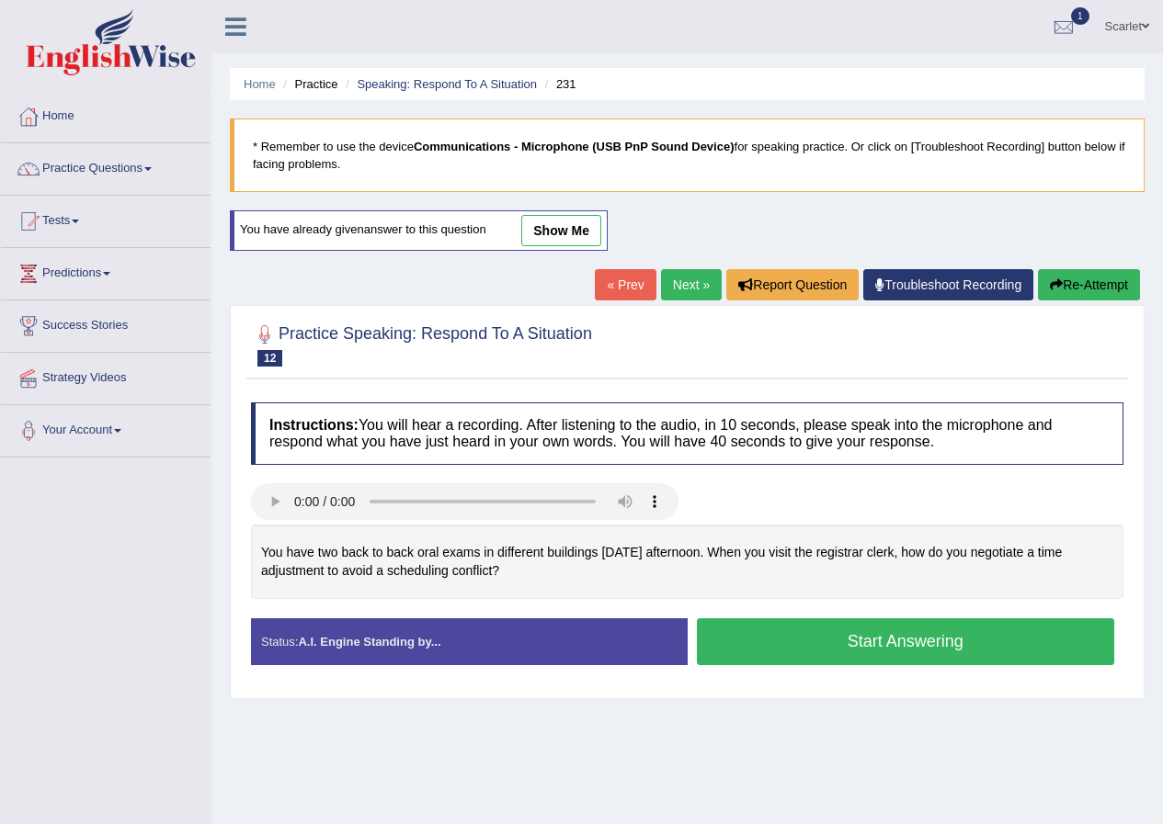
click at [839, 646] on button "Start Answering" at bounding box center [906, 642] width 418 height 47
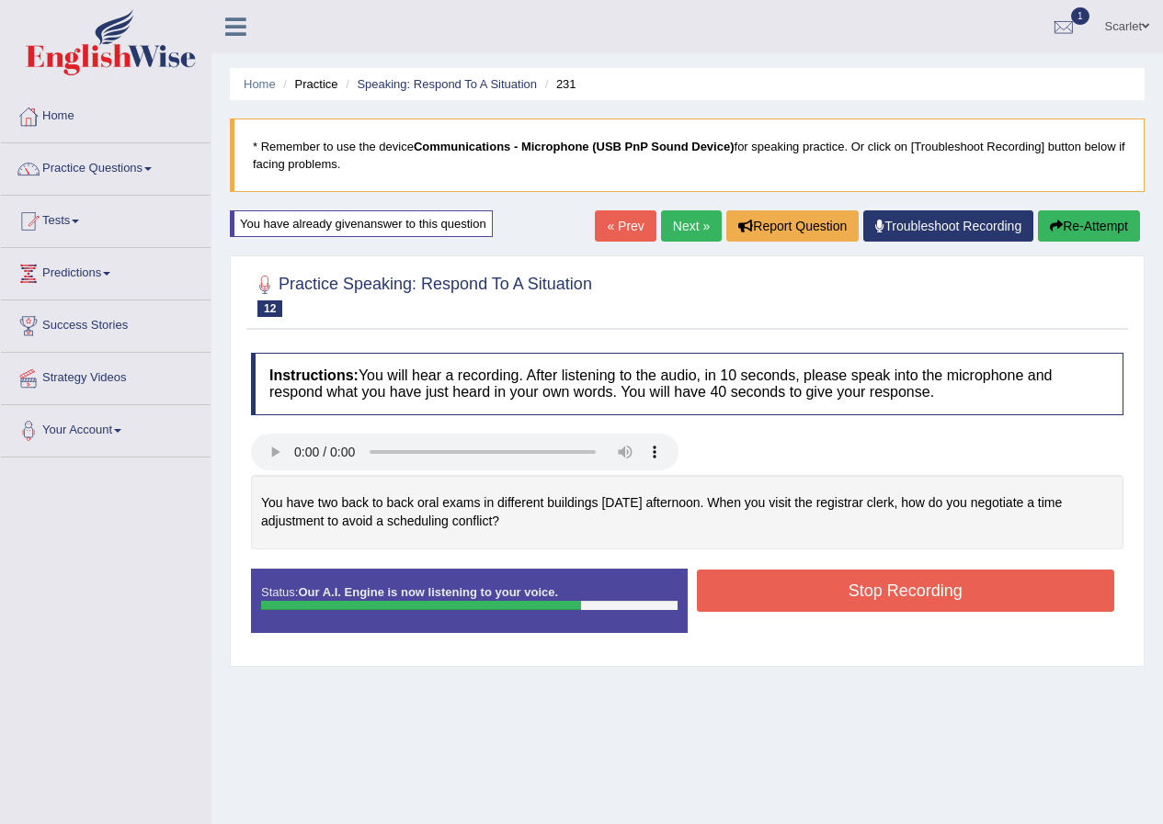
click at [885, 590] on button "Stop Recording" at bounding box center [906, 591] width 418 height 42
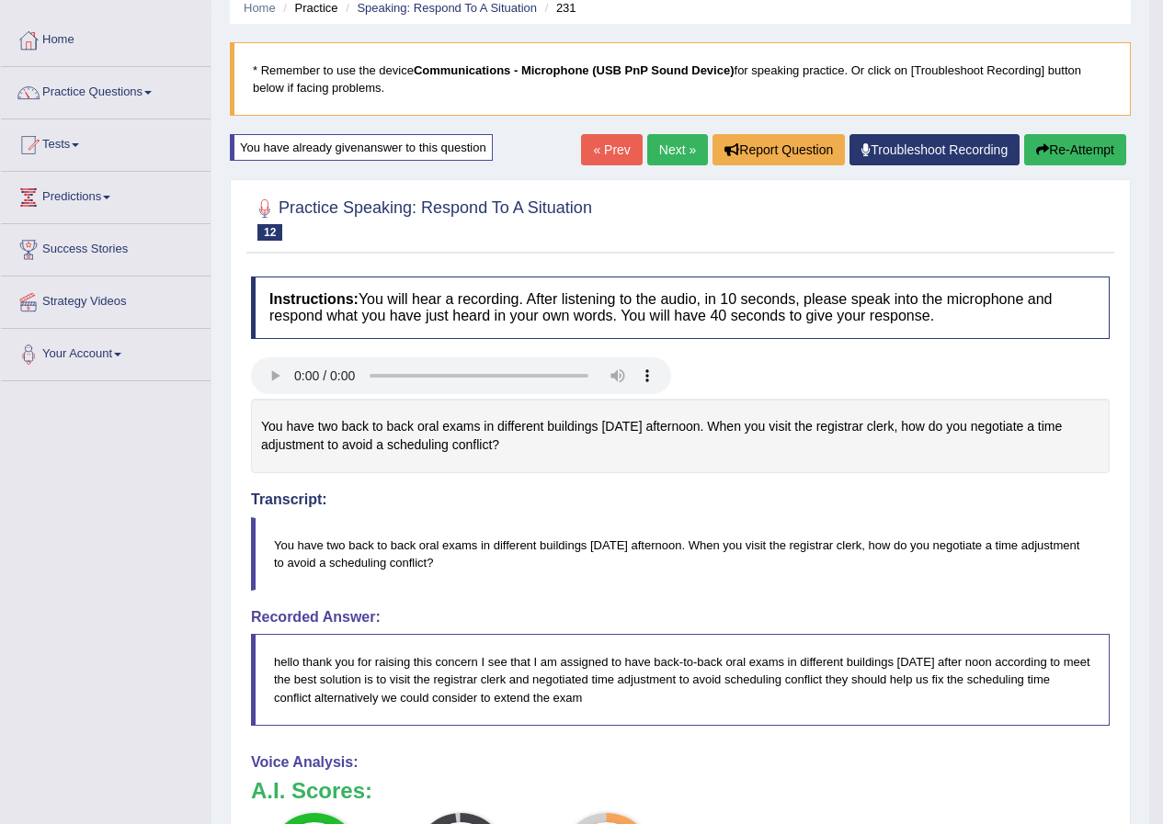
scroll to position [92, 0]
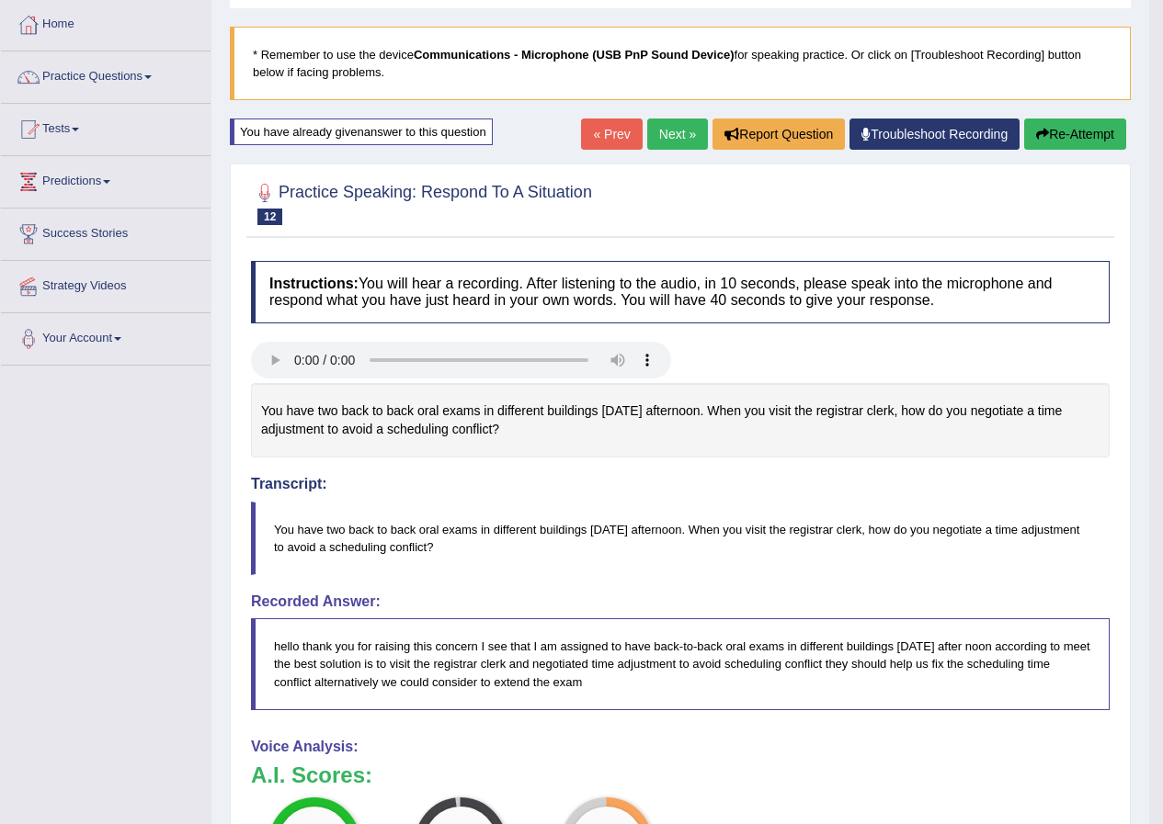
click at [1064, 130] on button "Re-Attempt" at bounding box center [1075, 134] width 102 height 31
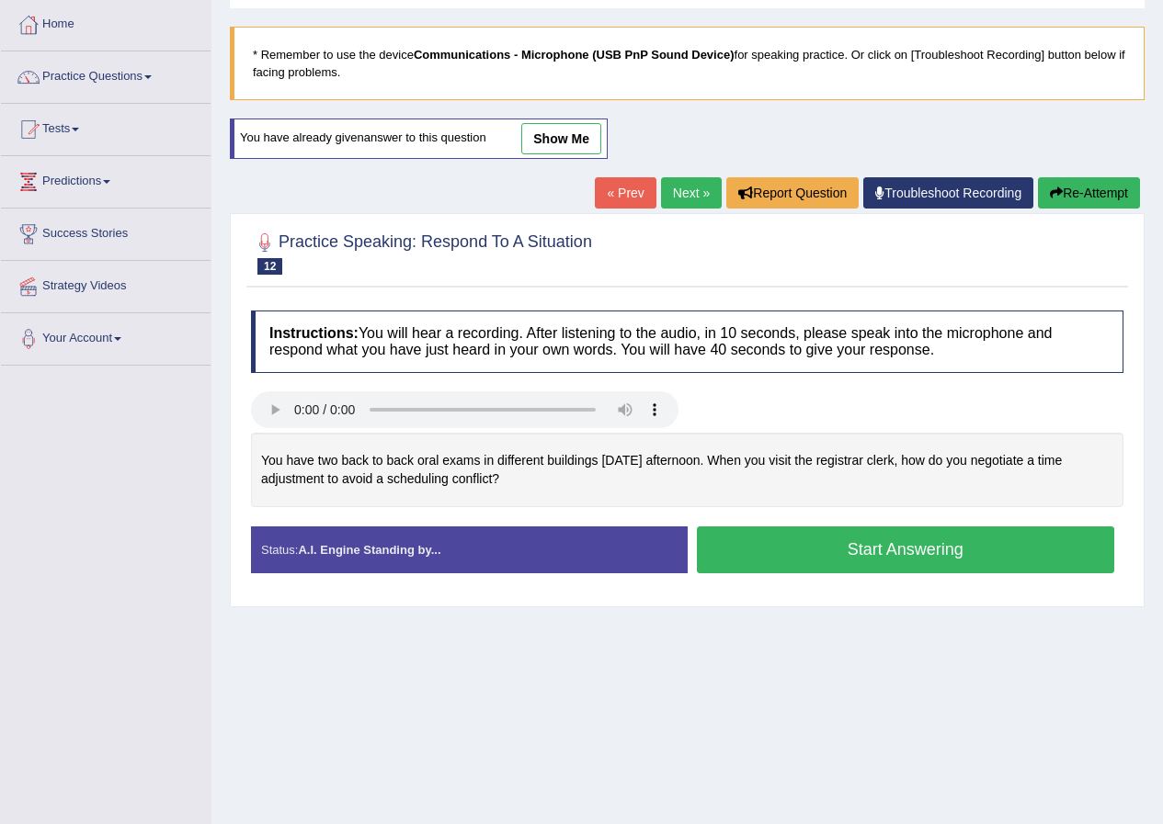
click at [881, 547] on button "Start Answering" at bounding box center [906, 550] width 418 height 47
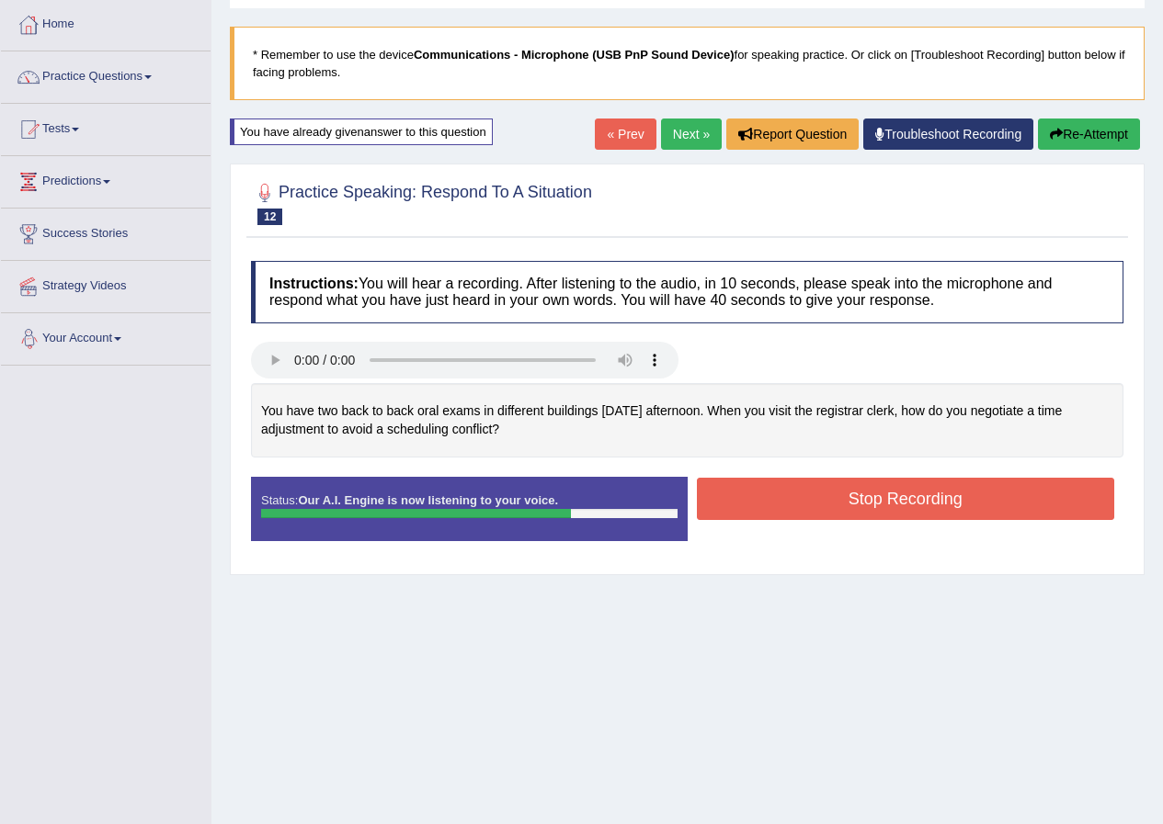
click at [775, 486] on button "Stop Recording" at bounding box center [906, 499] width 418 height 42
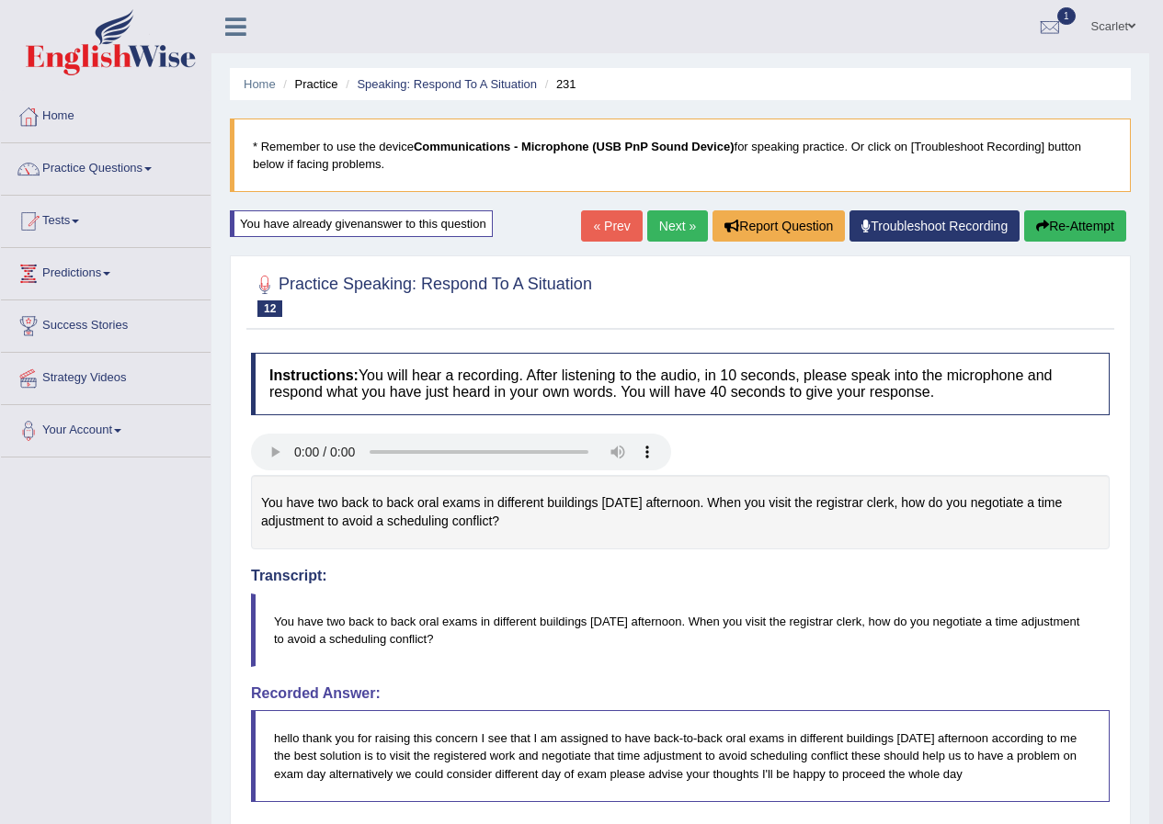
click at [665, 224] on link "Next »" at bounding box center [677, 225] width 61 height 31
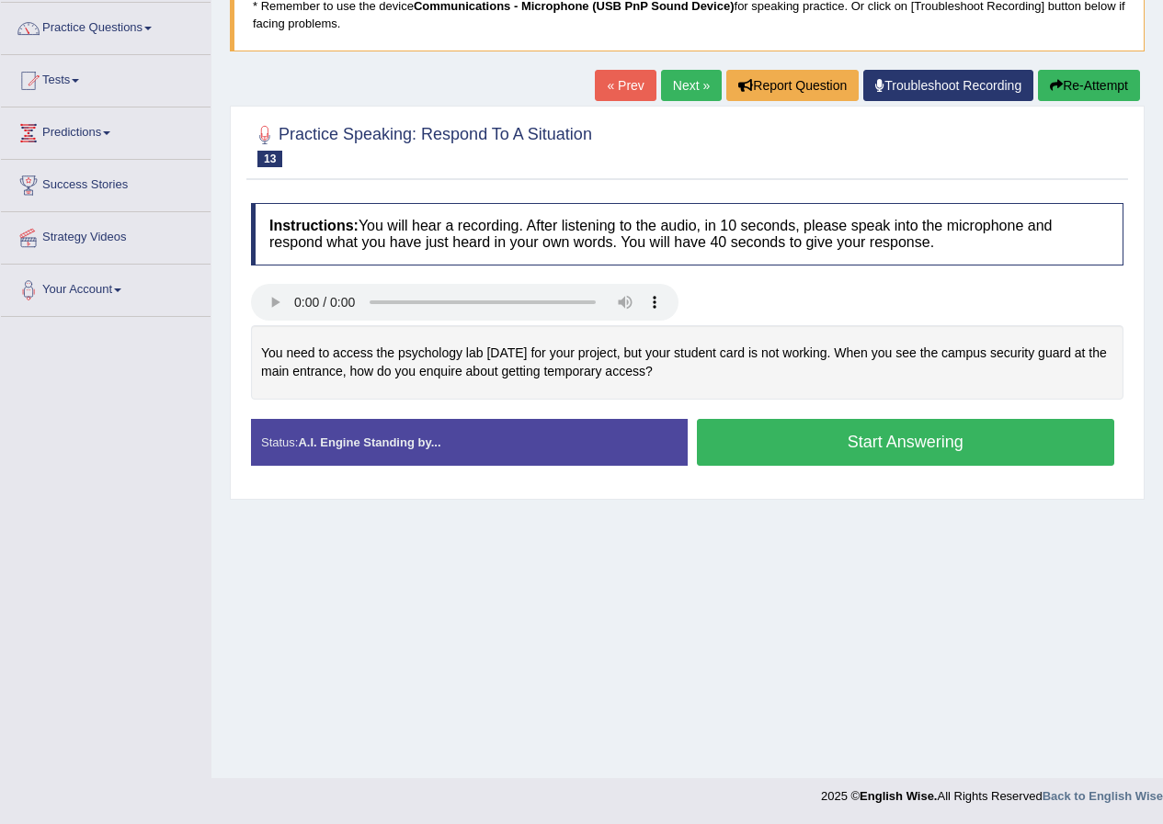
click at [945, 457] on button "Start Answering" at bounding box center [906, 442] width 418 height 47
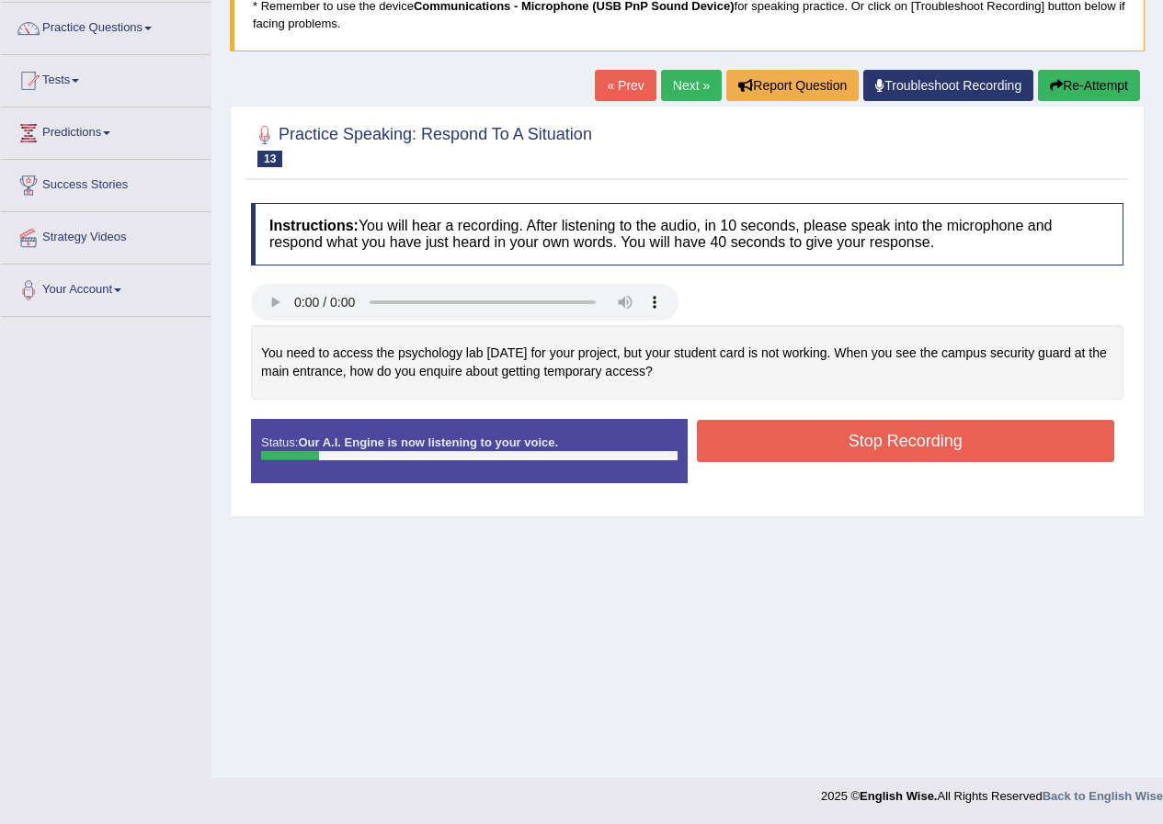
click at [757, 452] on button "Stop Recording" at bounding box center [906, 441] width 418 height 42
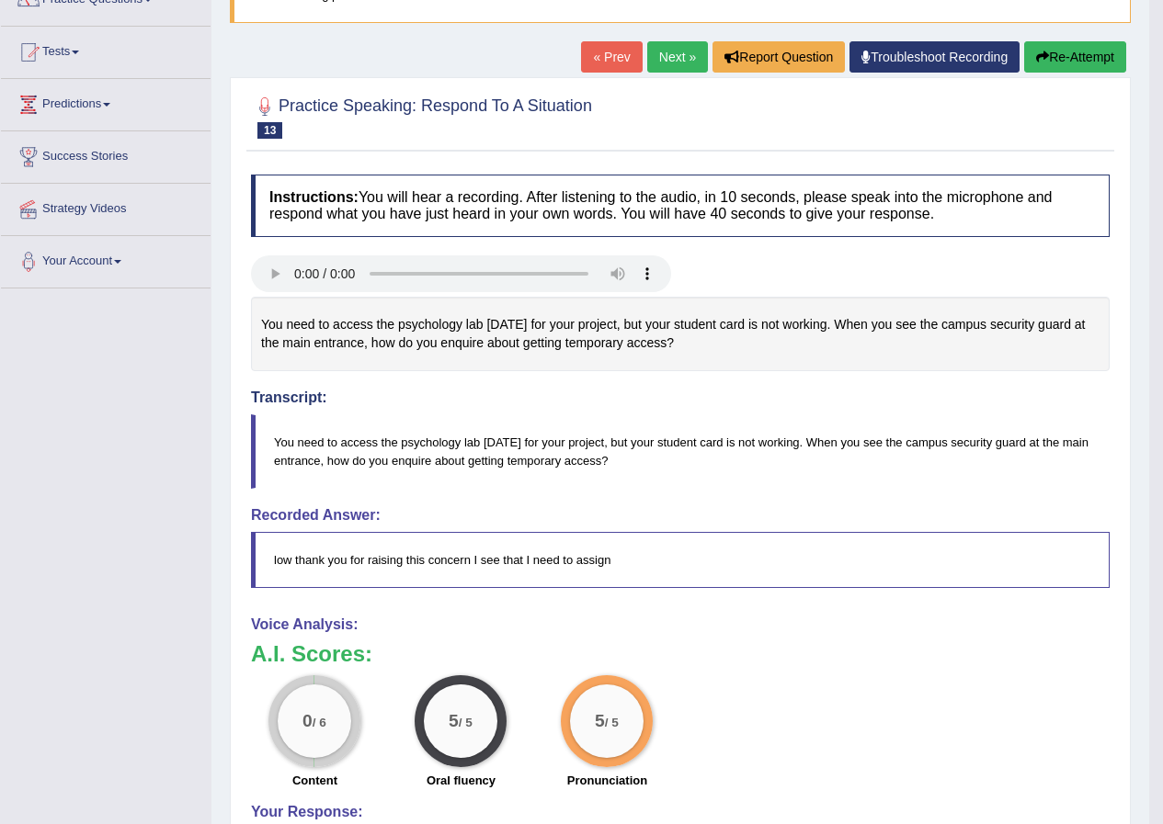
scroll to position [141, 0]
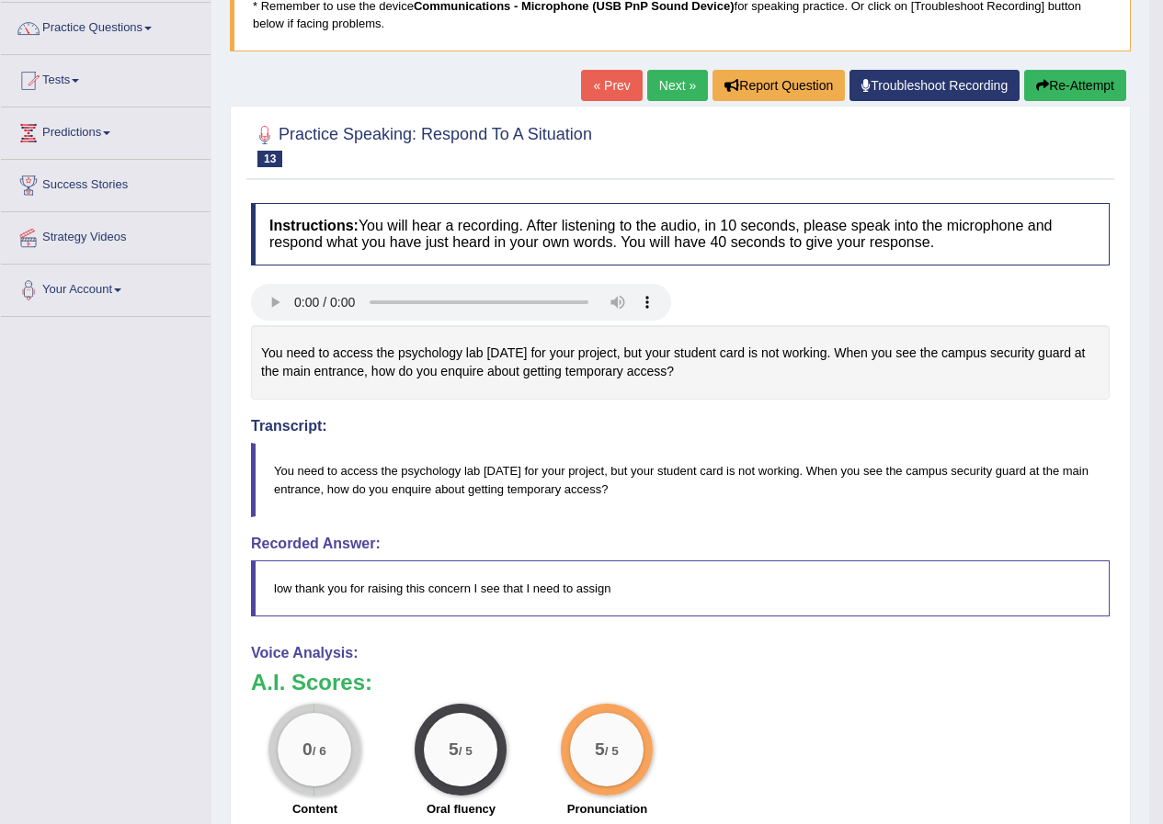
click at [1041, 74] on button "Re-Attempt" at bounding box center [1075, 85] width 102 height 31
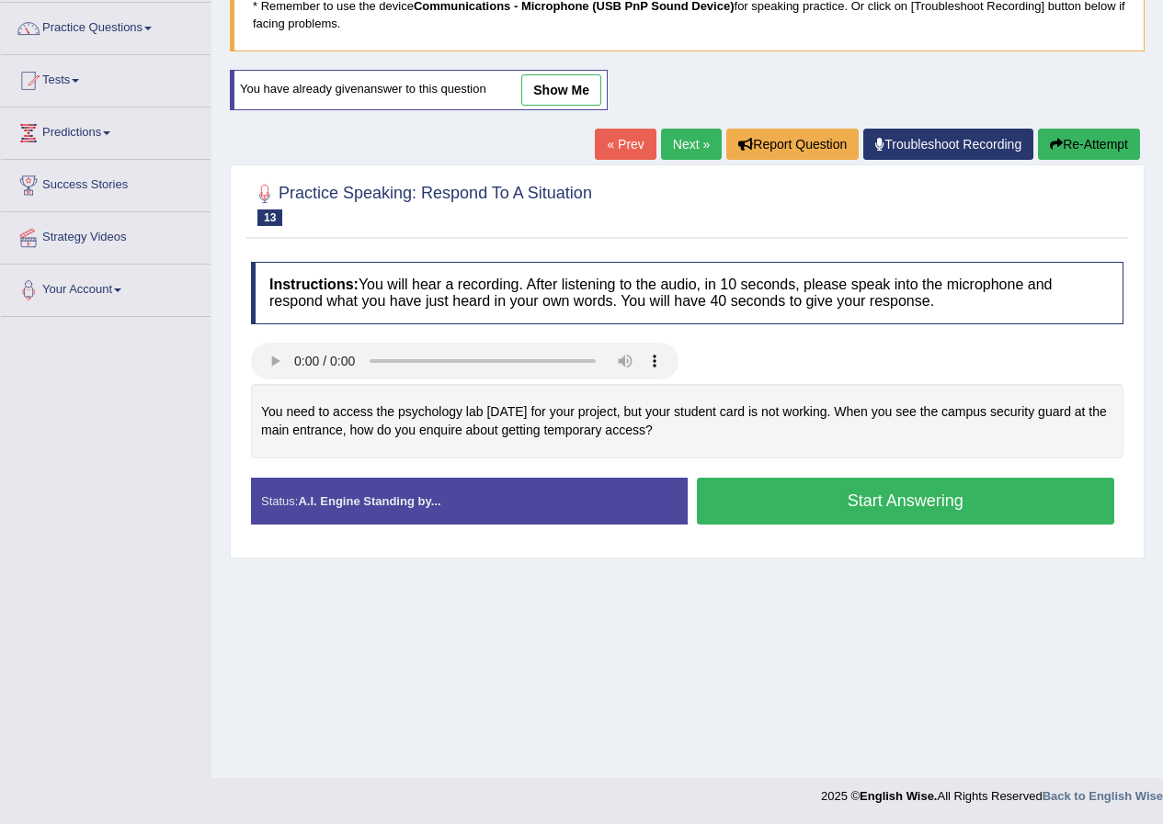
scroll to position [141, 0]
click at [811, 505] on button "Start Answering" at bounding box center [906, 501] width 418 height 47
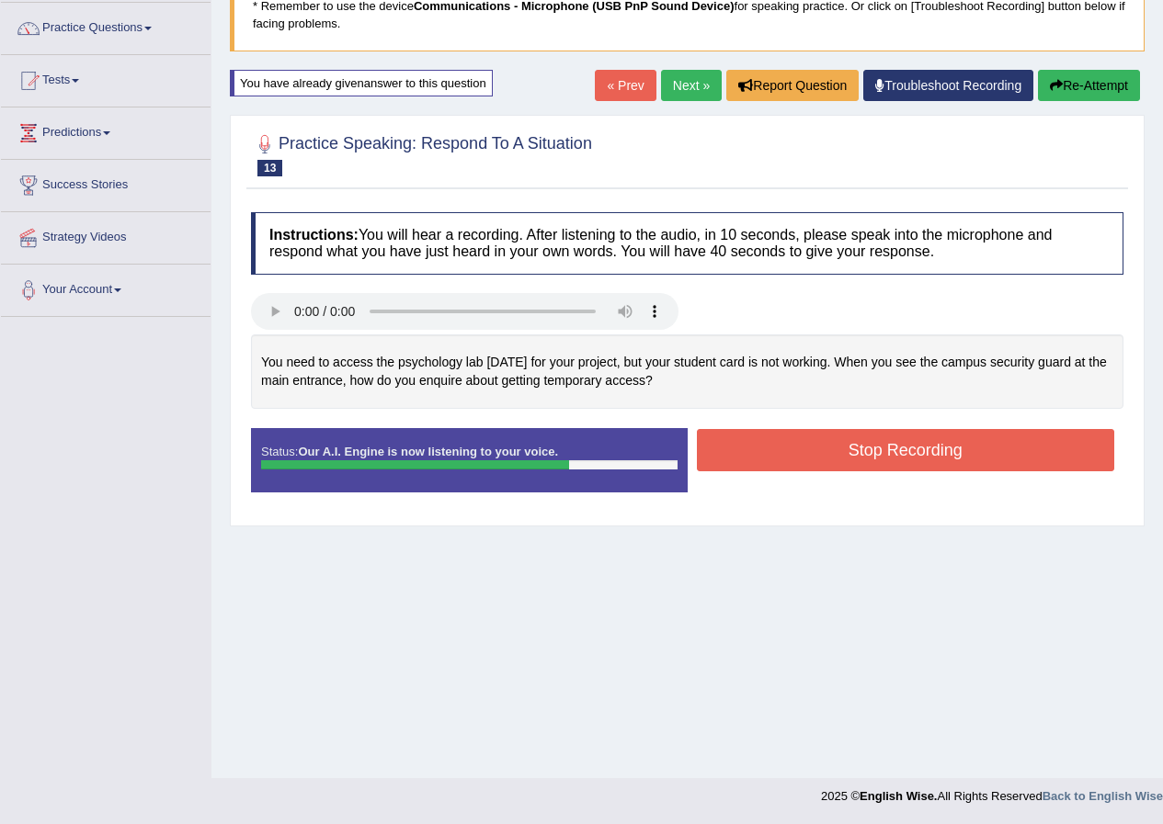
click at [769, 454] on button "Stop Recording" at bounding box center [906, 450] width 418 height 42
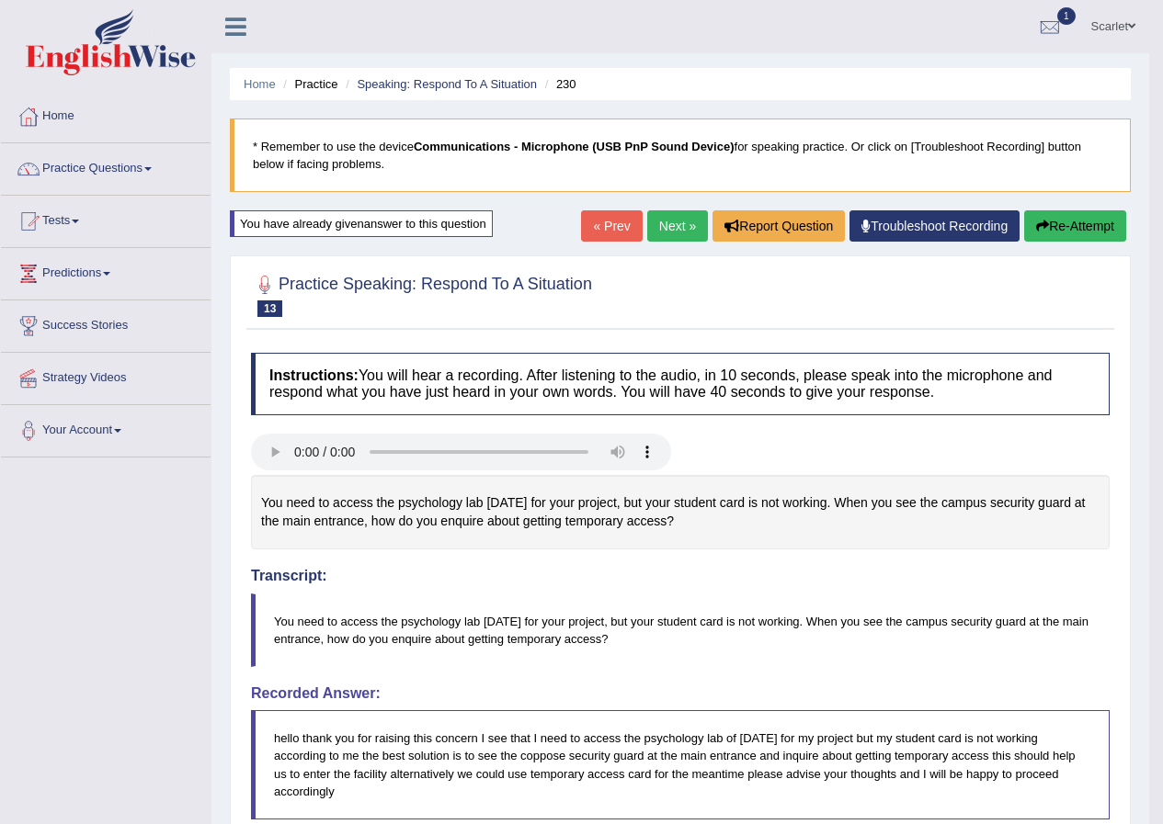
click at [693, 223] on link "Next »" at bounding box center [677, 225] width 61 height 31
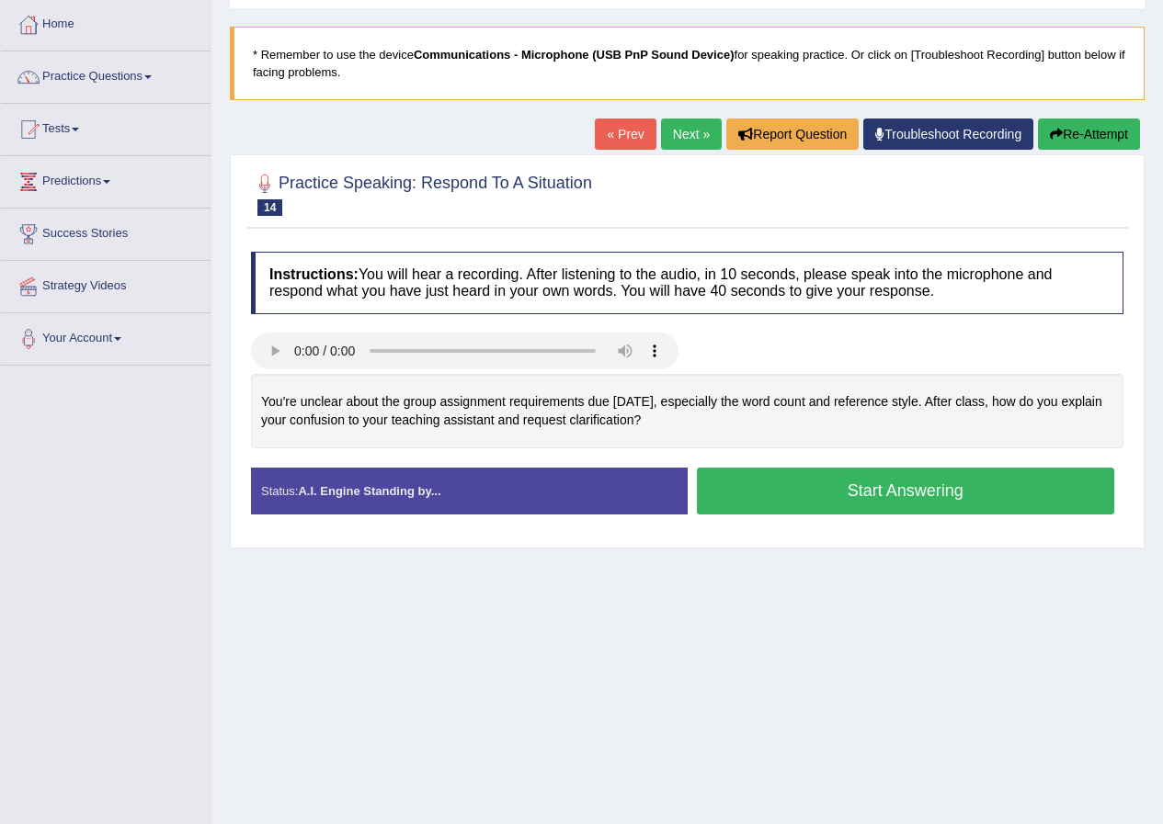
click at [839, 503] on button "Start Answering" at bounding box center [906, 491] width 418 height 47
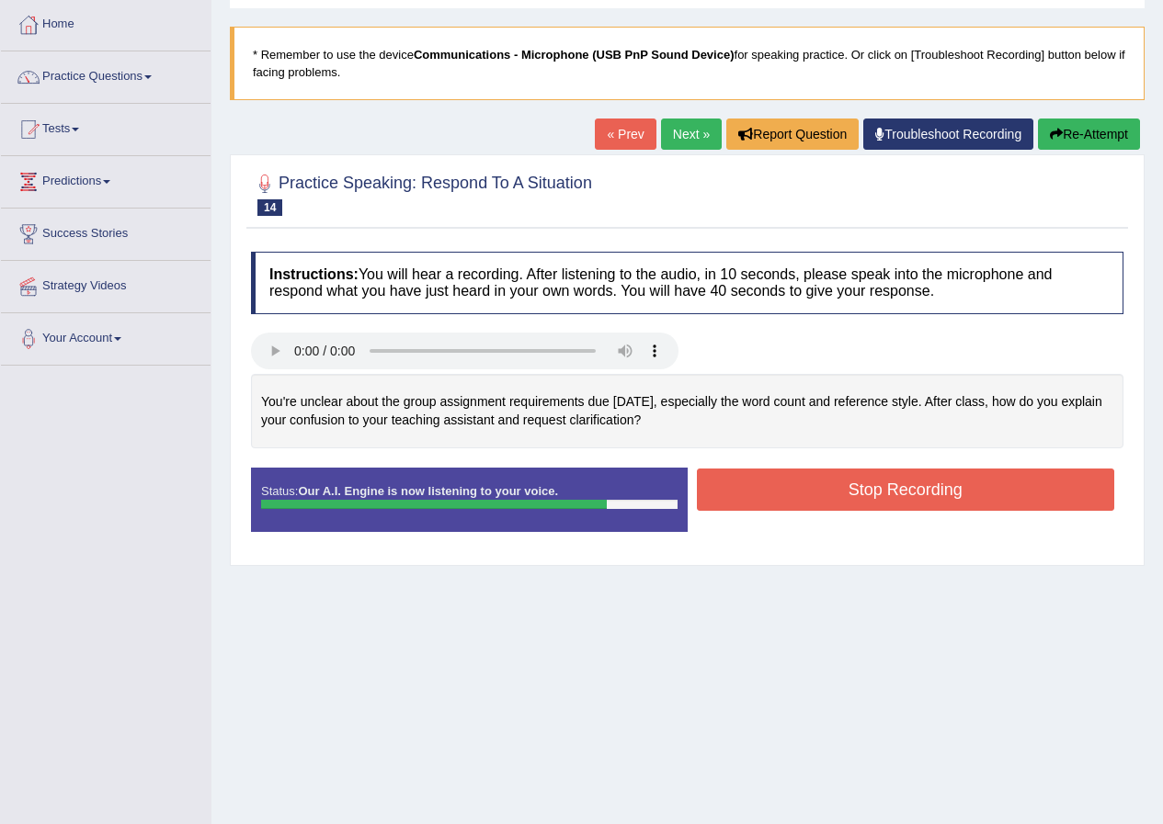
click at [798, 494] on button "Stop Recording" at bounding box center [906, 490] width 418 height 42
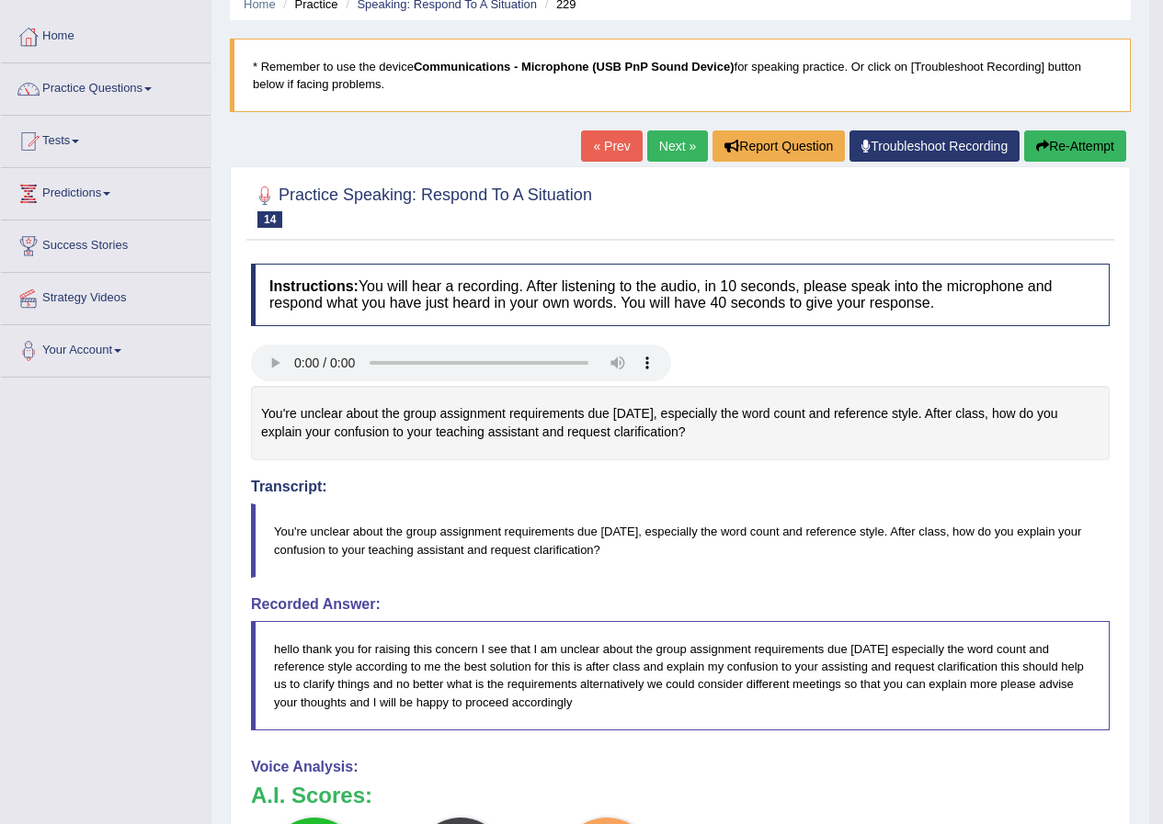
scroll to position [75, 0]
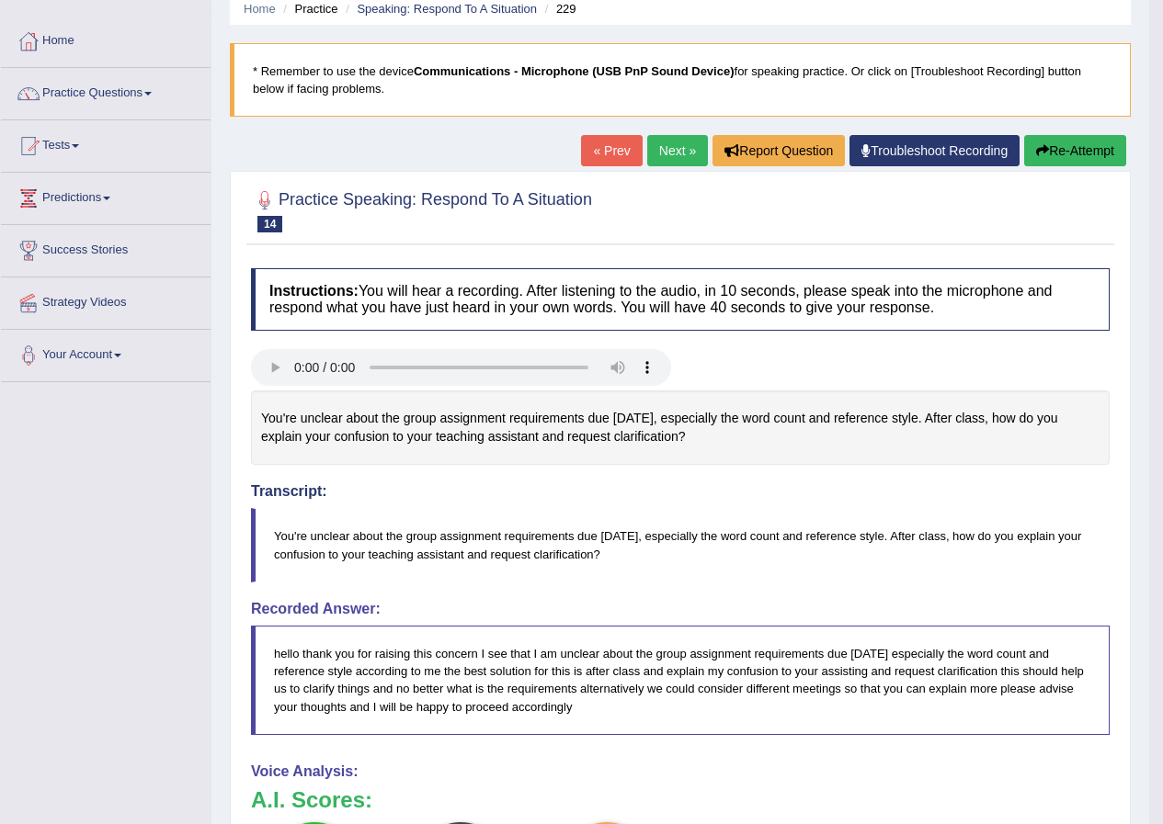
click at [669, 138] on link "Next »" at bounding box center [677, 150] width 61 height 31
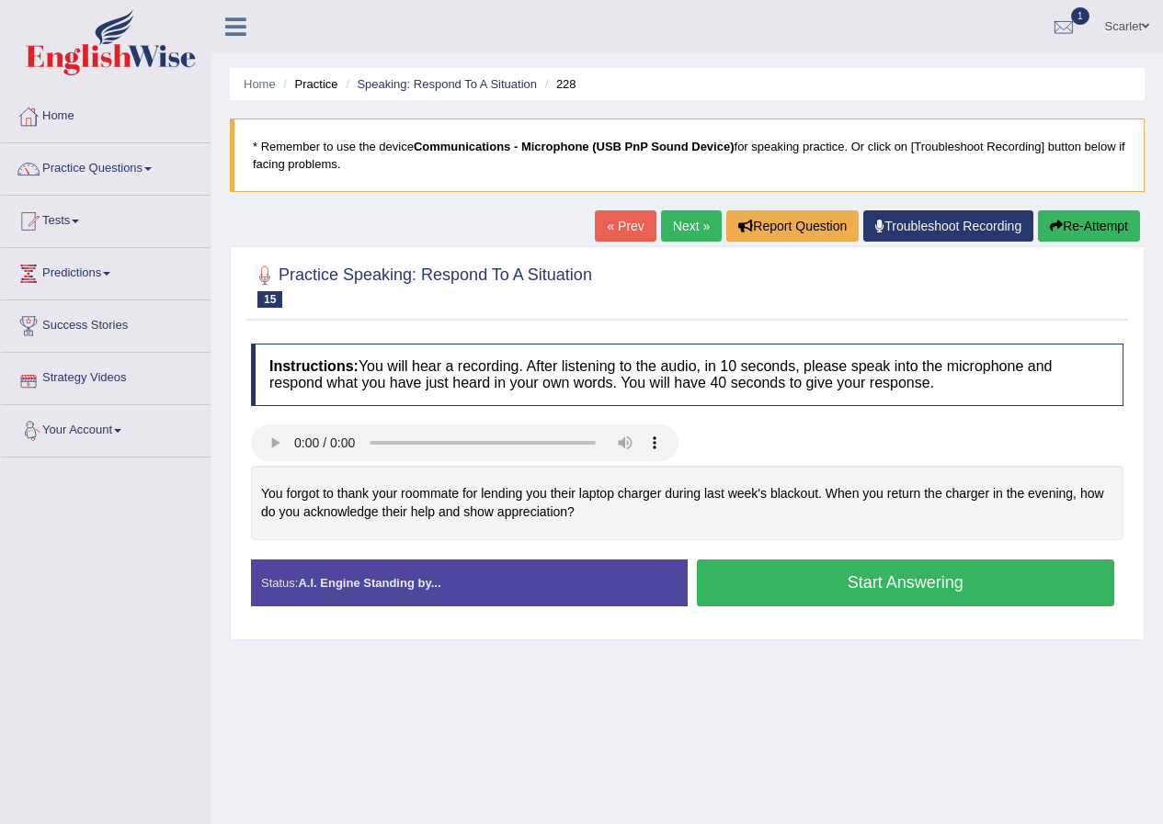
click at [905, 596] on button "Start Answering" at bounding box center [906, 583] width 418 height 47
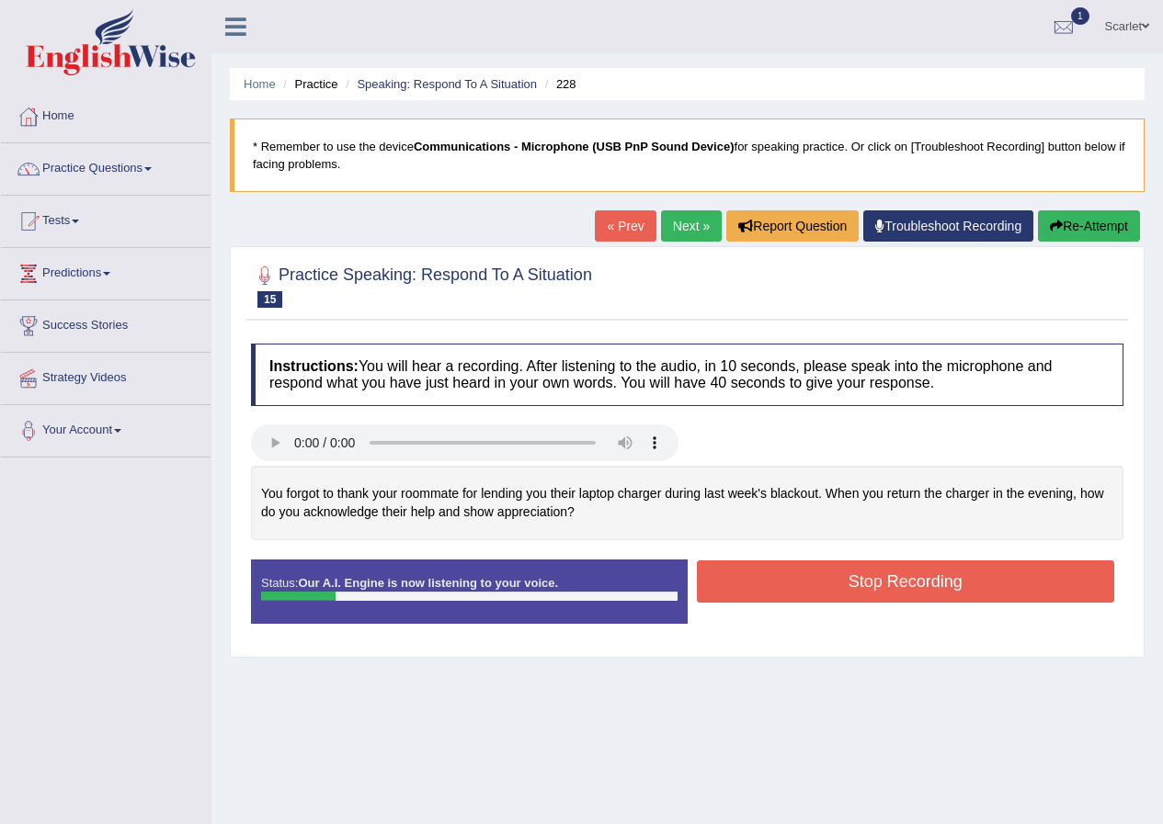
click at [775, 568] on button "Stop Recording" at bounding box center [906, 582] width 418 height 42
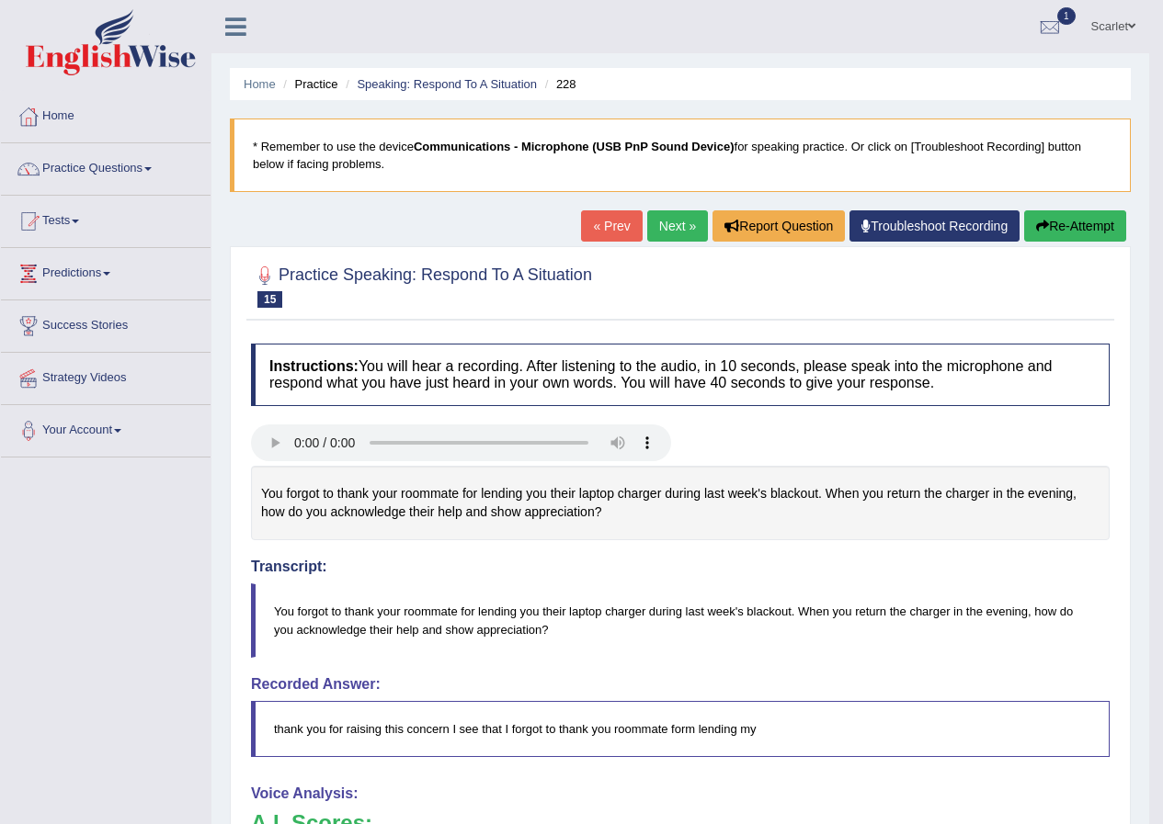
click at [1094, 225] on button "Re-Attempt" at bounding box center [1075, 225] width 102 height 31
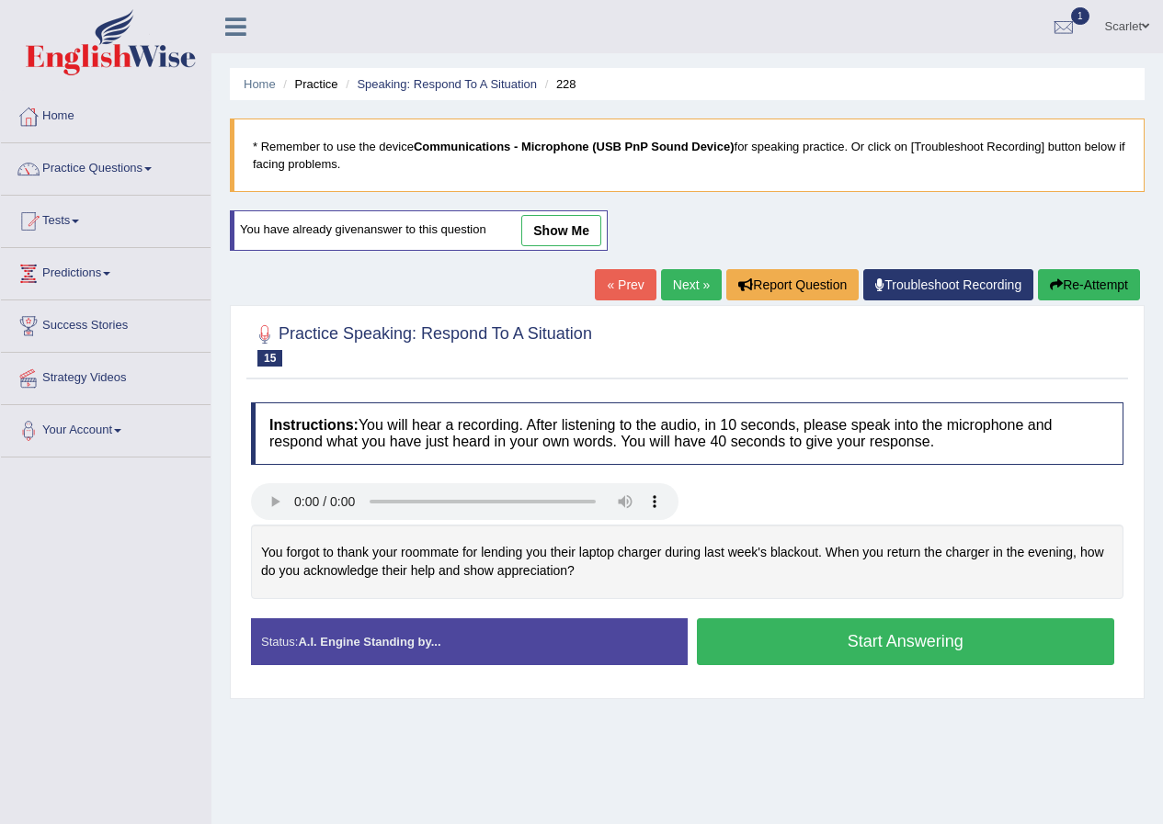
click at [824, 650] on button "Start Answering" at bounding box center [906, 642] width 418 height 47
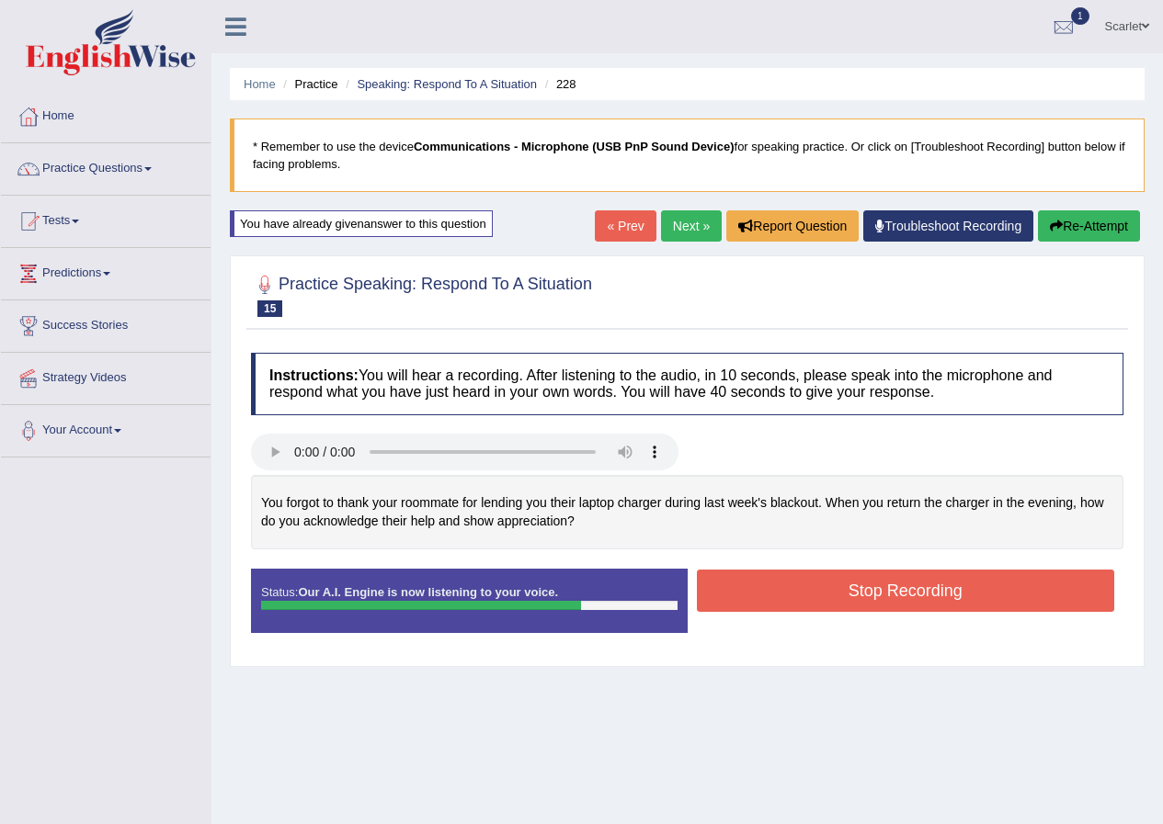
click at [739, 584] on button "Stop Recording" at bounding box center [906, 591] width 418 height 42
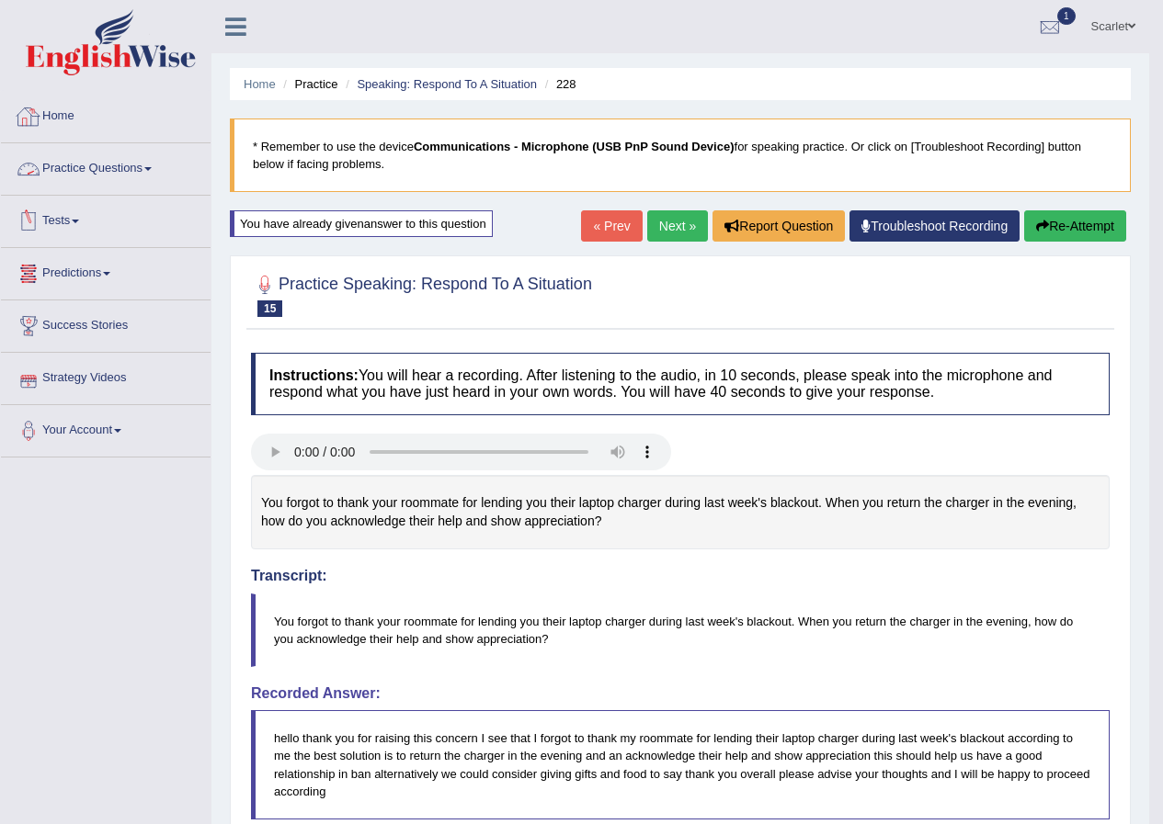
click at [52, 111] on link "Home" at bounding box center [106, 114] width 210 height 46
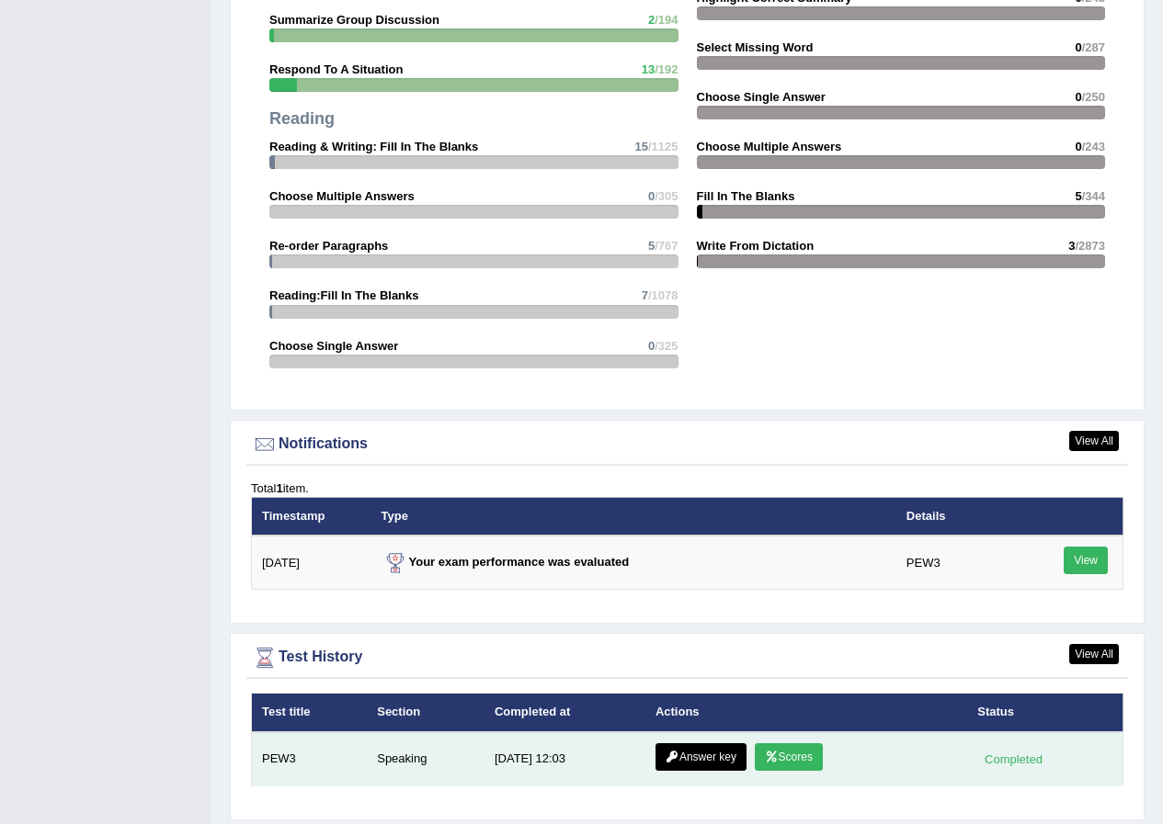
click at [789, 744] on link "Scores" at bounding box center [789, 758] width 68 height 28
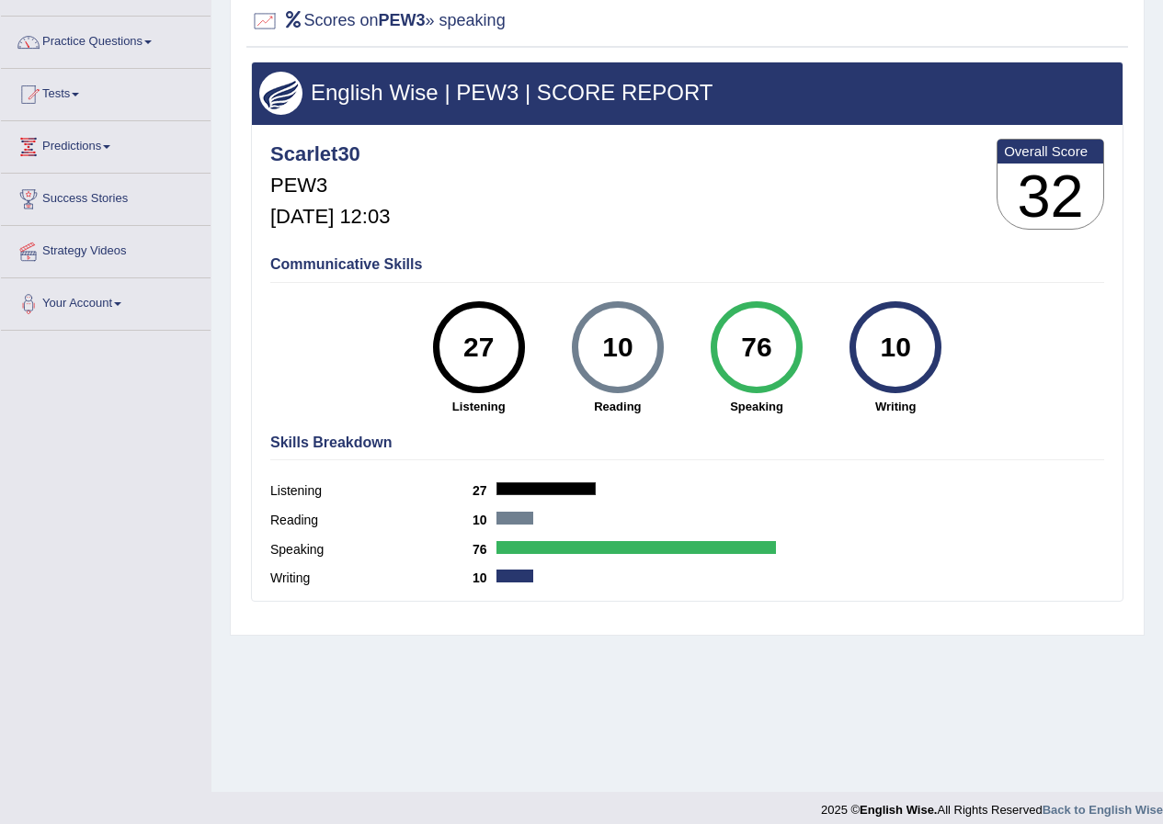
scroll to position [141, 0]
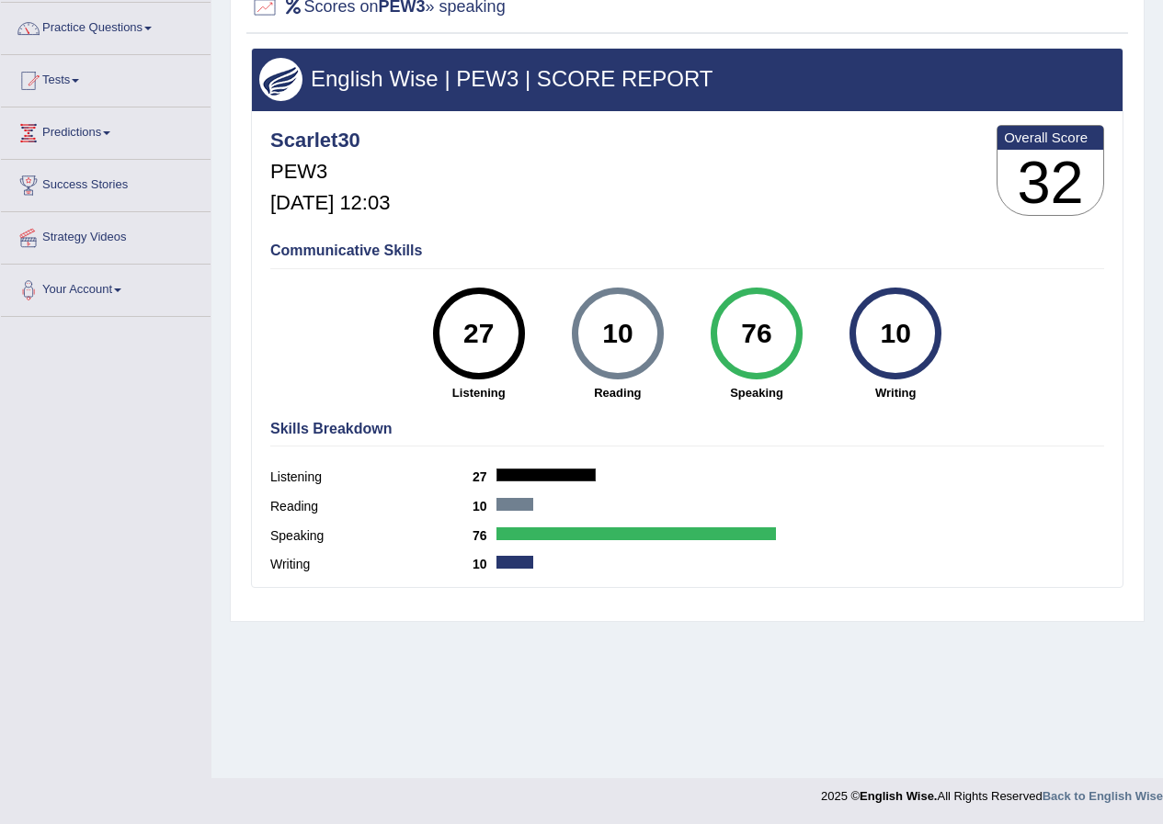
click at [750, 342] on div "76" at bounding box center [755, 333] width 67 height 77
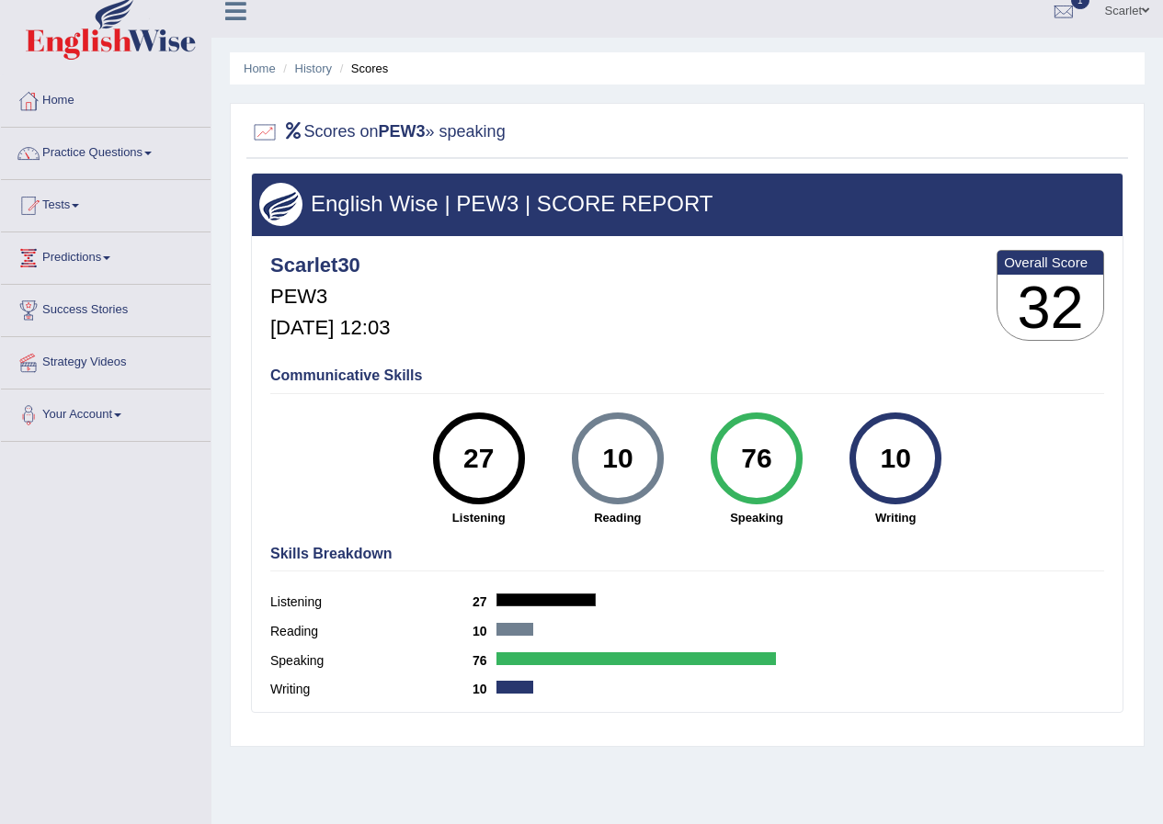
scroll to position [0, 0]
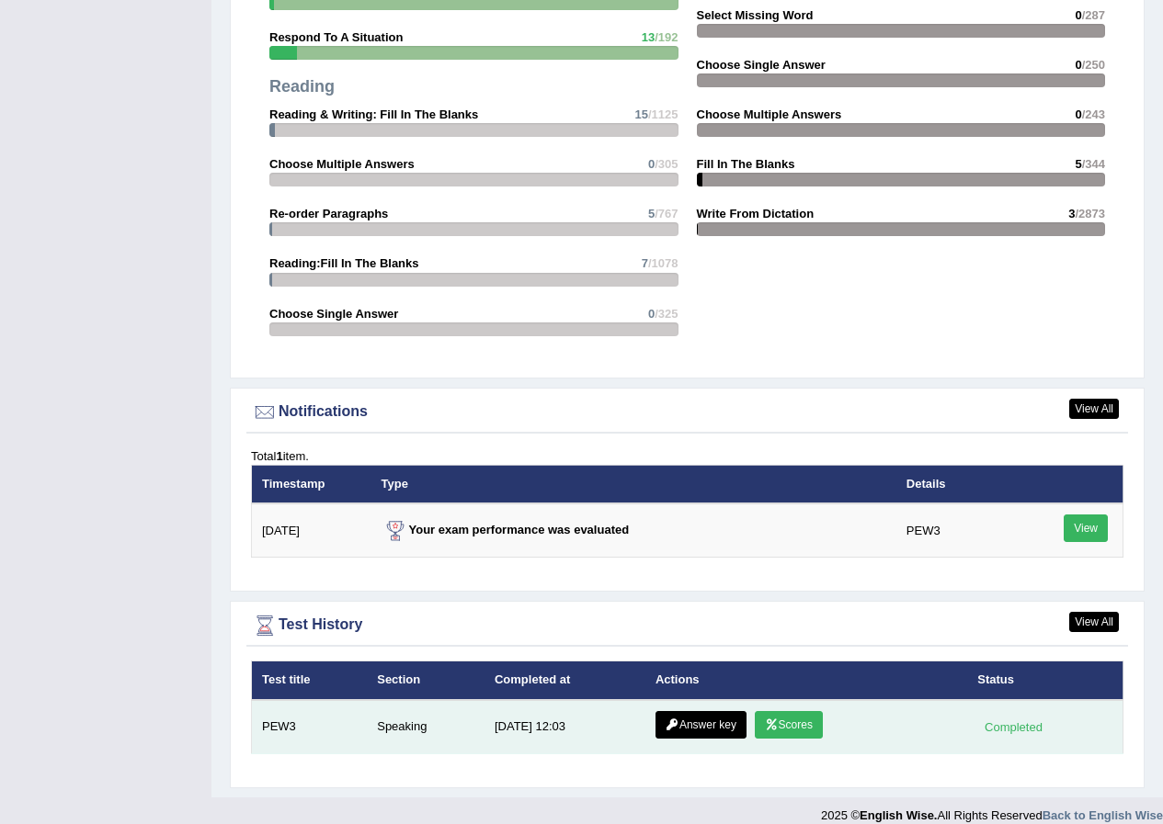
click at [713, 711] on link "Answer key" at bounding box center [700, 725] width 91 height 28
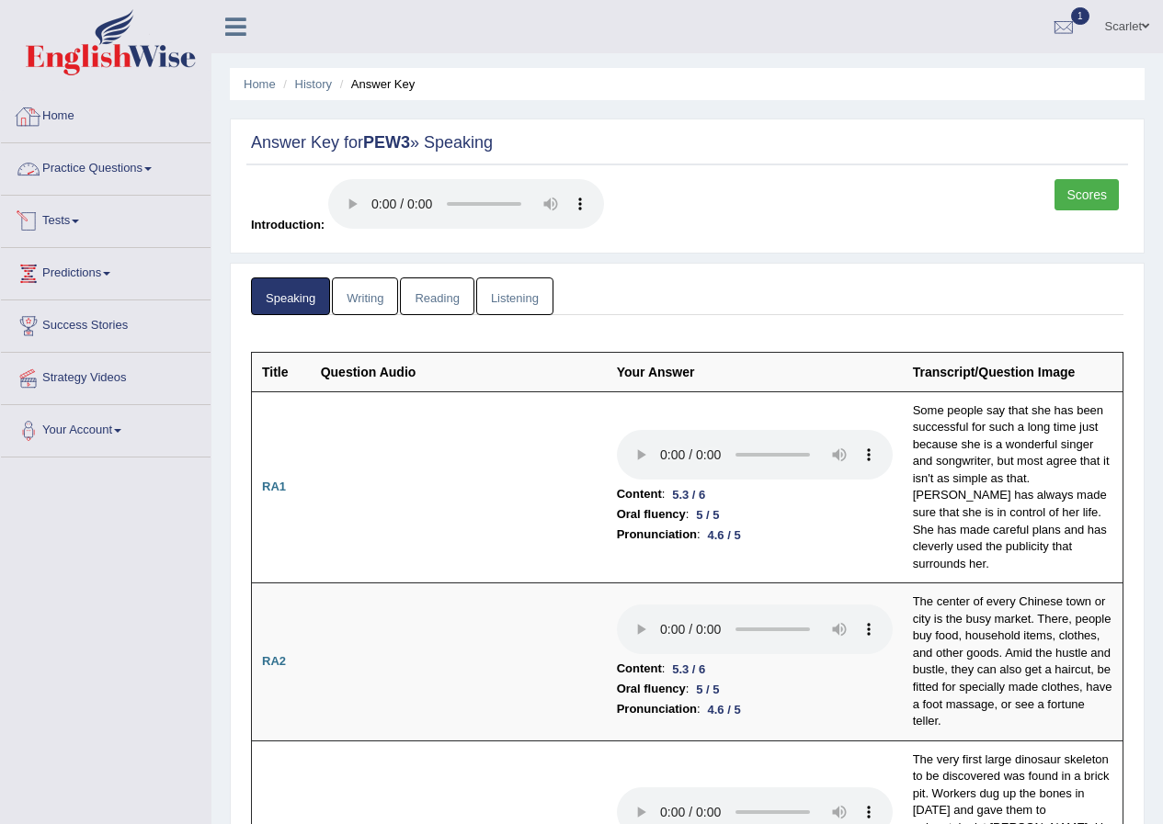
click at [52, 108] on link "Home" at bounding box center [106, 114] width 210 height 46
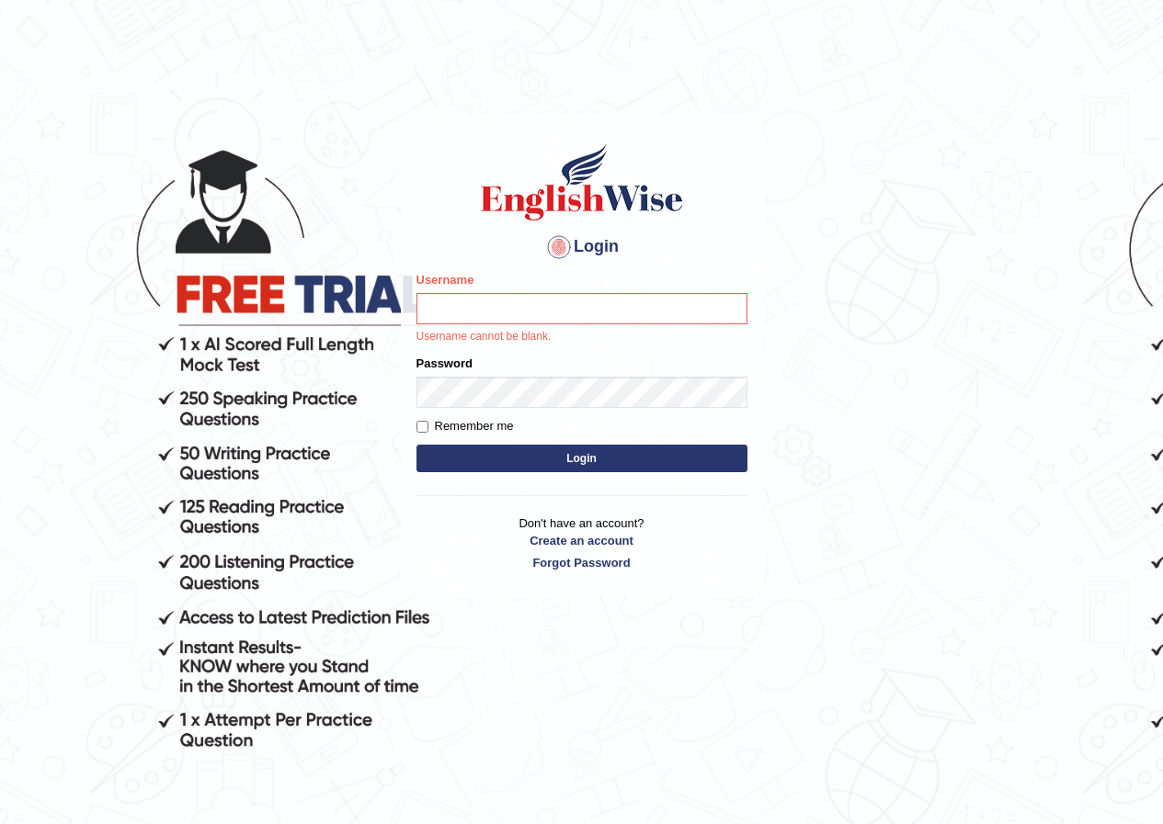
click at [813, 728] on body "Login Please fix the following errors: Username Username cannot be blank. Passw…" at bounding box center [581, 470] width 1163 height 824
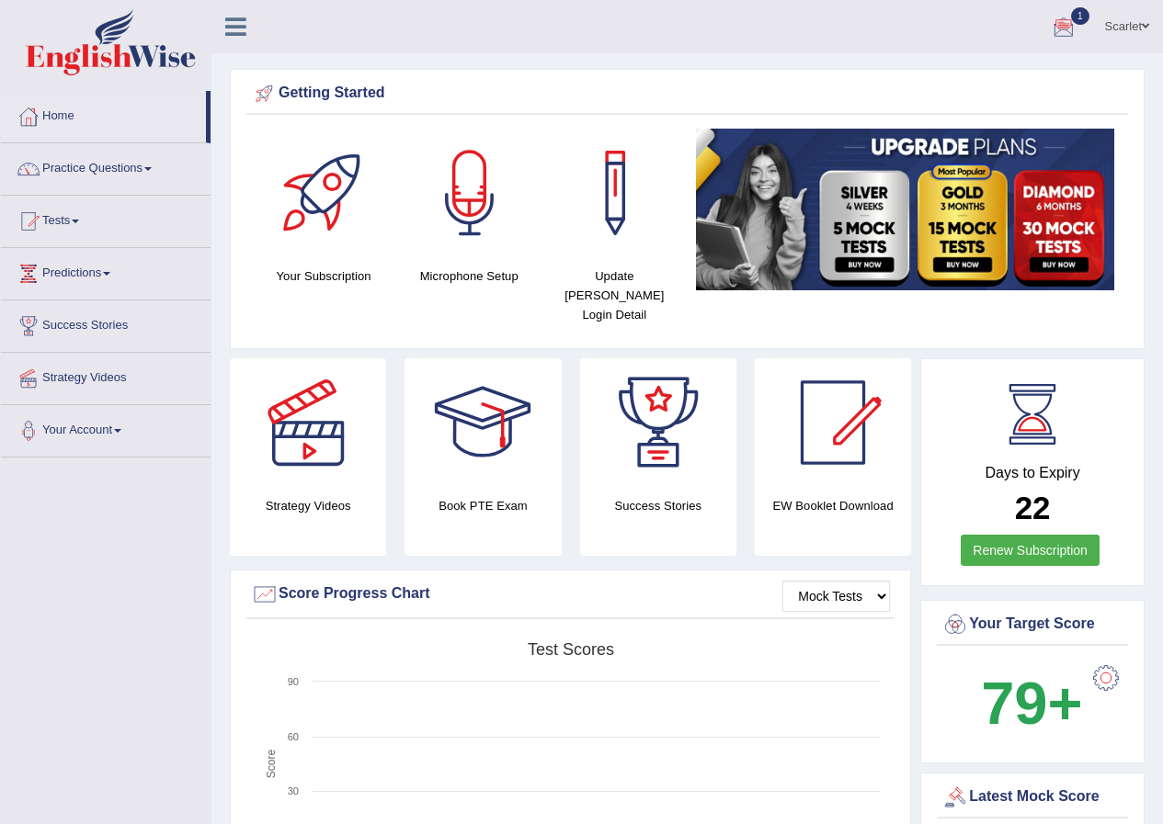
click at [1131, 21] on link "Scarlet" at bounding box center [1127, 24] width 72 height 48
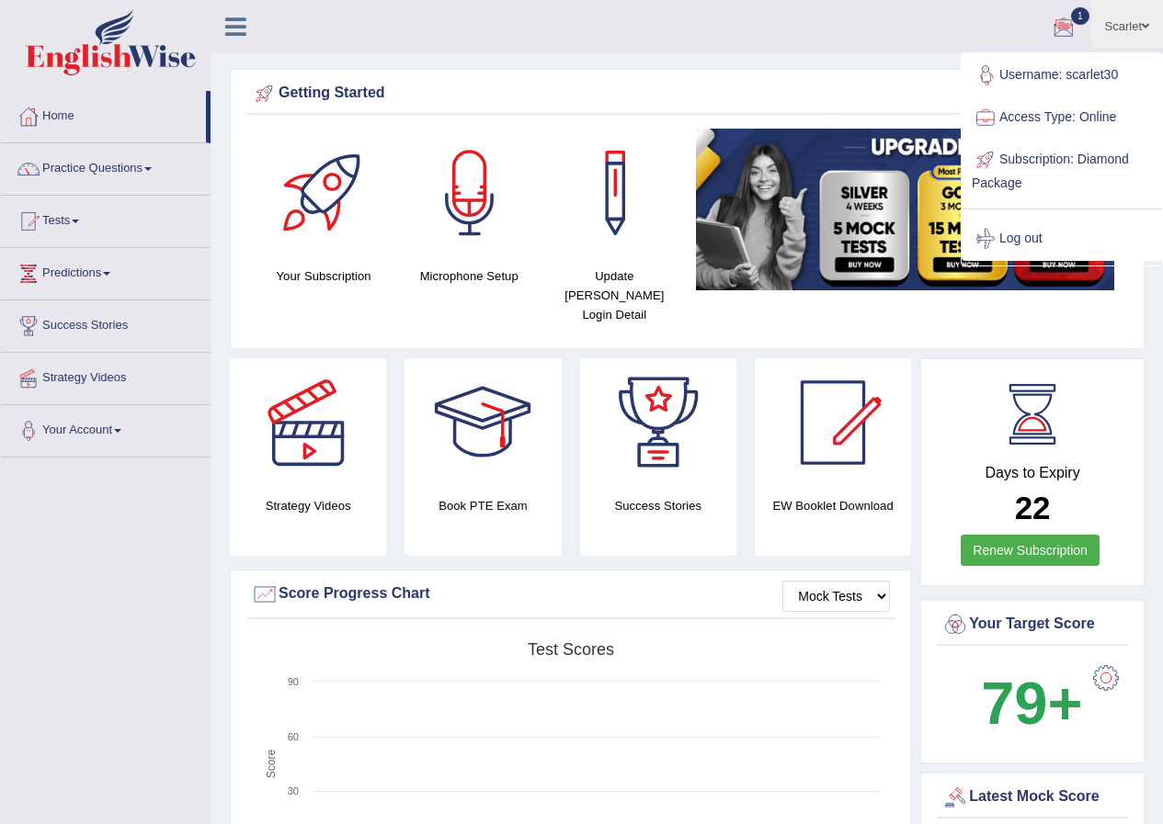
click at [1095, 80] on link "Username: scarlet30" at bounding box center [1061, 75] width 199 height 42
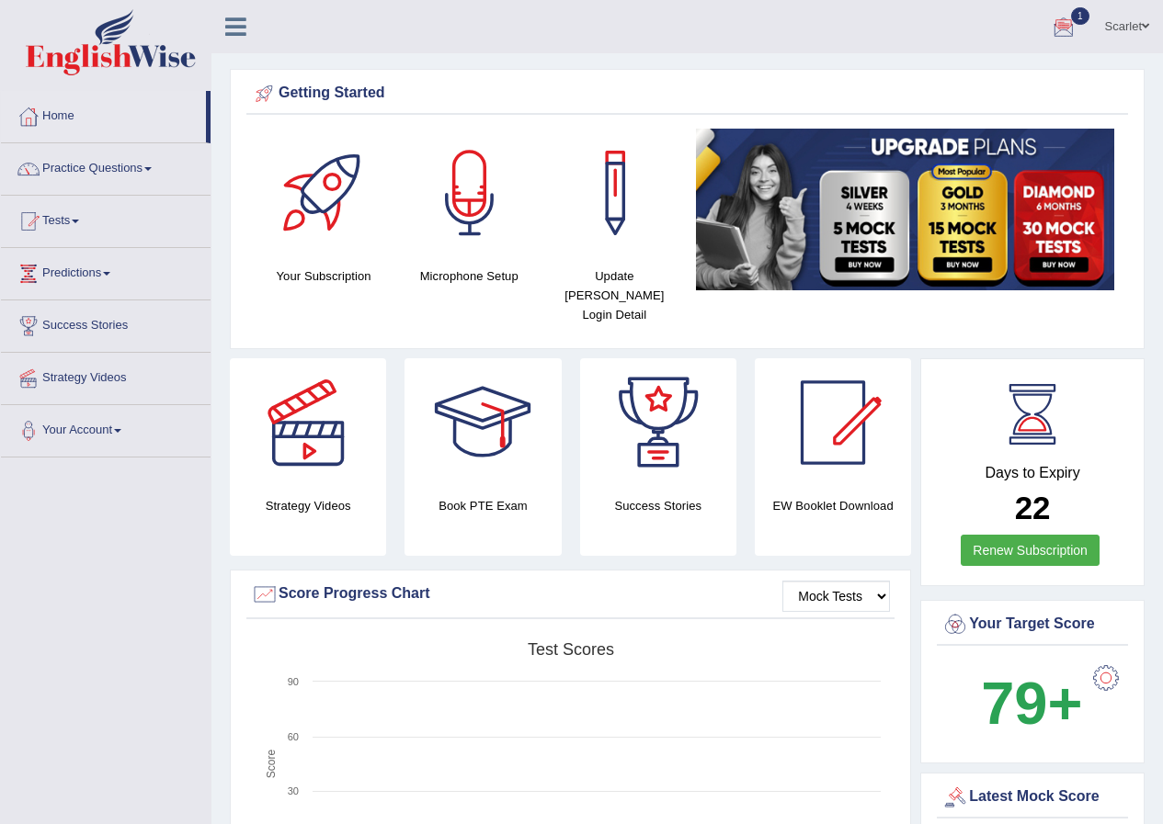
click at [1146, 28] on span at bounding box center [1145, 26] width 7 height 12
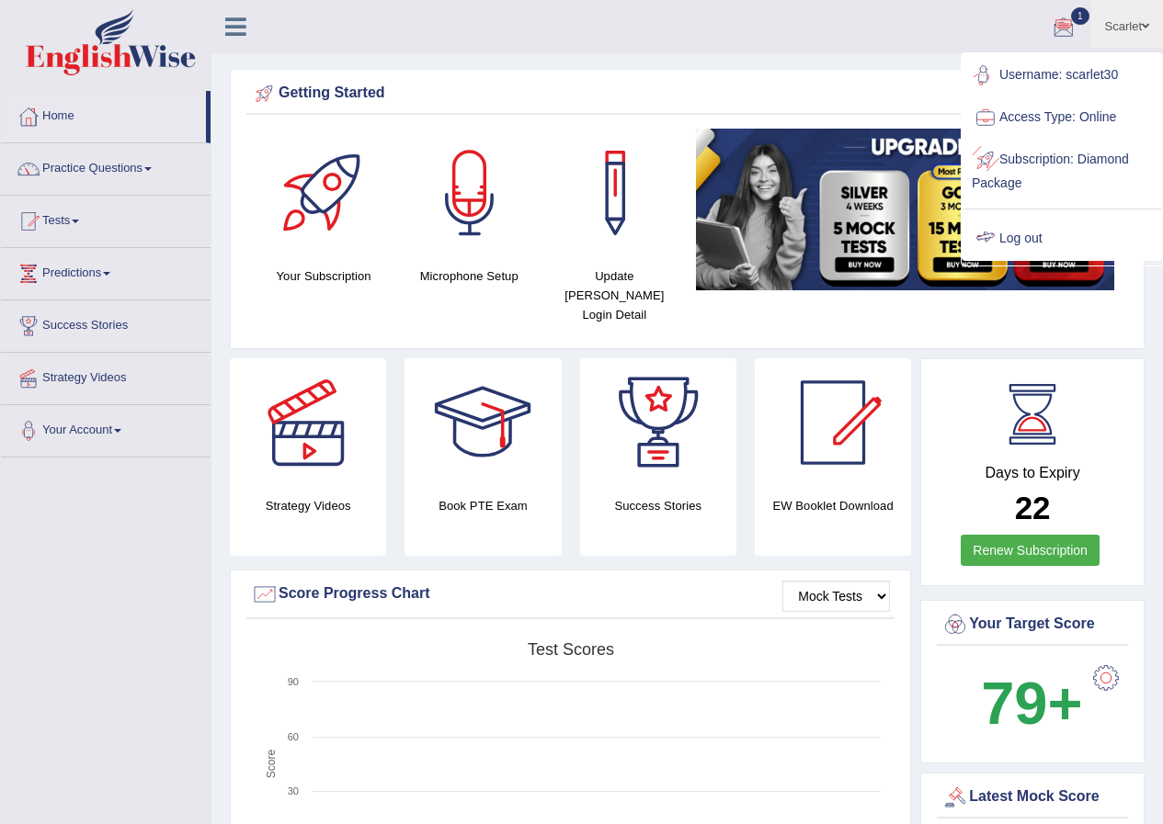
click at [1042, 237] on link "Log out" at bounding box center [1061, 239] width 199 height 42
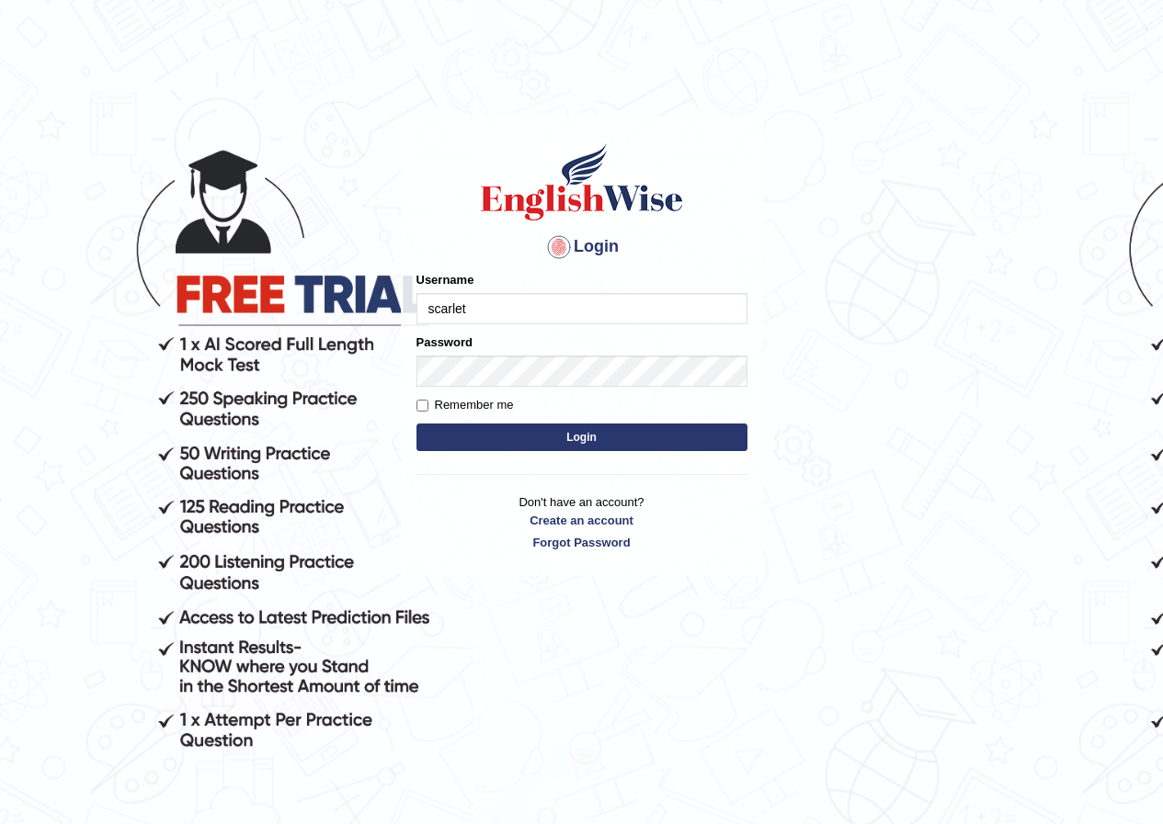
type input "scarlet30"
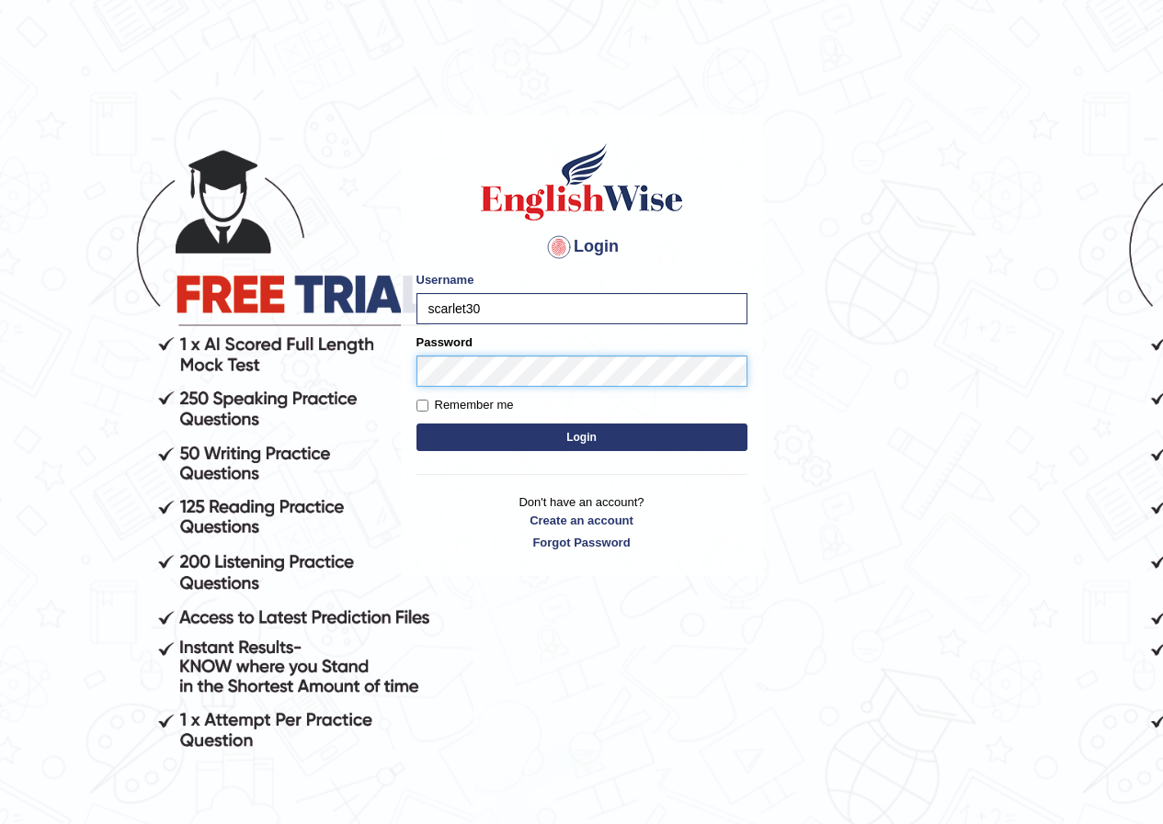
click at [416, 424] on button "Login" at bounding box center [581, 438] width 331 height 28
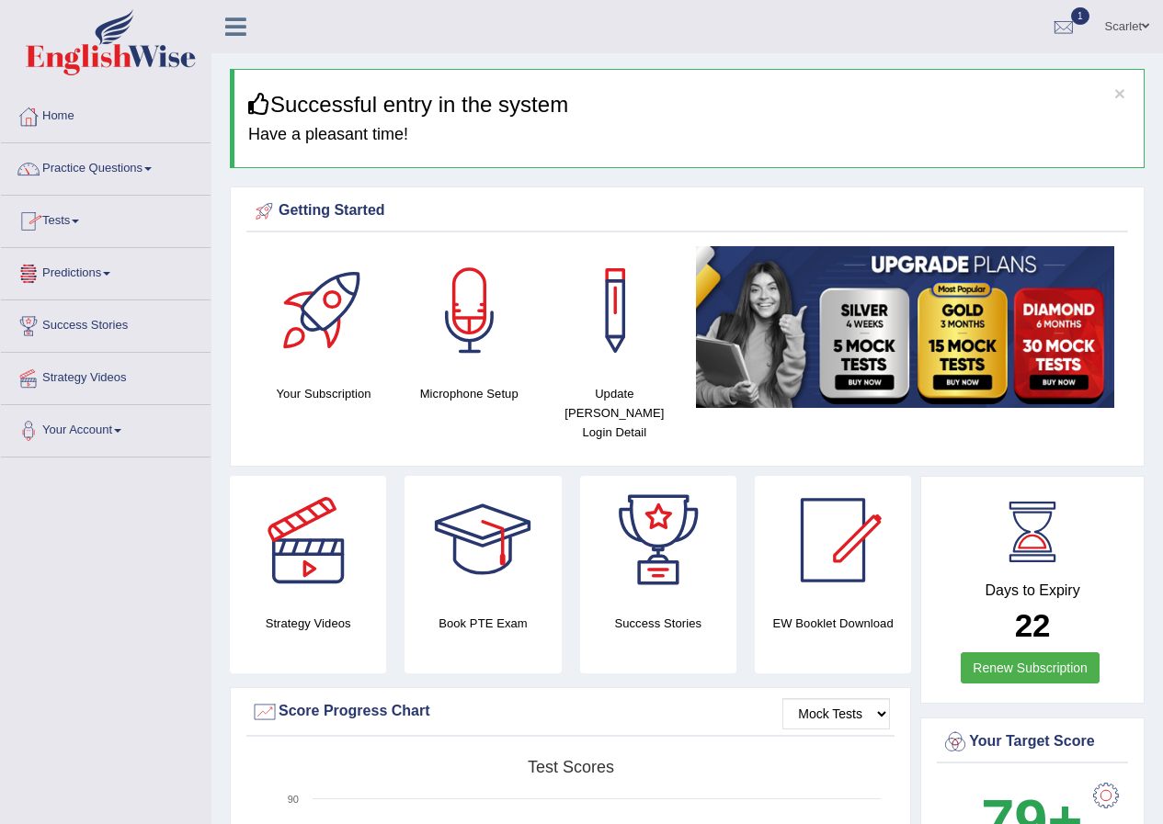
click at [79, 222] on span at bounding box center [75, 222] width 7 height 4
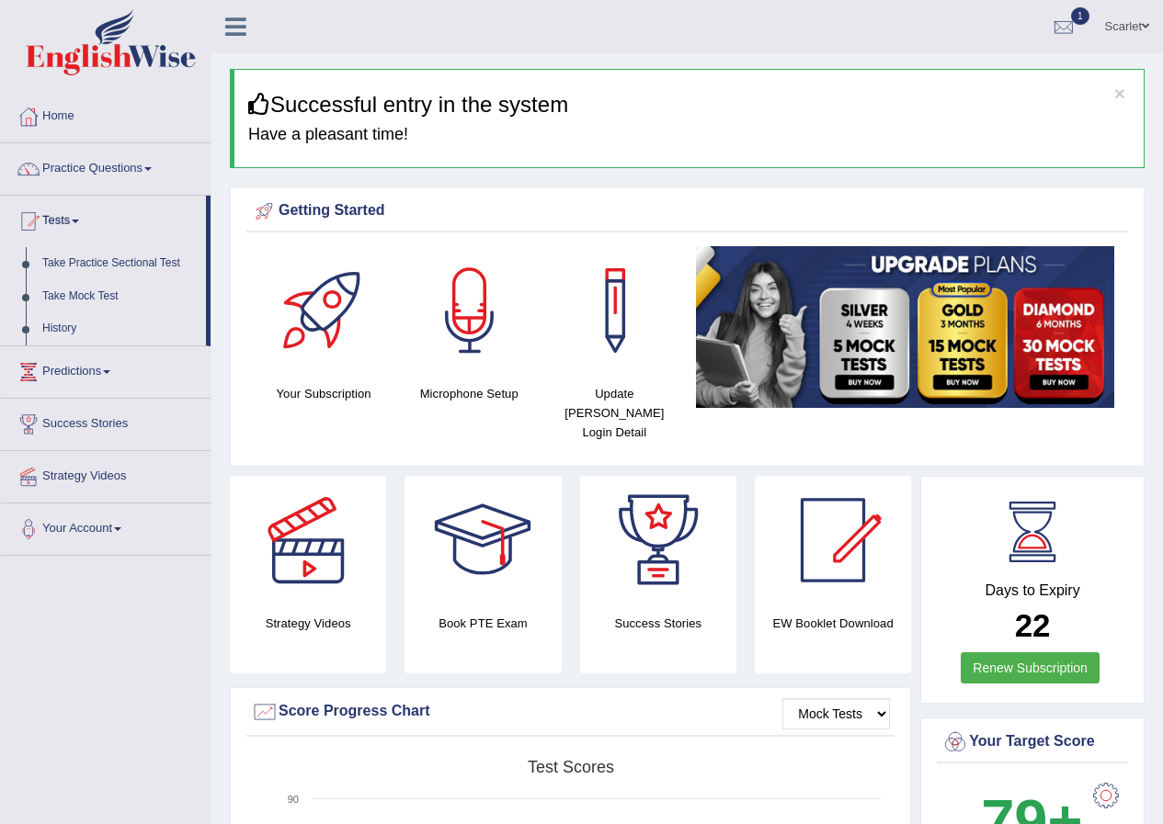
click at [62, 324] on link "History" at bounding box center [120, 328] width 172 height 33
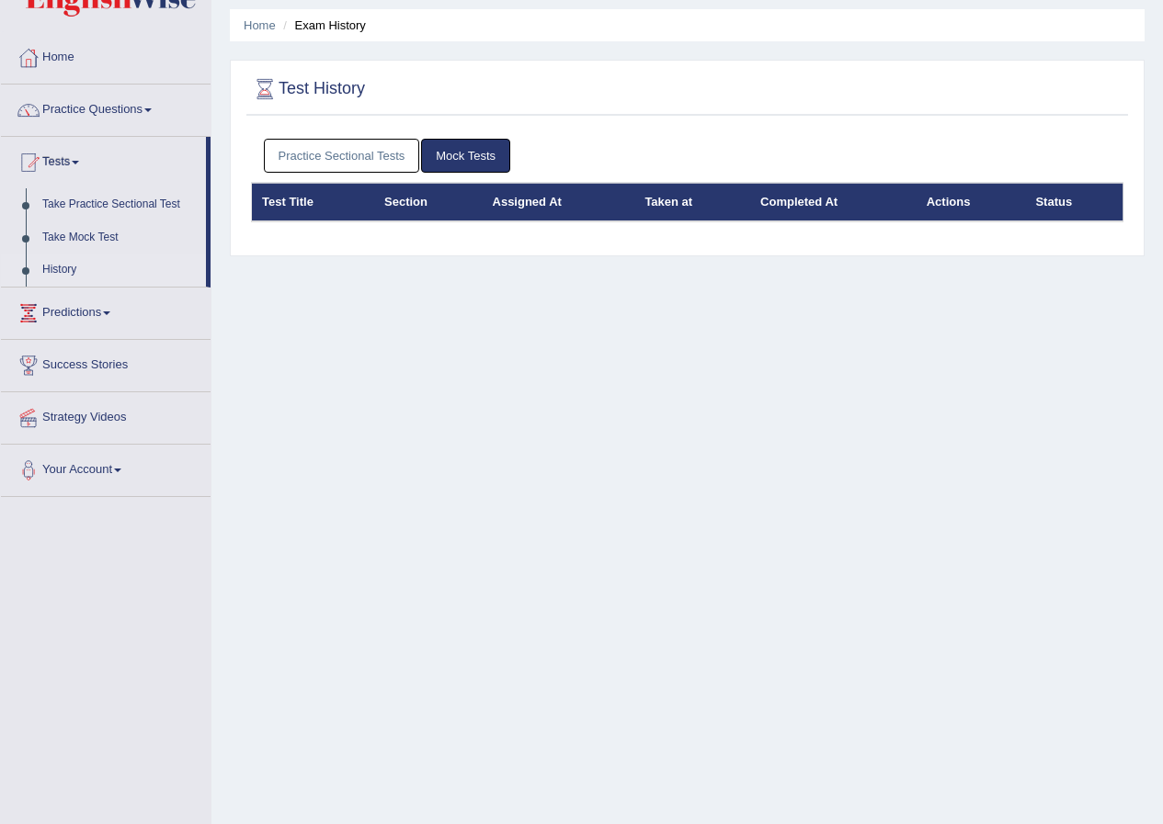
scroll to position [92, 0]
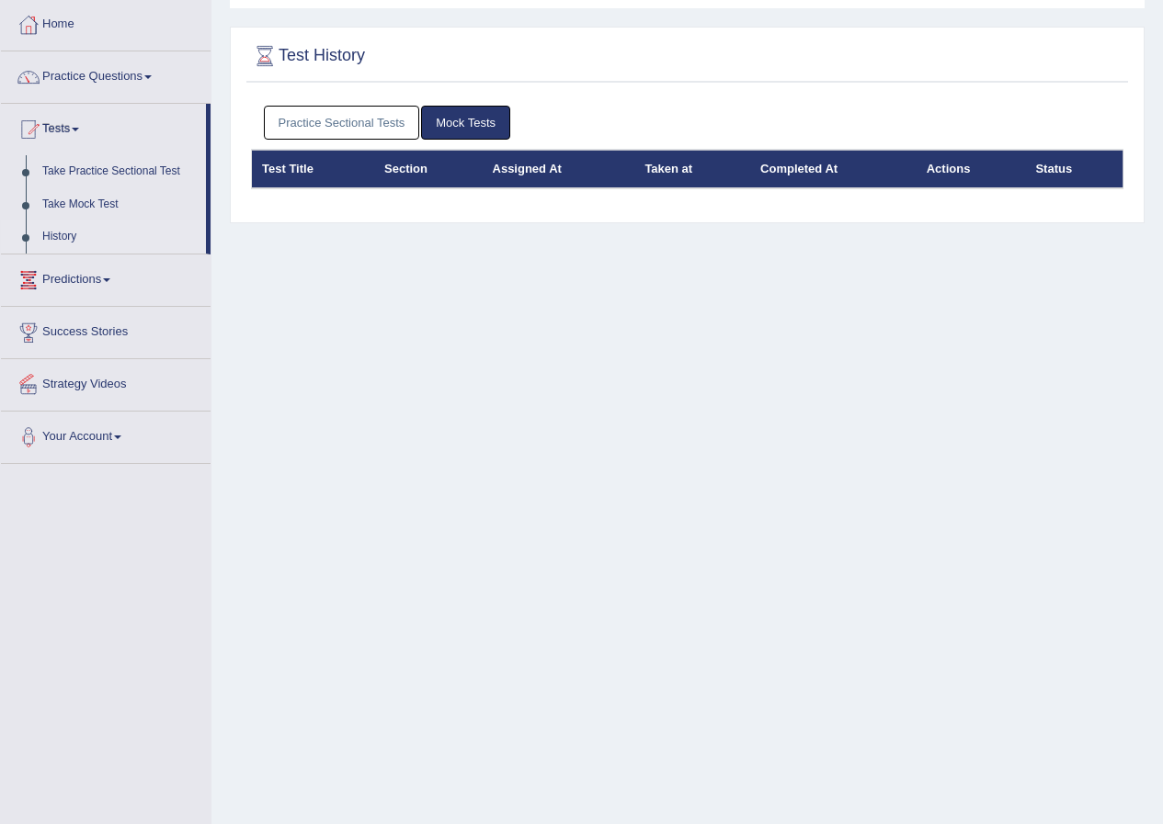
click at [53, 234] on link "History" at bounding box center [120, 237] width 172 height 33
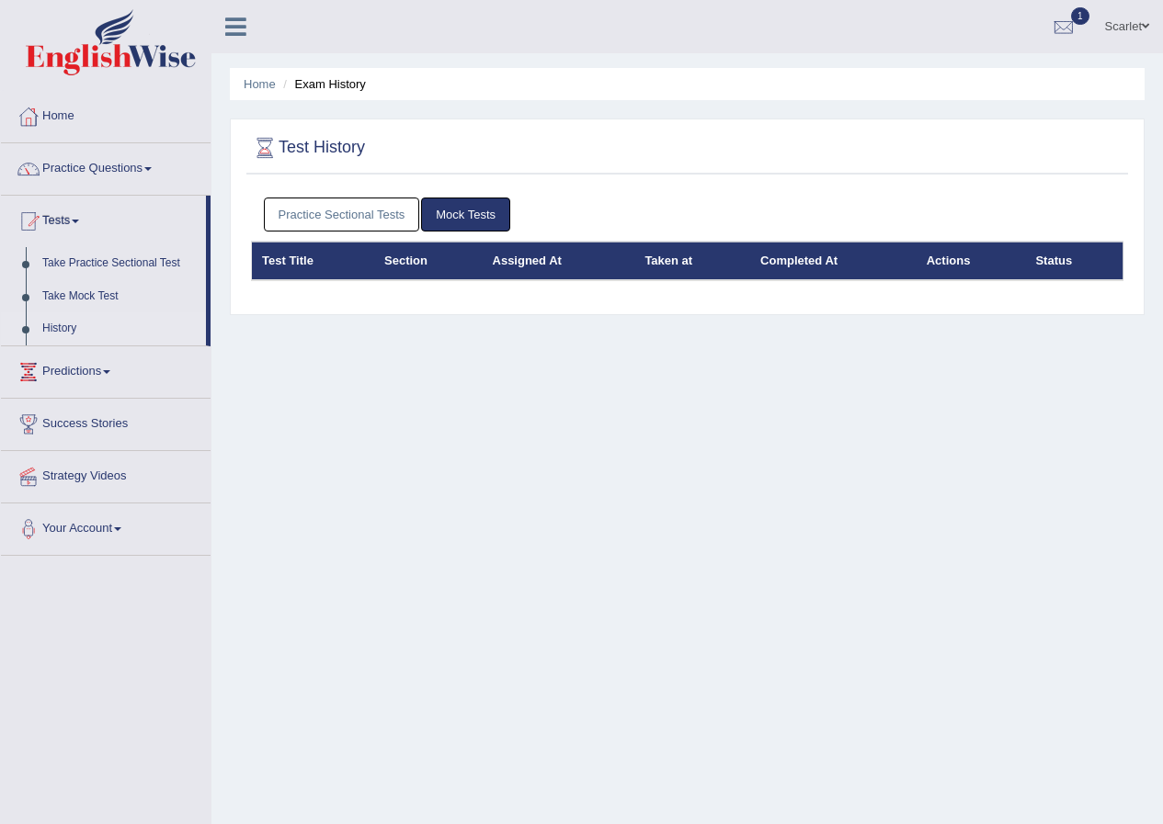
click at [274, 258] on th "Test Title" at bounding box center [313, 261] width 123 height 39
click at [468, 217] on link "Mock Tests" at bounding box center [465, 215] width 89 height 34
click at [375, 216] on link "Practice Sectional Tests" at bounding box center [342, 215] width 156 height 34
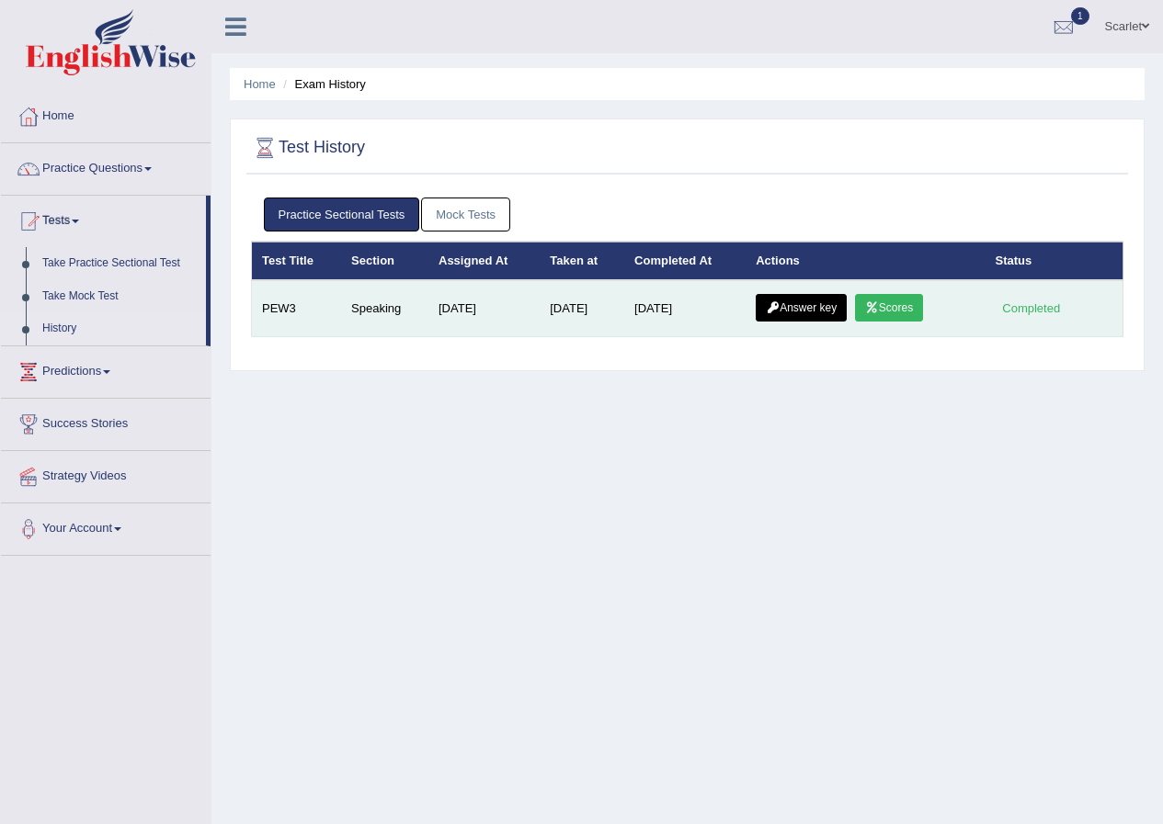
click at [813, 312] on link "Answer key" at bounding box center [801, 308] width 91 height 28
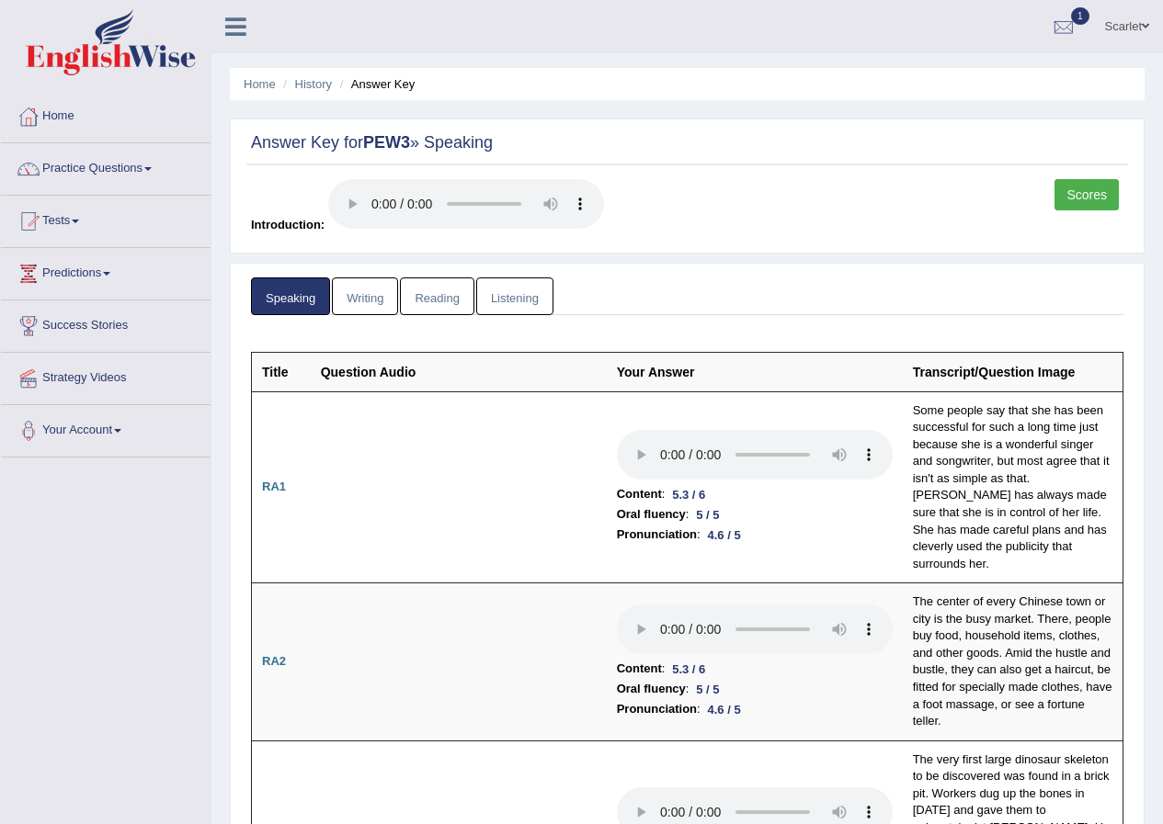
click at [1121, 30] on link "Scarlet" at bounding box center [1127, 24] width 72 height 48
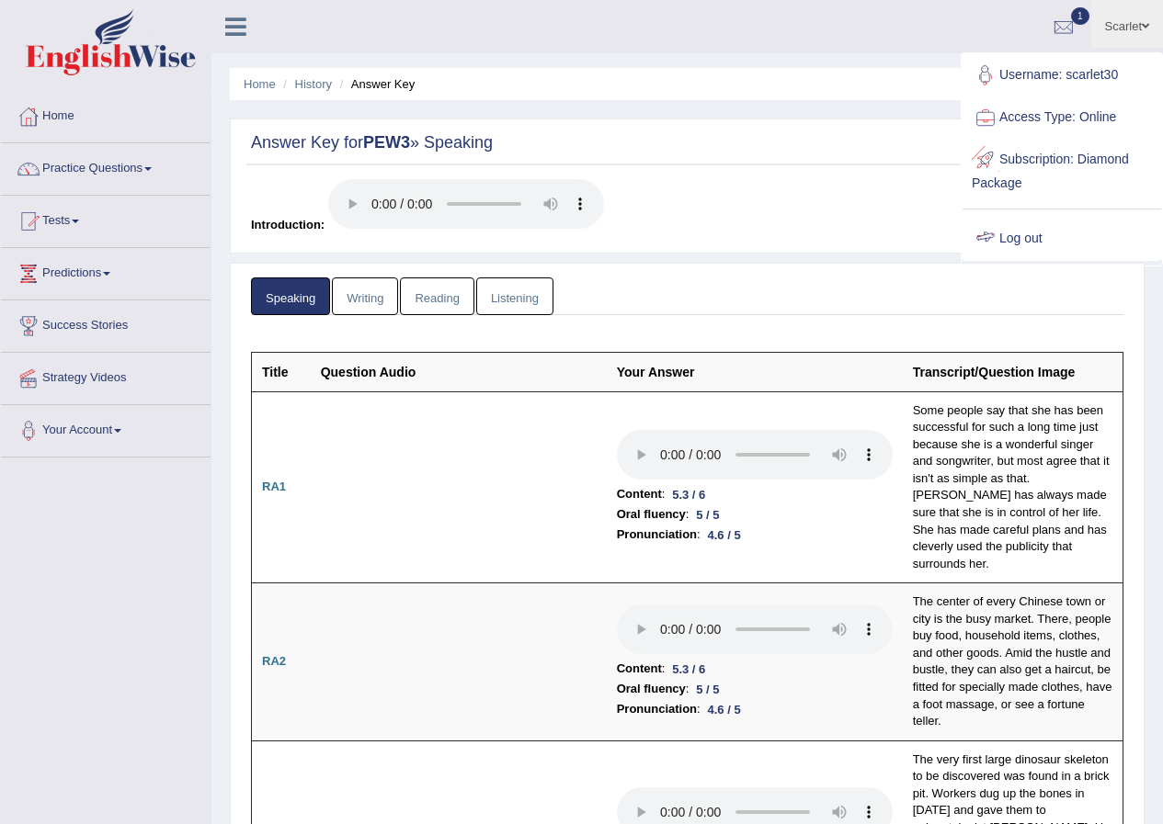
click at [1022, 232] on link "Log out" at bounding box center [1061, 239] width 199 height 42
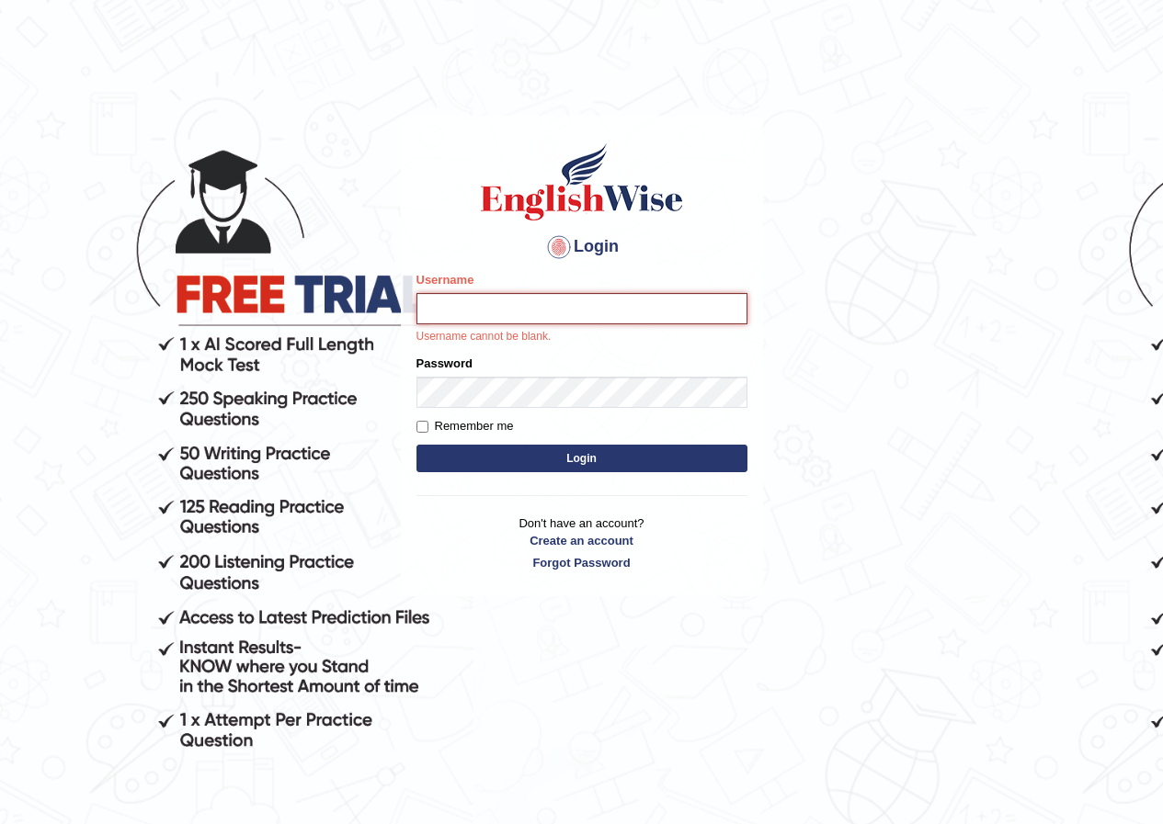
click at [510, 303] on input "Username" at bounding box center [581, 308] width 331 height 31
type input "grishmi_parramatta"
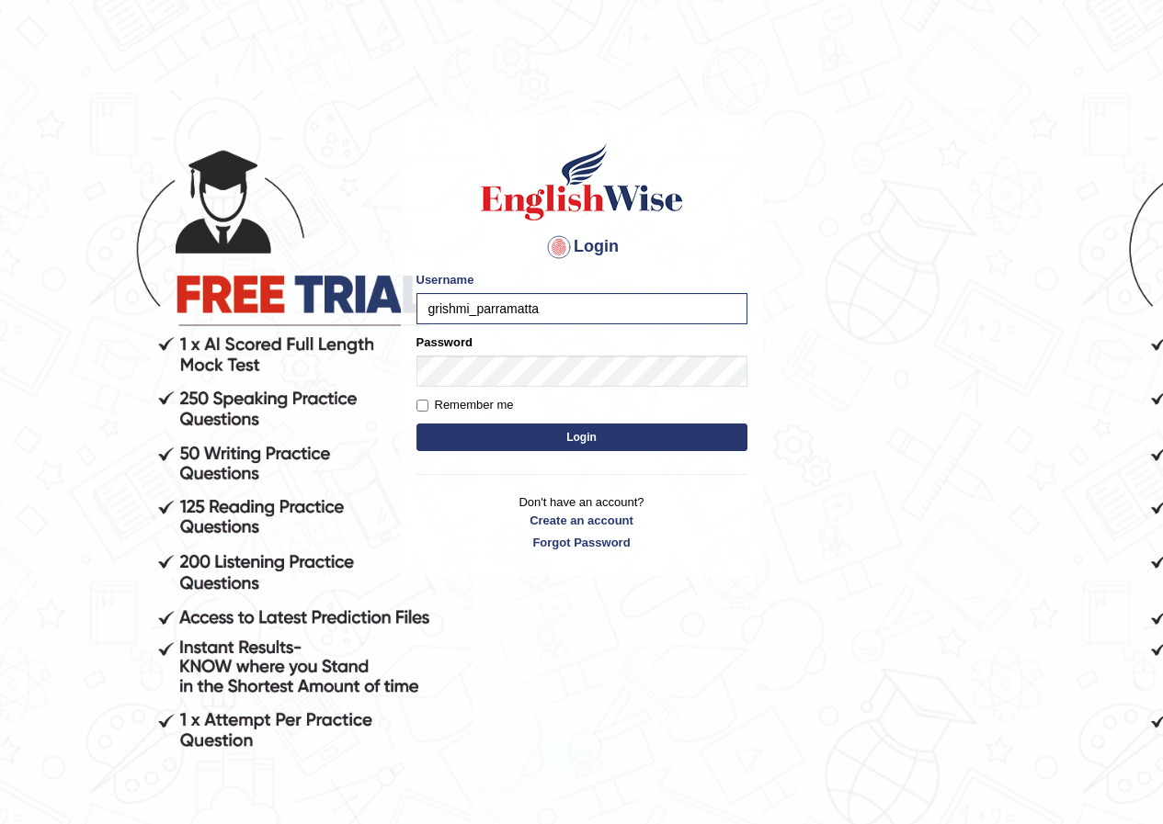
click at [472, 435] on button "Login" at bounding box center [581, 438] width 331 height 28
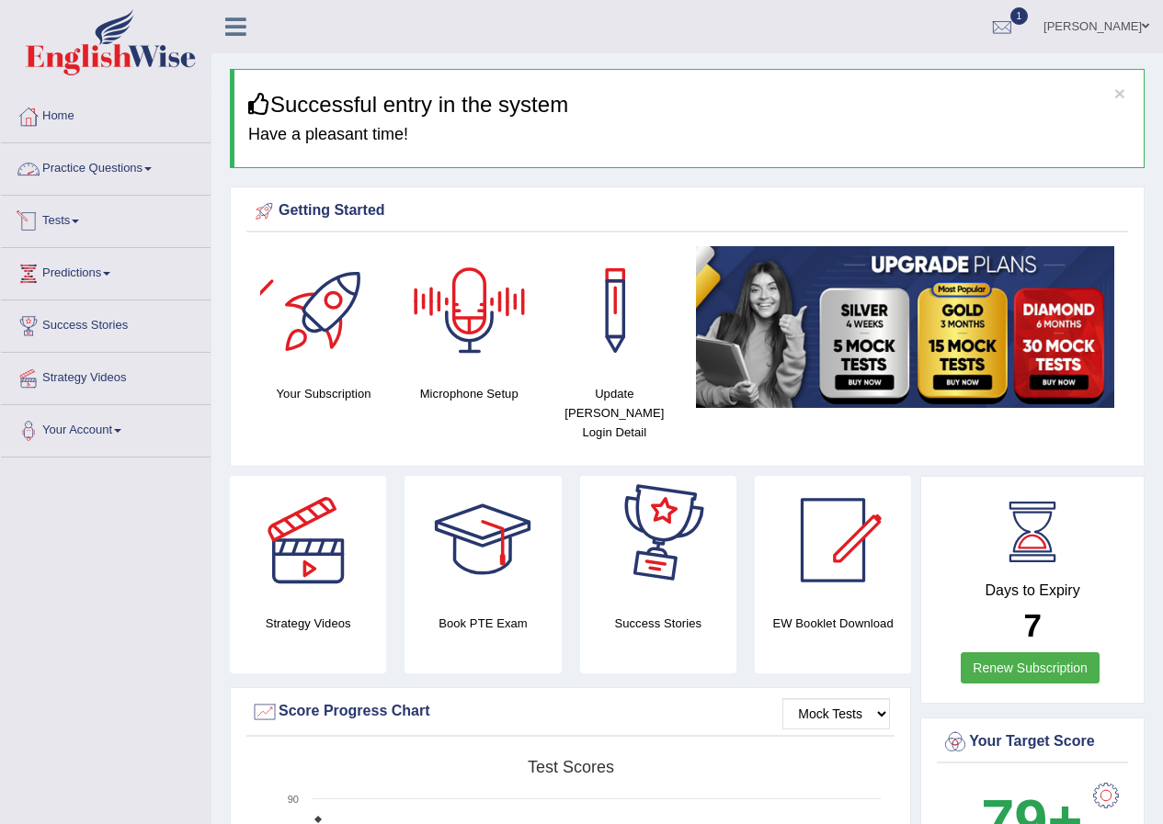
click at [50, 222] on link "Tests" at bounding box center [106, 219] width 210 height 46
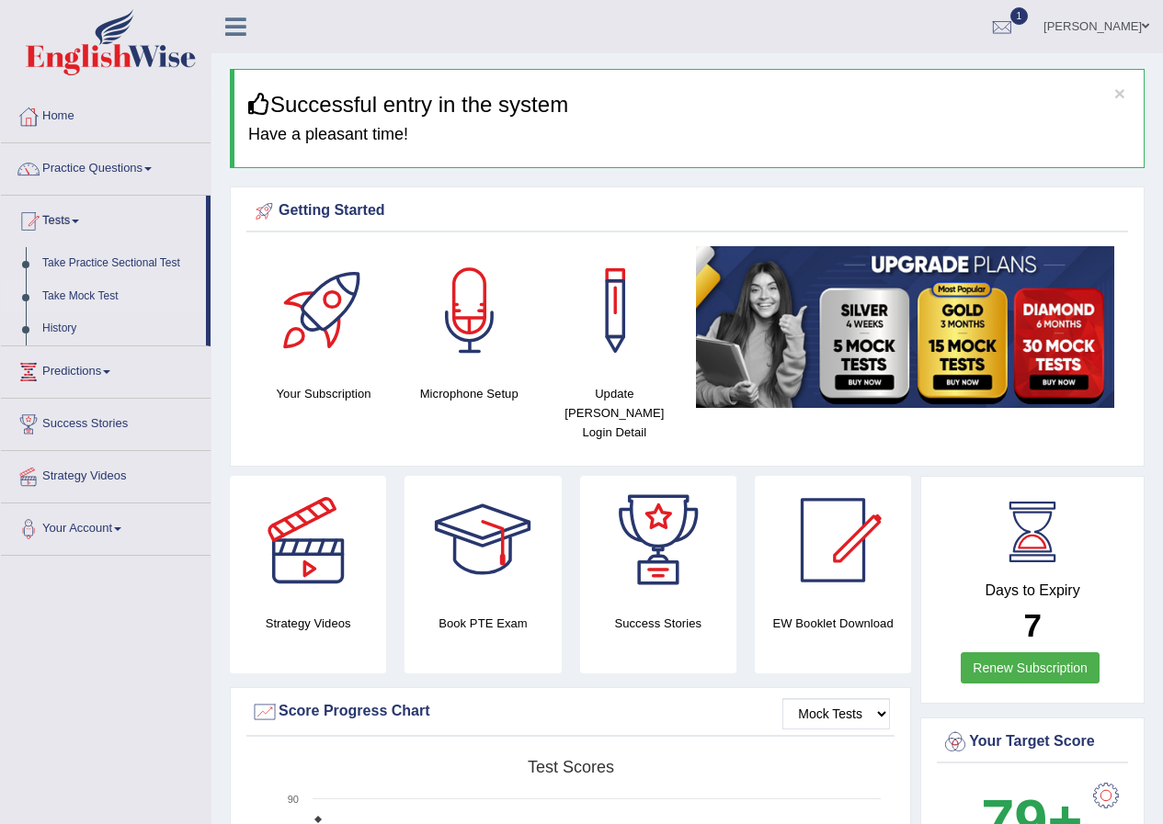
click at [70, 290] on link "Take Mock Test" at bounding box center [120, 296] width 172 height 33
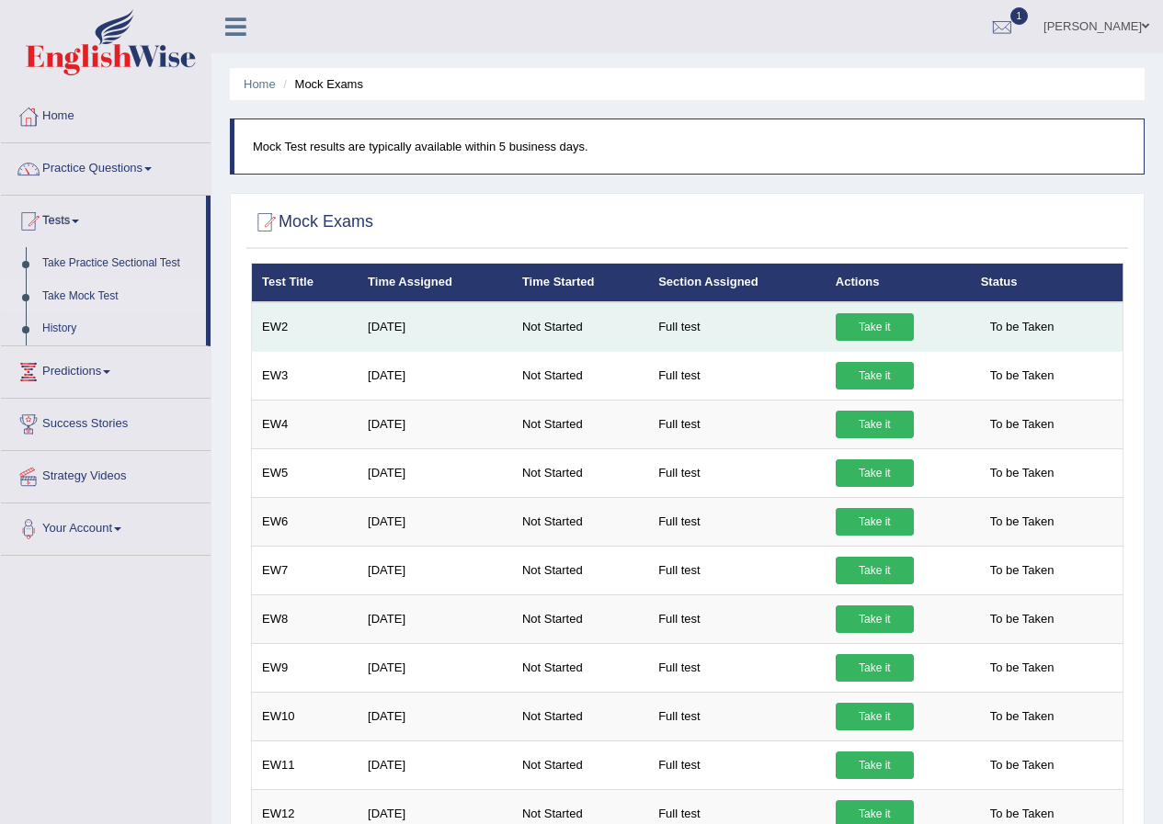
click at [858, 334] on link "Take it" at bounding box center [874, 327] width 78 height 28
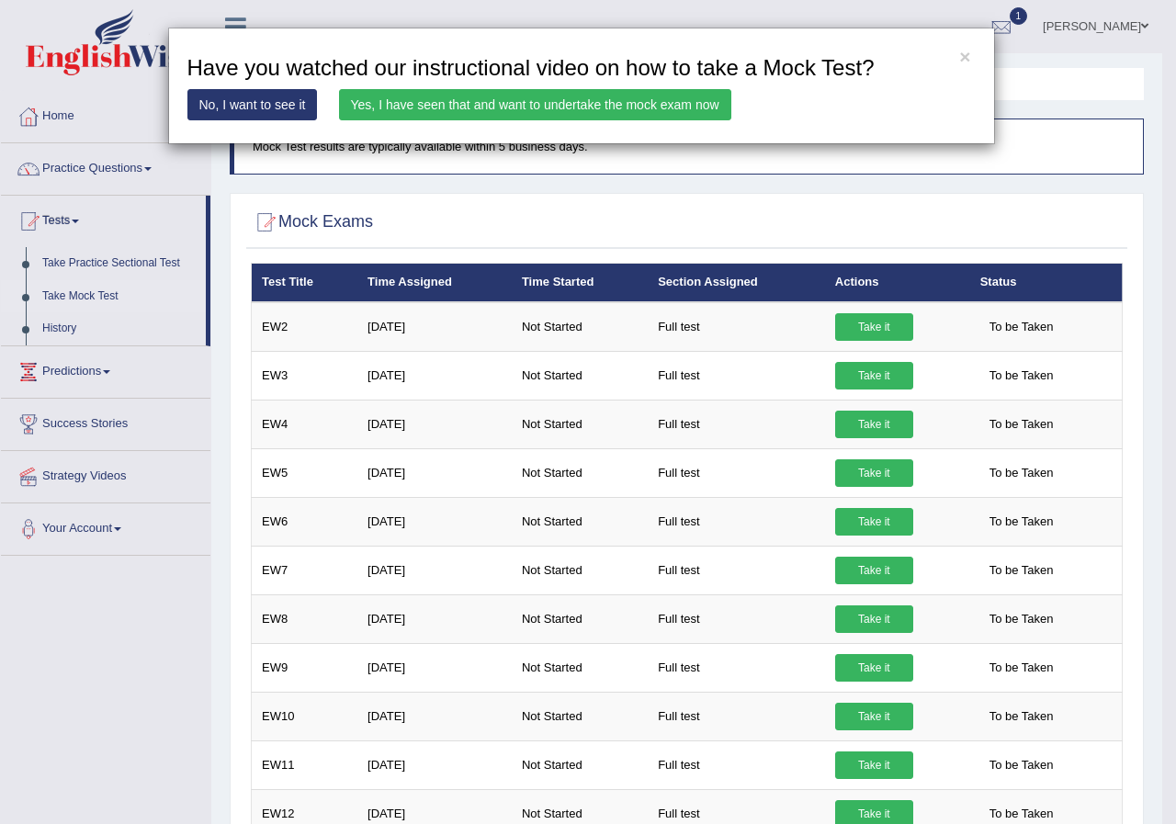
click at [455, 99] on link "Yes, I have seen that and want to undertake the mock exam now" at bounding box center [535, 104] width 392 height 31
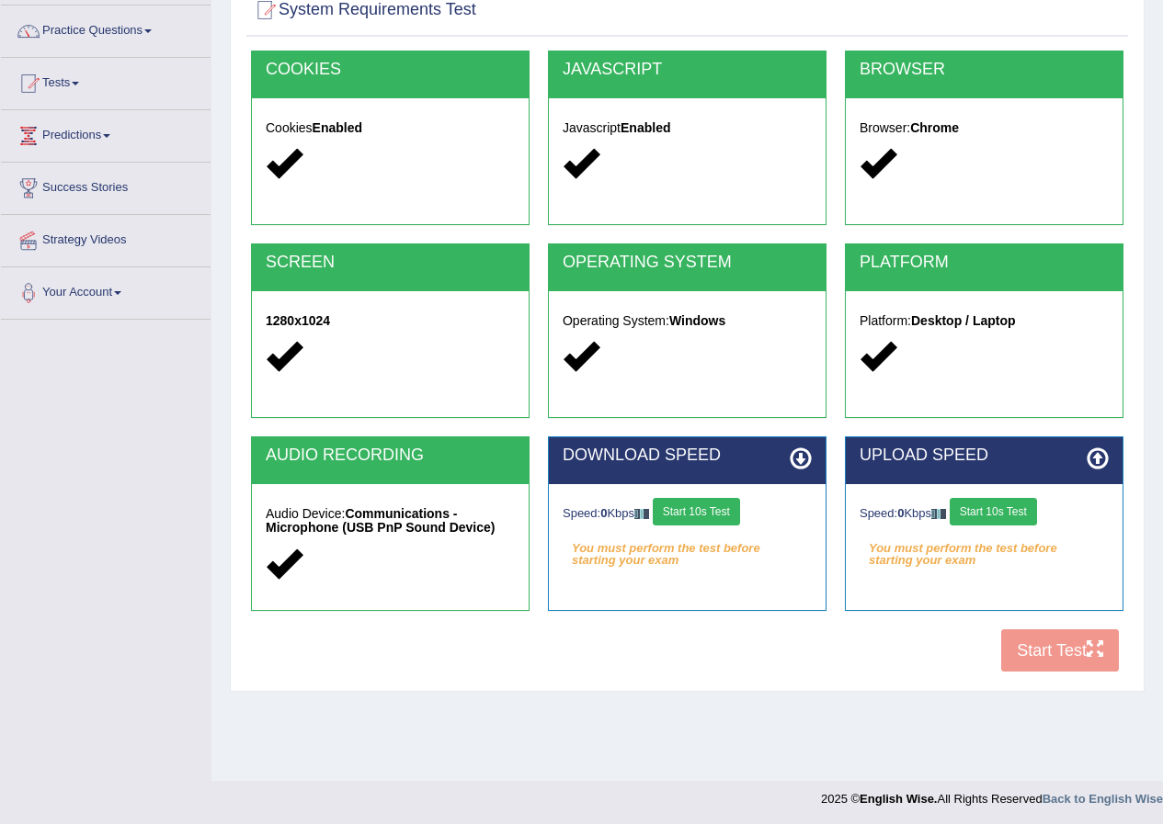
scroll to position [141, 0]
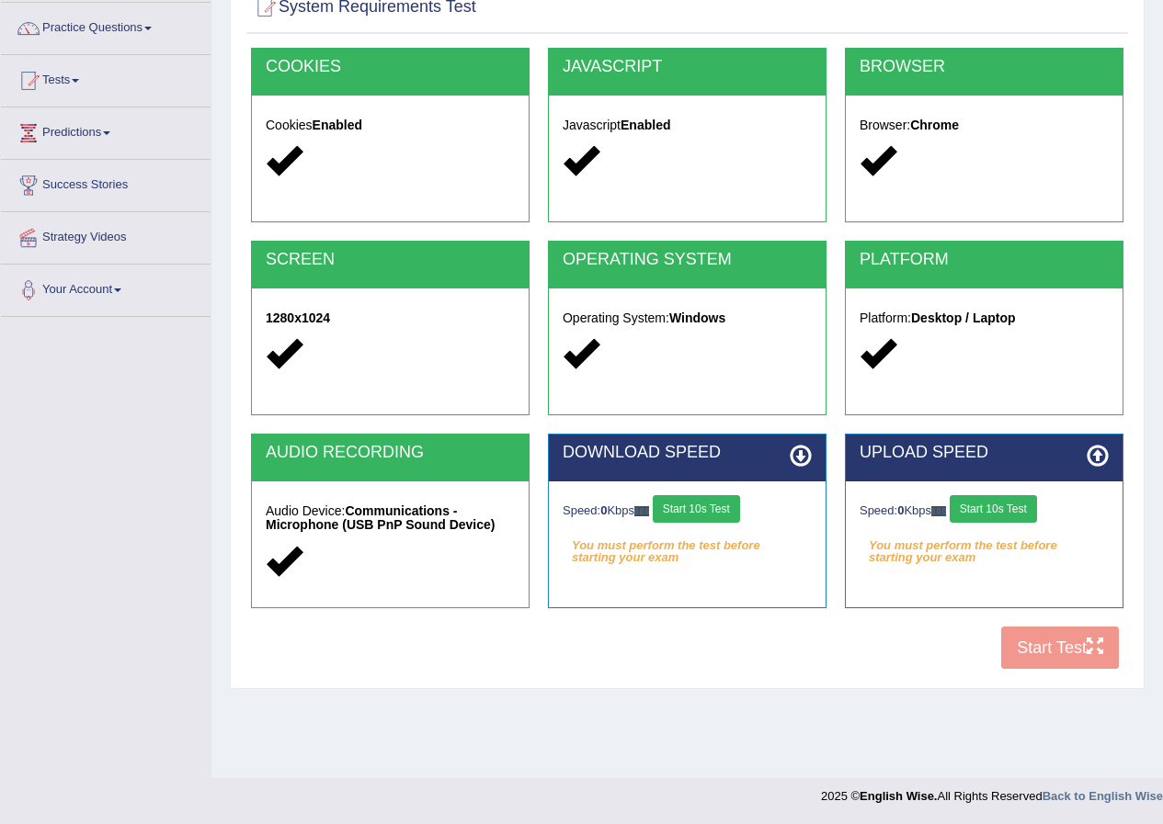
click at [1034, 636] on div "COOKIES Cookies Enabled JAVASCRIPT Javascript Enabled BROWSER Browser: Chrome S…" at bounding box center [686, 363] width 881 height 631
click at [1035, 634] on div "COOKIES Cookies Enabled JAVASCRIPT Javascript Enabled BROWSER Browser: Chrome S…" at bounding box center [686, 363] width 881 height 631
click at [1036, 634] on div "COOKIES Cookies Enabled JAVASCRIPT Javascript Enabled BROWSER Browser: Chrome S…" at bounding box center [686, 363] width 881 height 631
click at [944, 633] on div "COOKIES Cookies Enabled JAVASCRIPT Javascript Enabled BROWSER Browser: Chrome S…" at bounding box center [686, 363] width 881 height 631
click at [1024, 653] on div "COOKIES Cookies Enabled JAVASCRIPT Javascript Enabled BROWSER Browser: Chrome S…" at bounding box center [686, 363] width 881 height 631
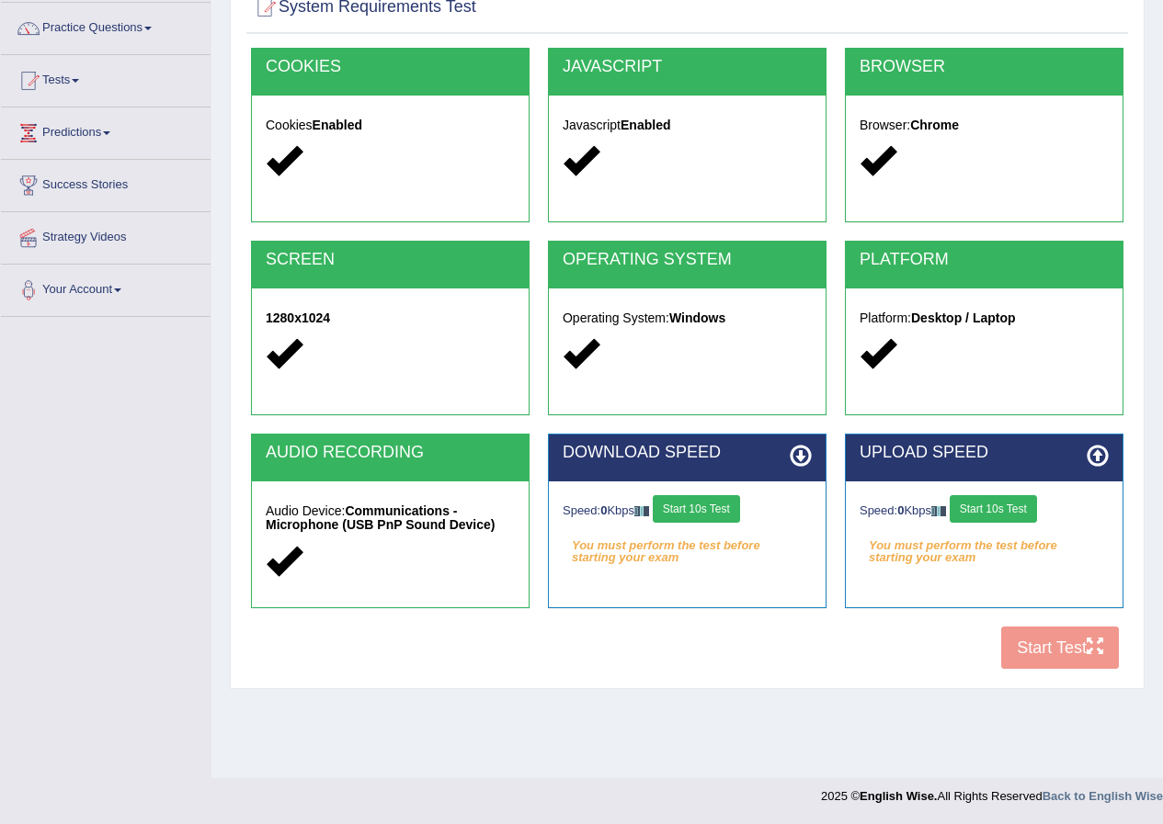
click at [740, 519] on button "Start 10s Test" at bounding box center [696, 509] width 87 height 28
click at [998, 515] on button "Start 10s Test" at bounding box center [992, 509] width 87 height 28
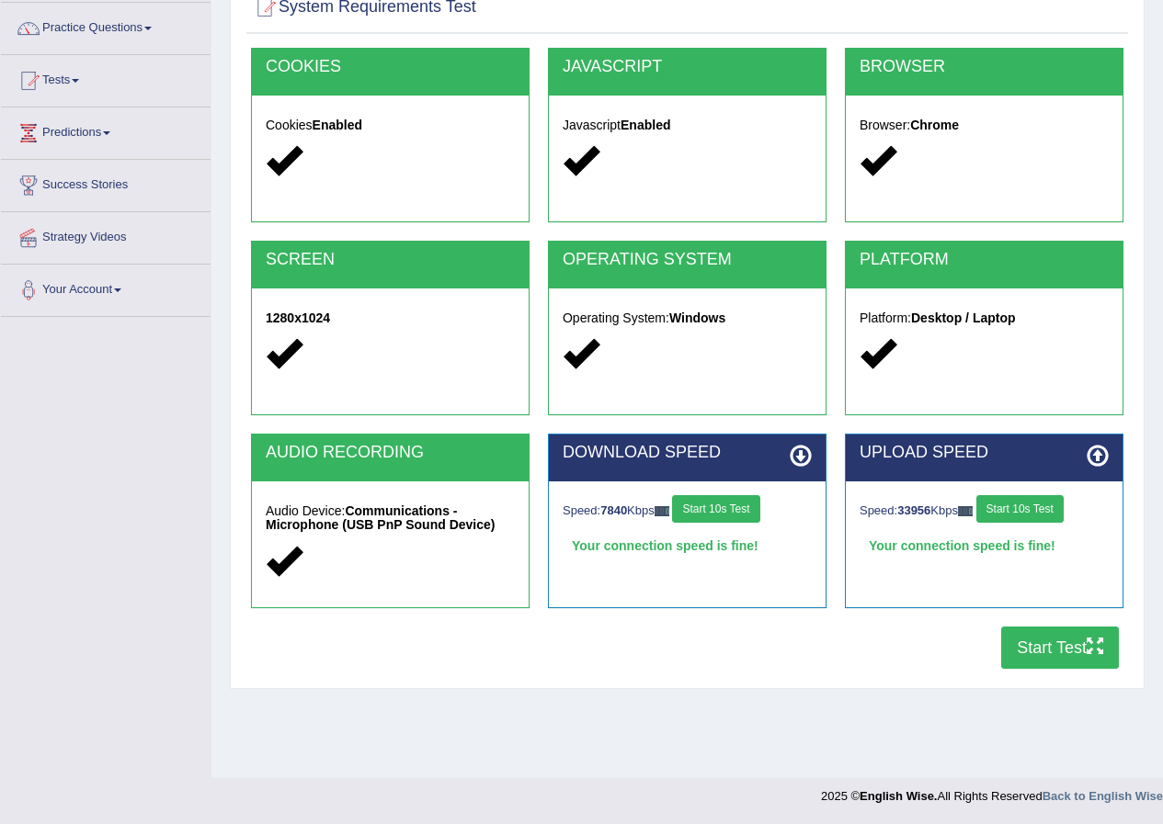
click at [1018, 653] on button "Start Test" at bounding box center [1060, 648] width 118 height 42
